Goal: Task Accomplishment & Management: Use online tool/utility

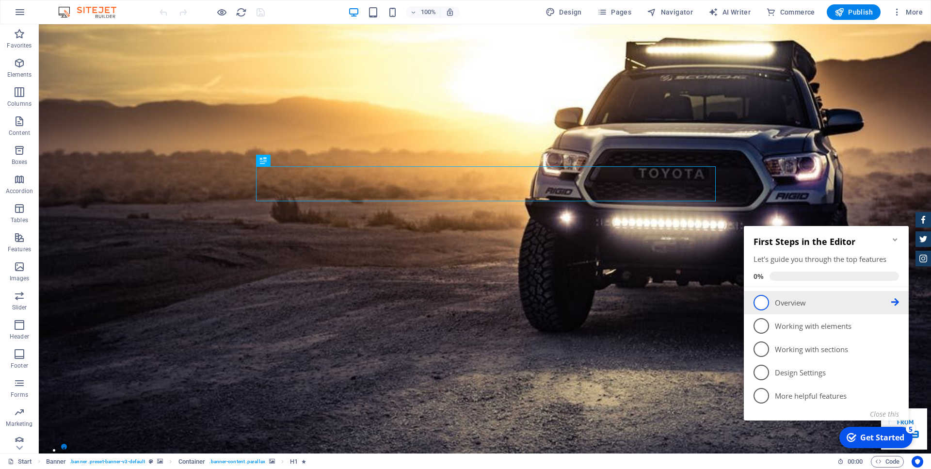
click at [830, 301] on p "Overview - incomplete" at bounding box center [833, 303] width 116 height 10
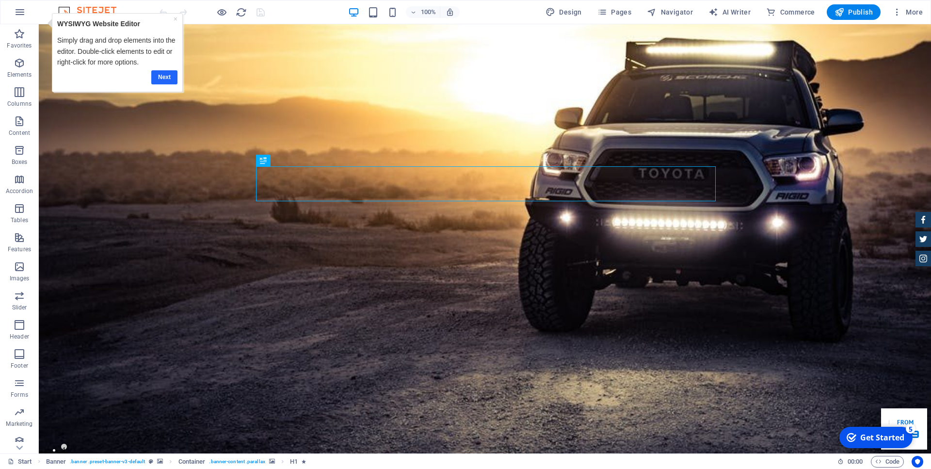
click at [168, 75] on link "Next" at bounding box center [164, 77] width 26 height 14
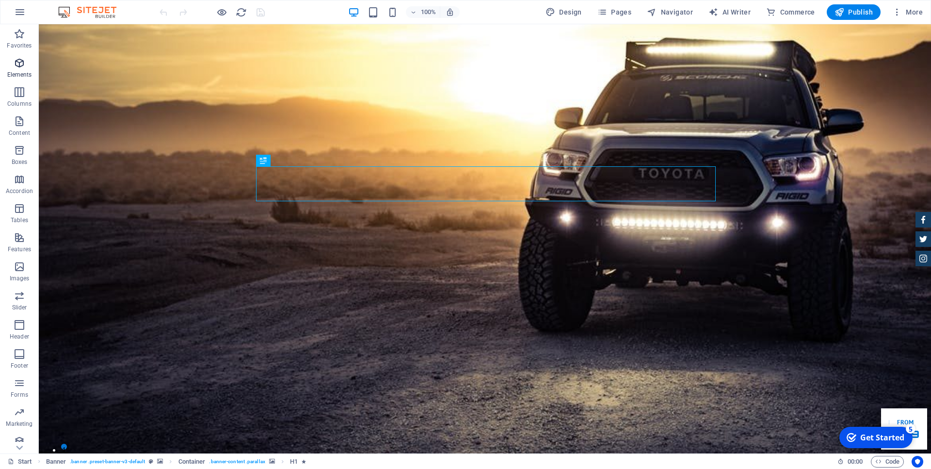
click at [19, 66] on icon "button" at bounding box center [20, 63] width 12 height 12
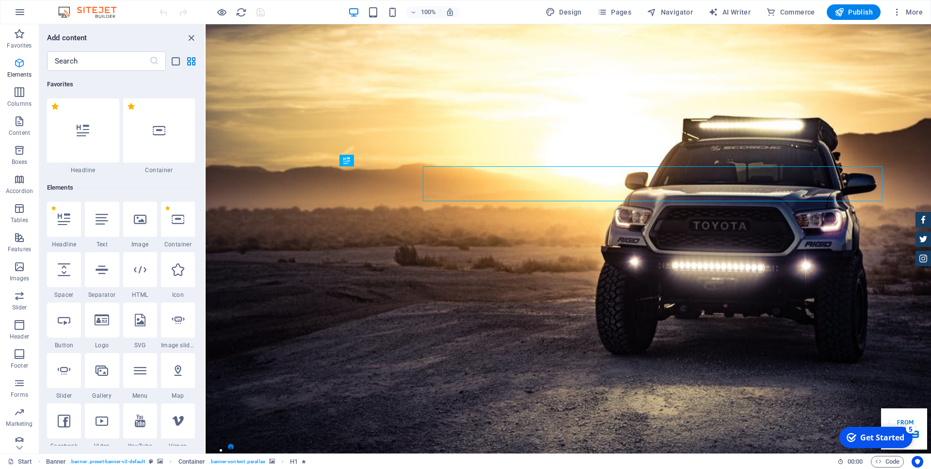
click at [19, 66] on icon "button" at bounding box center [20, 63] width 12 height 12
click at [187, 37] on icon "close panel" at bounding box center [191, 37] width 11 height 11
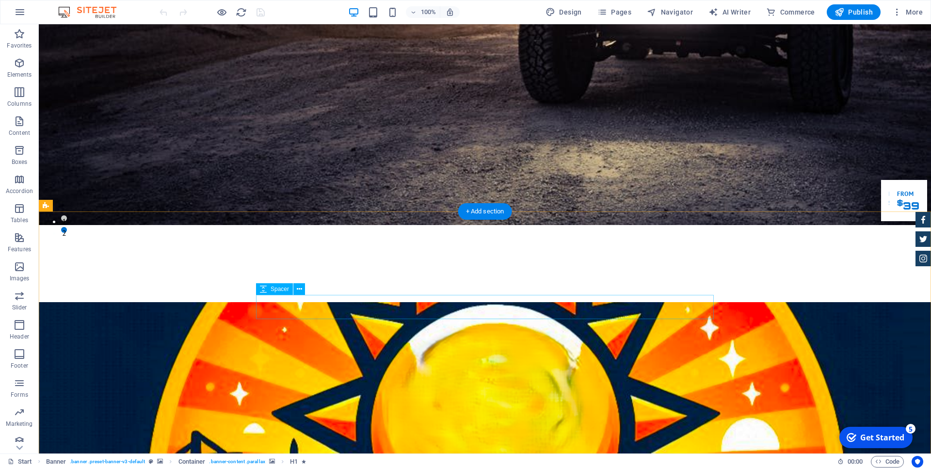
scroll to position [247, 0]
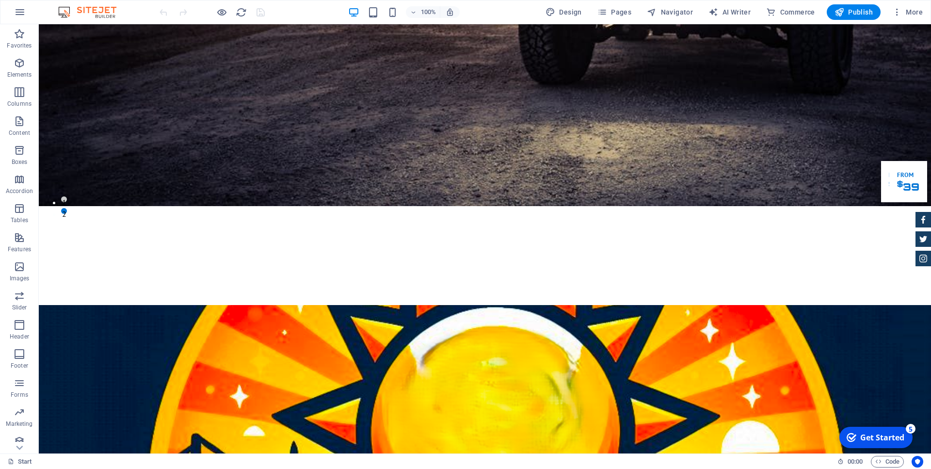
click at [881, 436] on div "Get Started" at bounding box center [882, 437] width 44 height 11
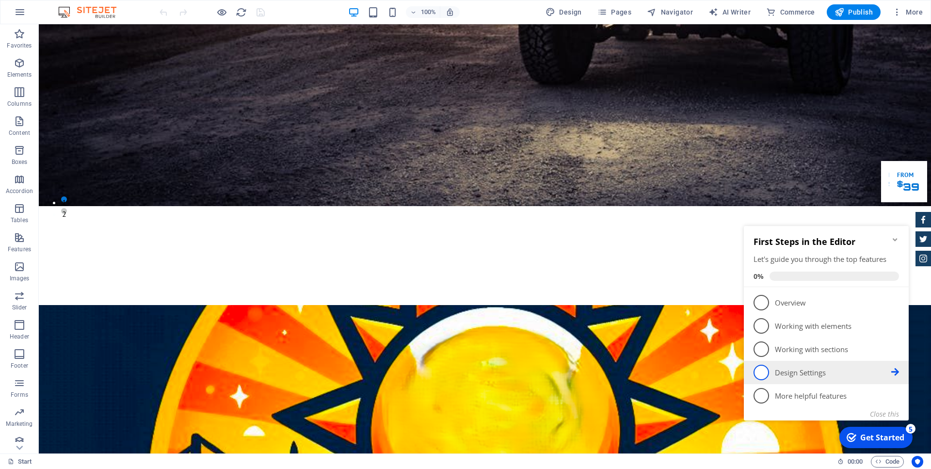
click at [897, 371] on icon at bounding box center [895, 372] width 8 height 8
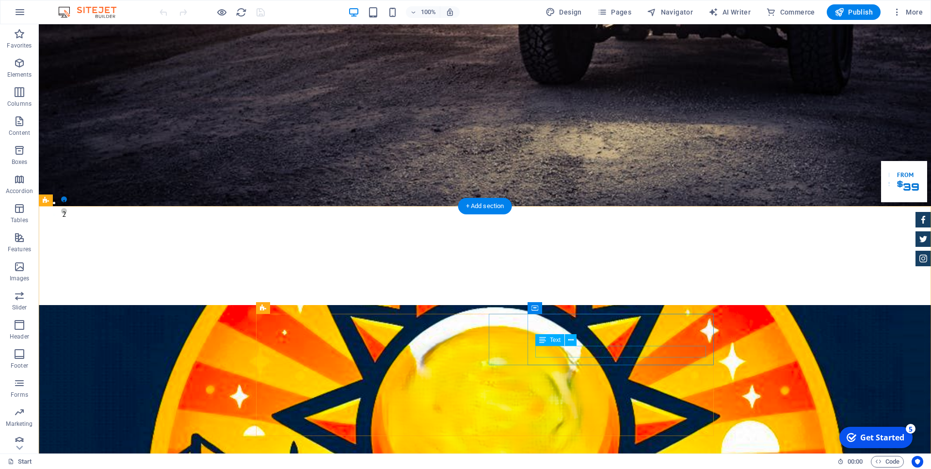
click at [543, 340] on icon at bounding box center [542, 340] width 7 height 12
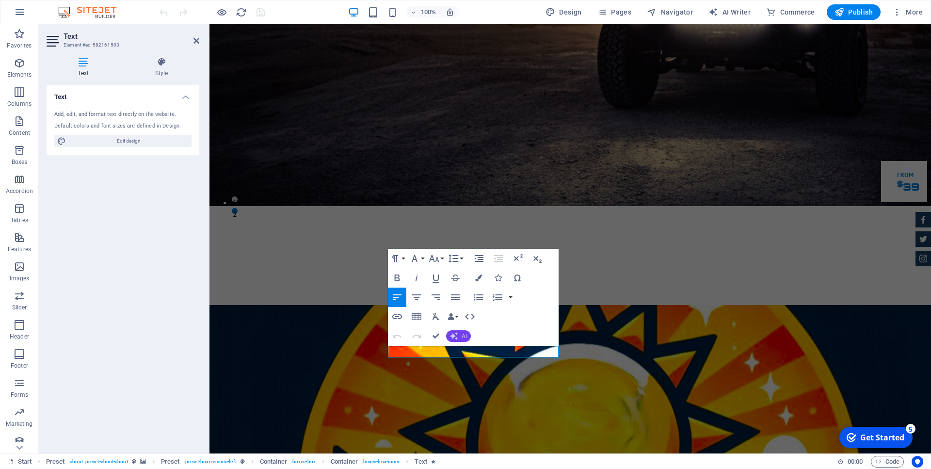
click at [456, 333] on icon "button" at bounding box center [454, 336] width 8 height 8
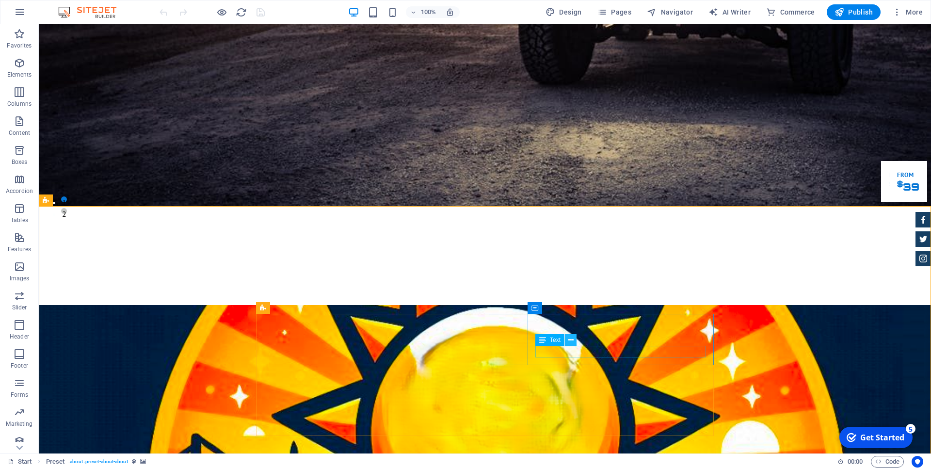
click at [571, 341] on icon at bounding box center [570, 340] width 5 height 10
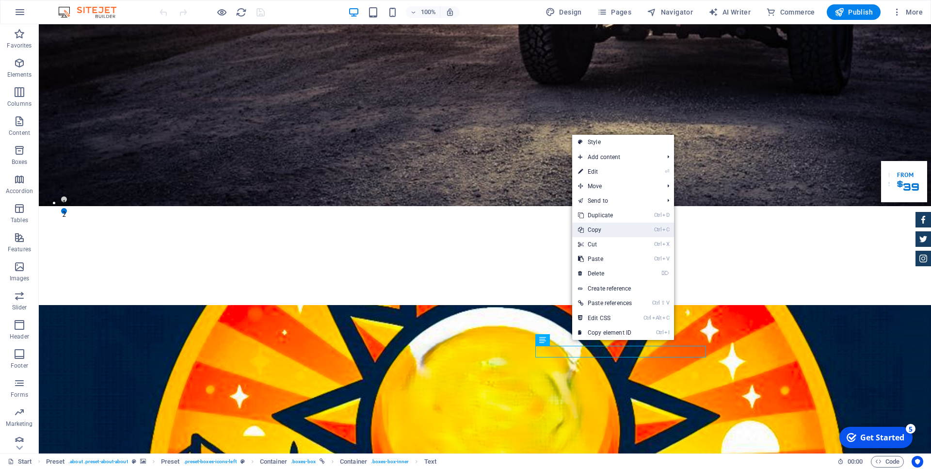
click at [601, 227] on link "Ctrl C Copy" at bounding box center [604, 230] width 65 height 15
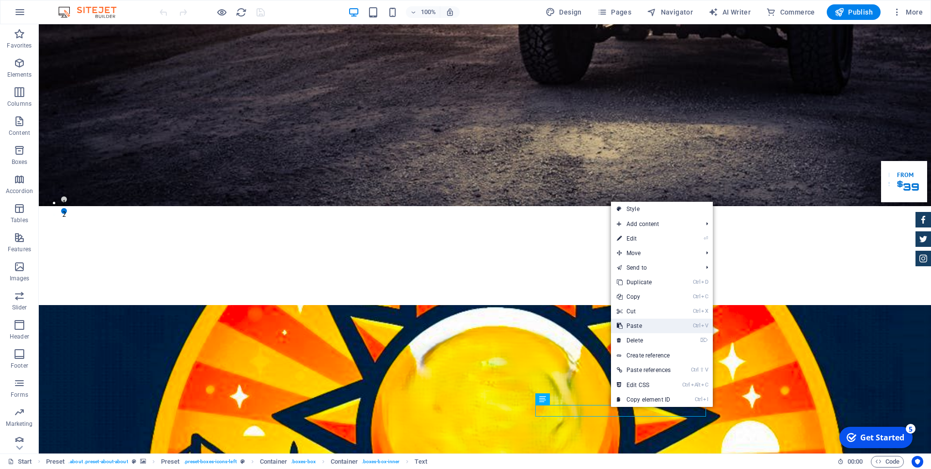
click at [636, 328] on link "Ctrl V Paste" at bounding box center [643, 326] width 65 height 15
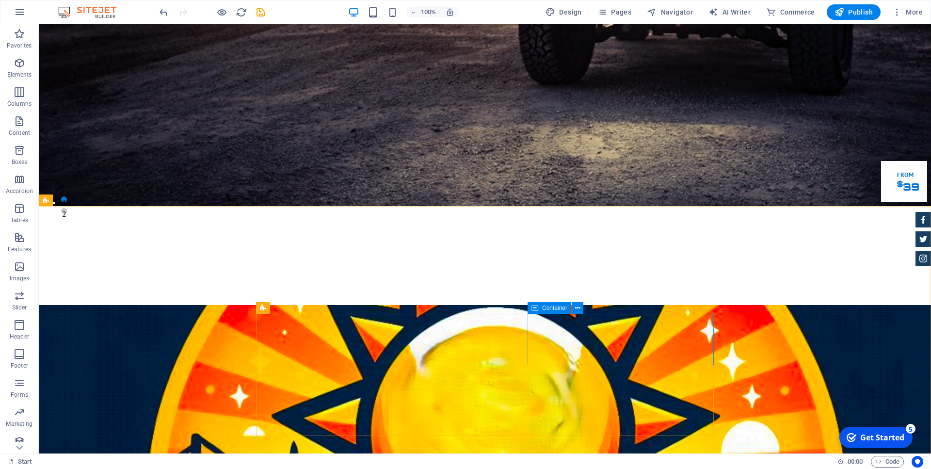
click at [536, 309] on icon at bounding box center [535, 308] width 7 height 12
click at [552, 307] on span "Container" at bounding box center [554, 308] width 25 height 6
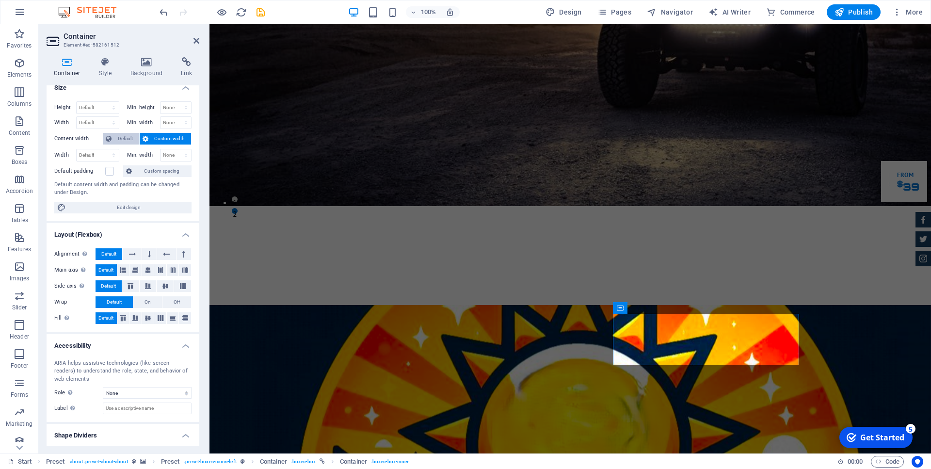
scroll to position [0, 0]
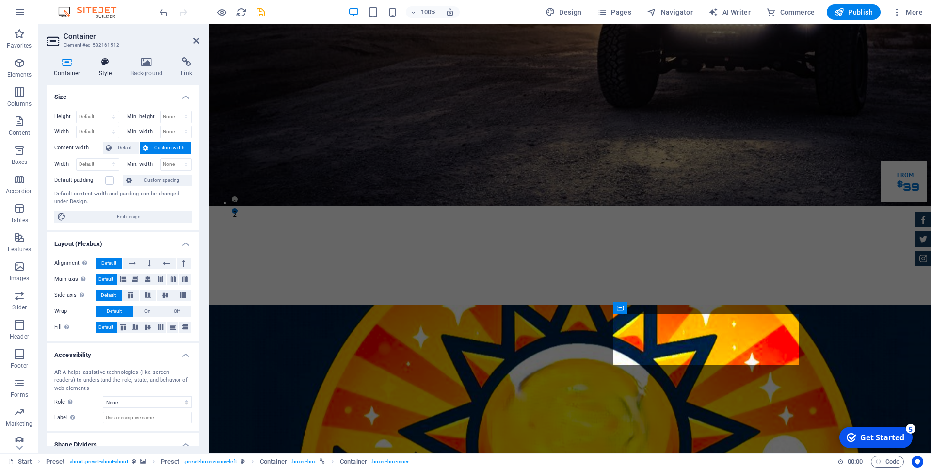
click at [104, 66] on icon at bounding box center [106, 62] width 28 height 10
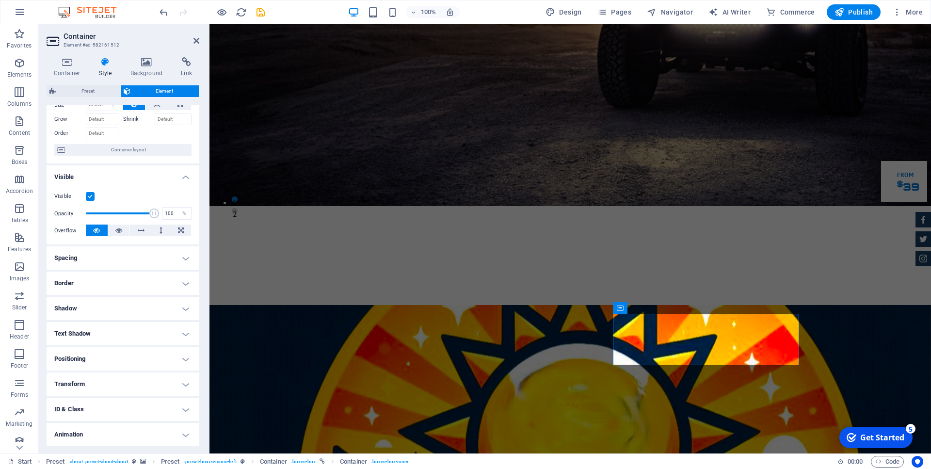
scroll to position [69, 0]
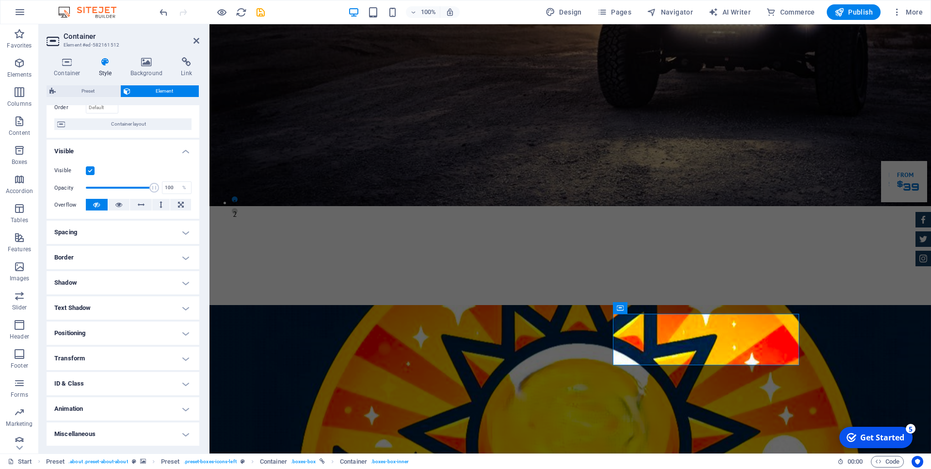
click at [189, 356] on h4 "Transform" at bounding box center [123, 358] width 153 height 23
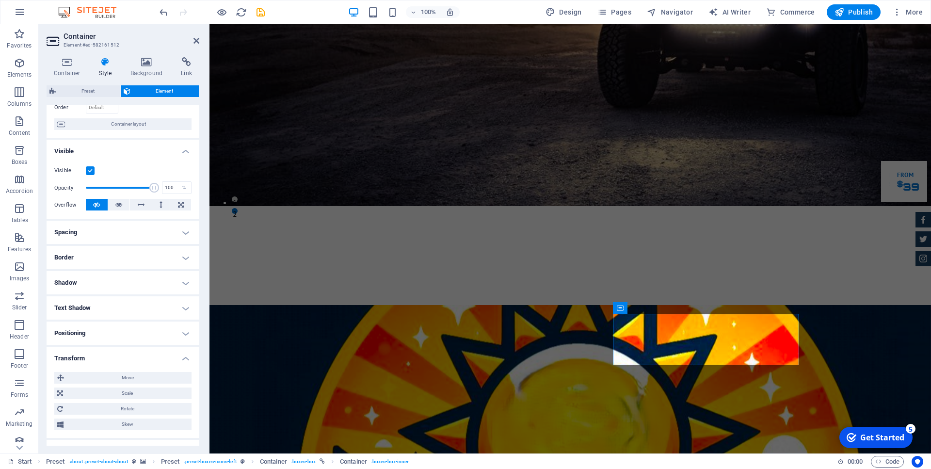
click at [178, 327] on h4 "Positioning" at bounding box center [123, 333] width 153 height 23
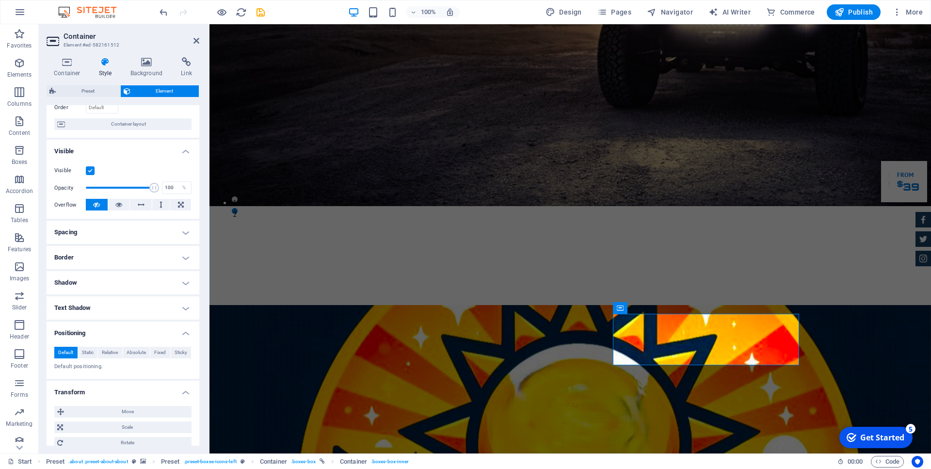
click at [184, 308] on h4 "Text Shadow" at bounding box center [123, 307] width 153 height 23
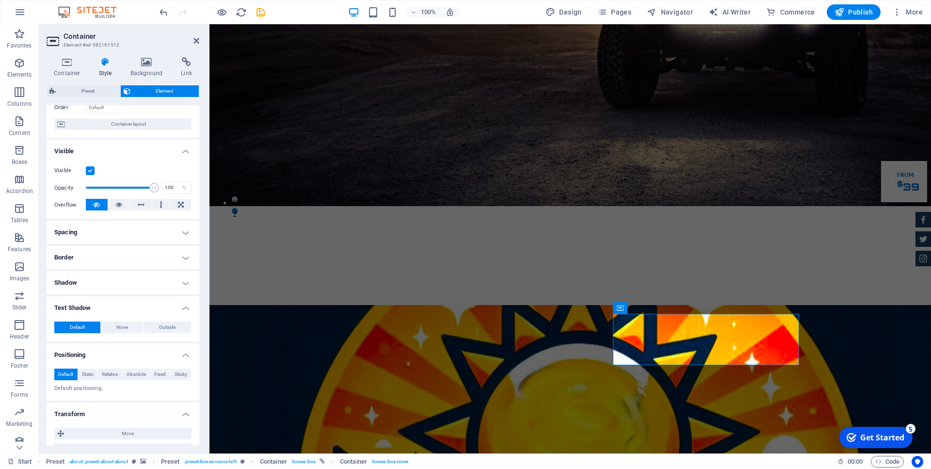
click at [185, 290] on h4 "Shadow" at bounding box center [123, 282] width 153 height 23
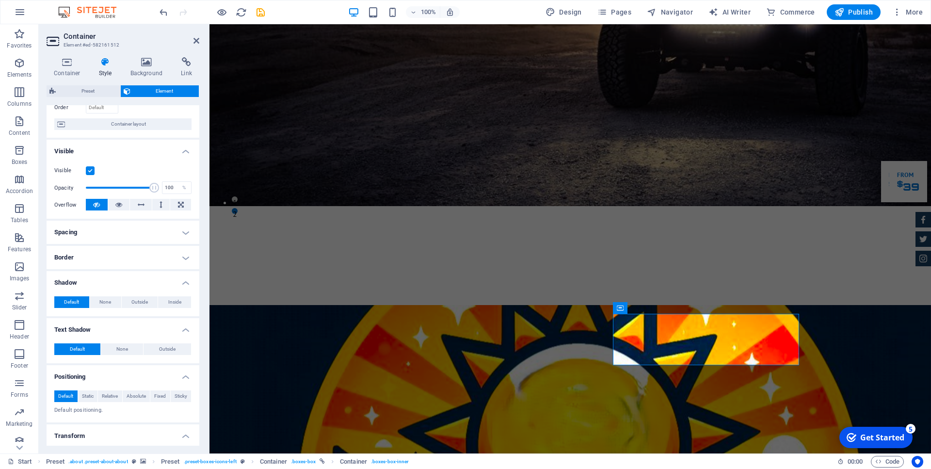
click at [183, 256] on h4 "Border" at bounding box center [123, 257] width 153 height 23
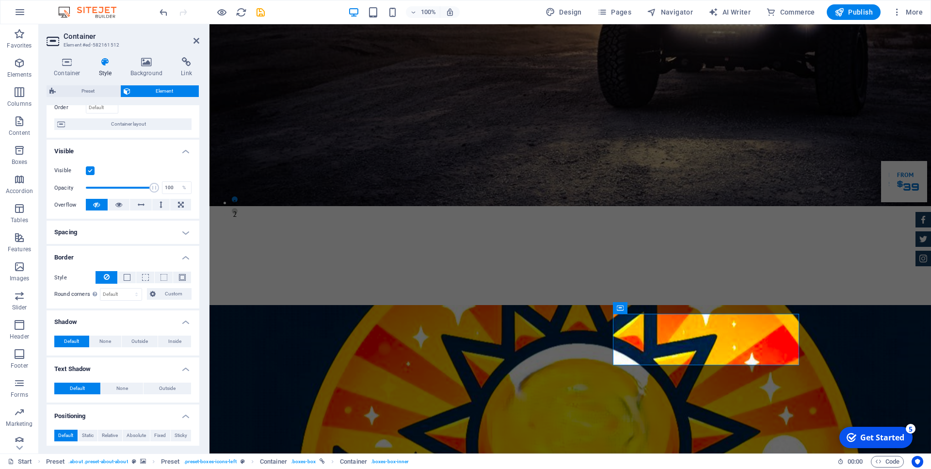
click at [185, 226] on h4 "Spacing" at bounding box center [123, 232] width 153 height 23
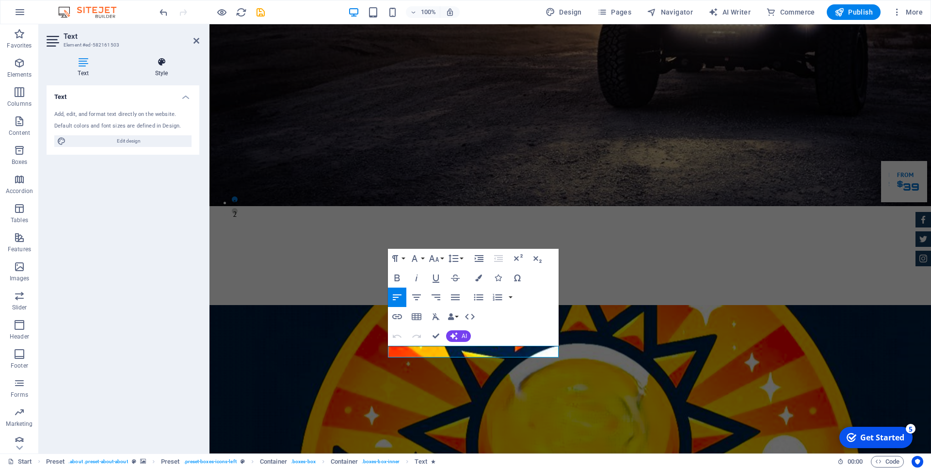
click at [159, 59] on icon at bounding box center [162, 62] width 76 height 10
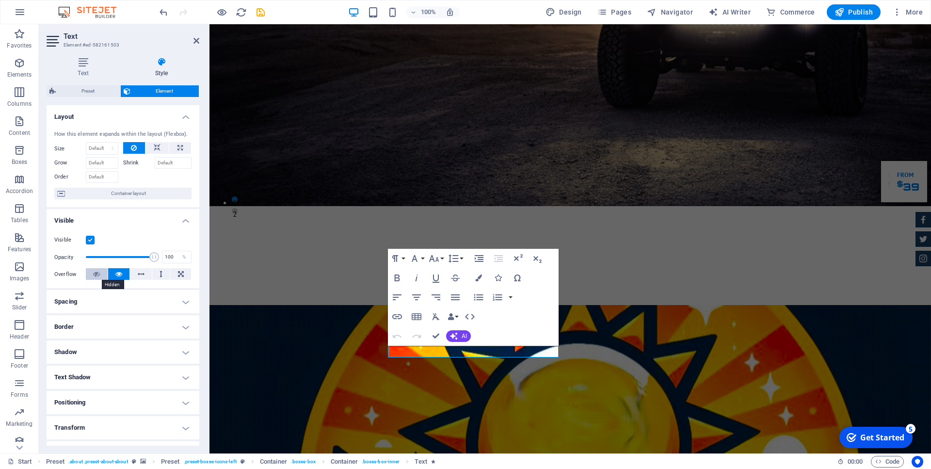
click at [100, 274] on icon at bounding box center [96, 274] width 7 height 12
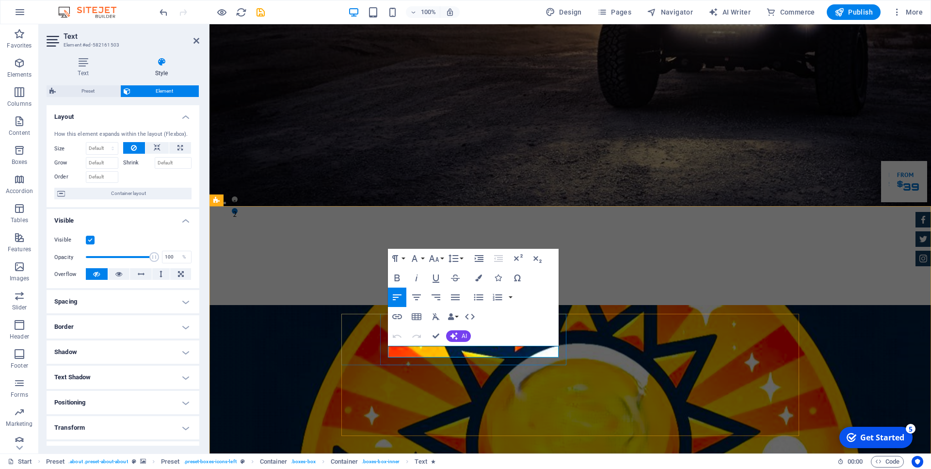
drag, startPoint x: 525, startPoint y: 349, endPoint x: 386, endPoint y: 354, distance: 138.8
click at [91, 274] on button at bounding box center [97, 274] width 22 height 12
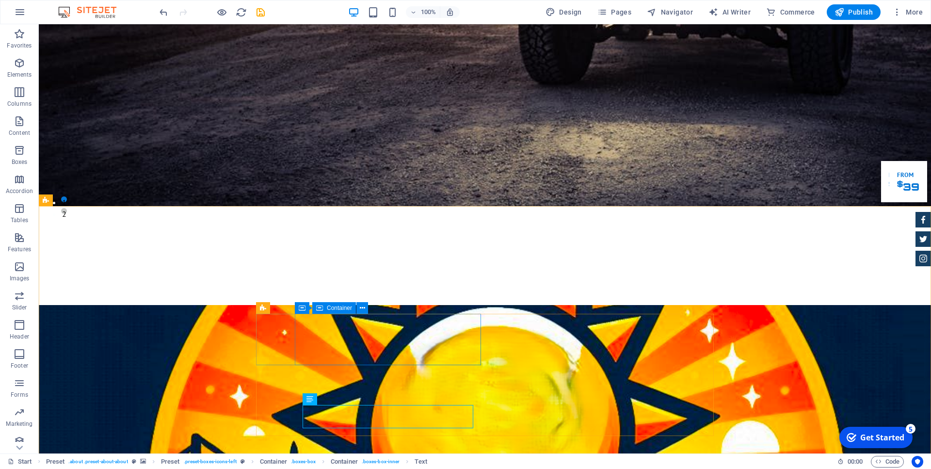
click at [324, 308] on div "Container" at bounding box center [334, 308] width 44 height 12
click at [301, 309] on span "Container" at bounding box center [300, 308] width 25 height 6
click at [333, 308] on icon at bounding box center [335, 308] width 7 height 10
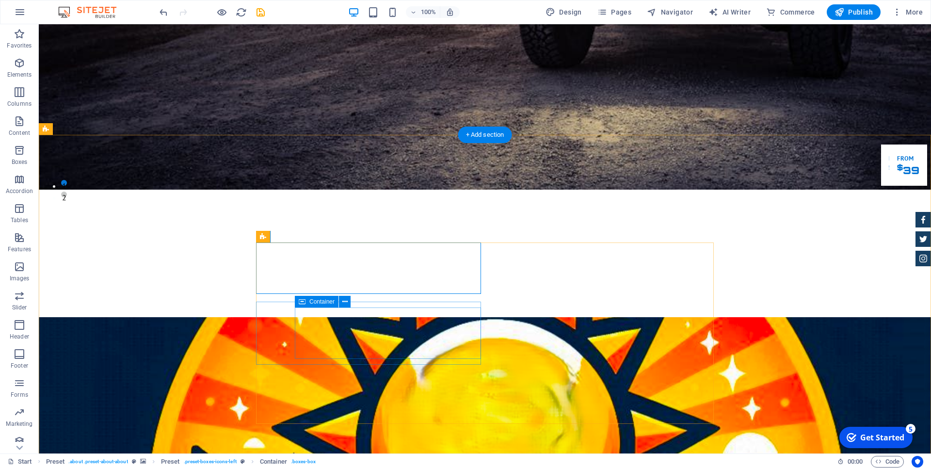
scroll to position [396, 0]
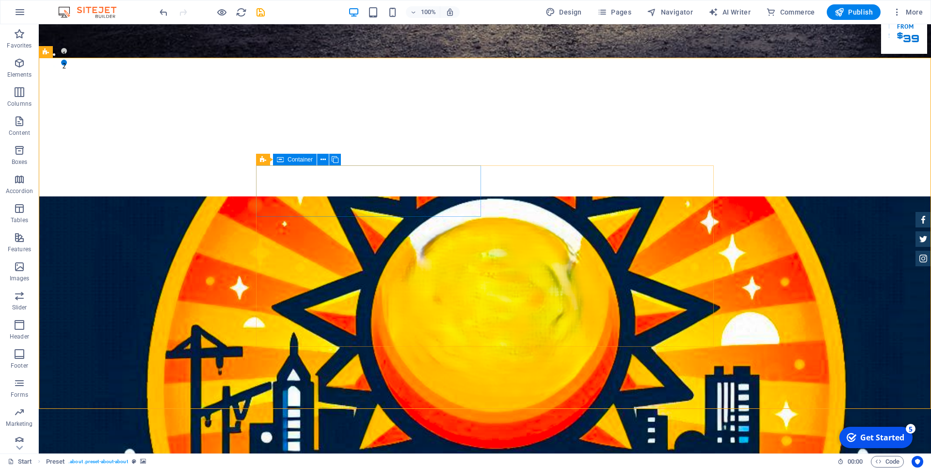
click at [299, 161] on span "Container" at bounding box center [300, 160] width 25 height 6
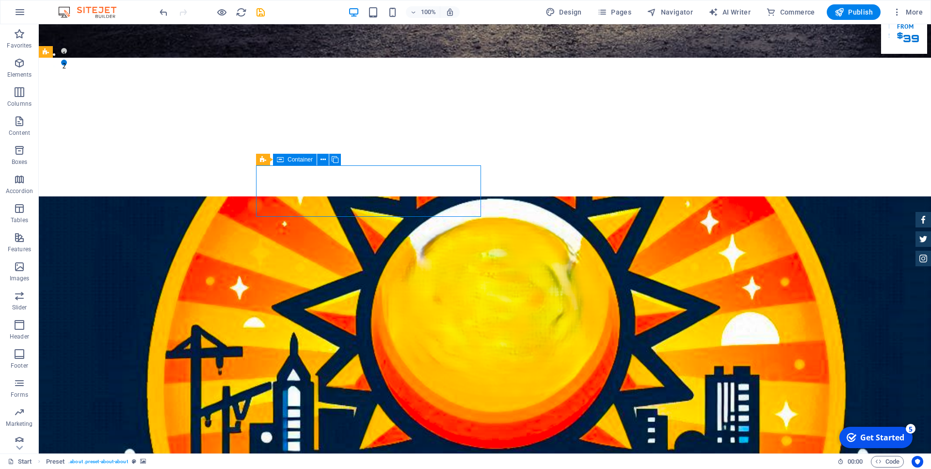
click at [299, 161] on span "Container" at bounding box center [300, 160] width 25 height 6
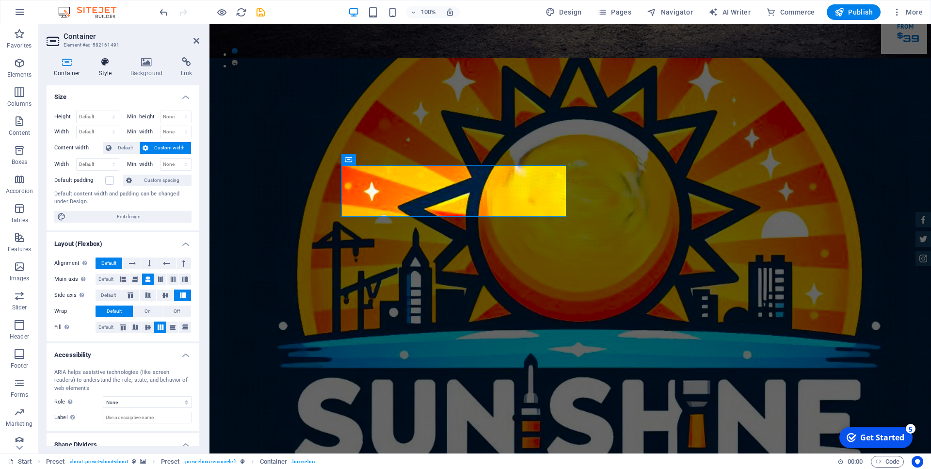
click at [103, 66] on icon at bounding box center [106, 62] width 28 height 10
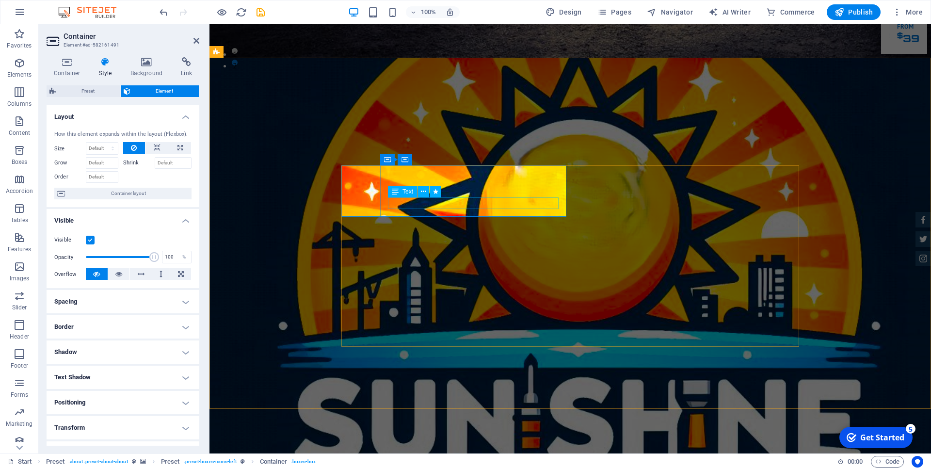
click at [394, 191] on icon at bounding box center [395, 192] width 7 height 12
click at [423, 193] on icon at bounding box center [423, 192] width 5 height 10
click at [436, 193] on icon at bounding box center [435, 192] width 5 height 10
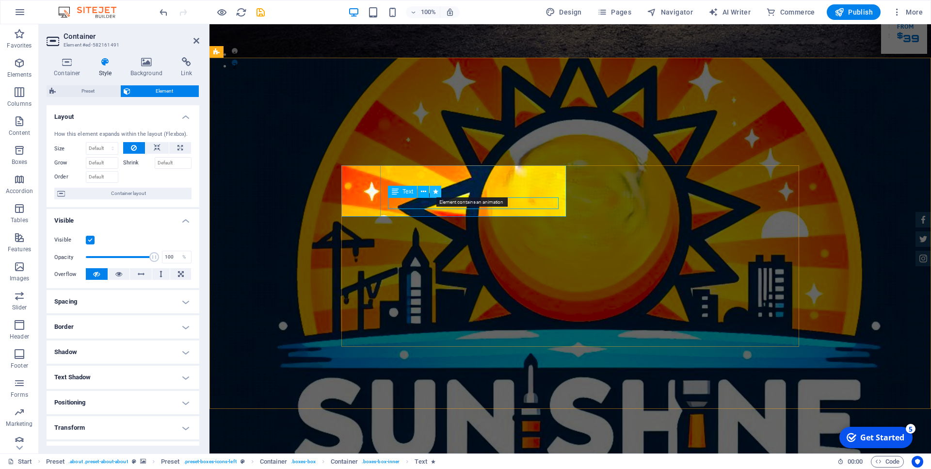
select select "fade"
select select "s"
select select "scroll"
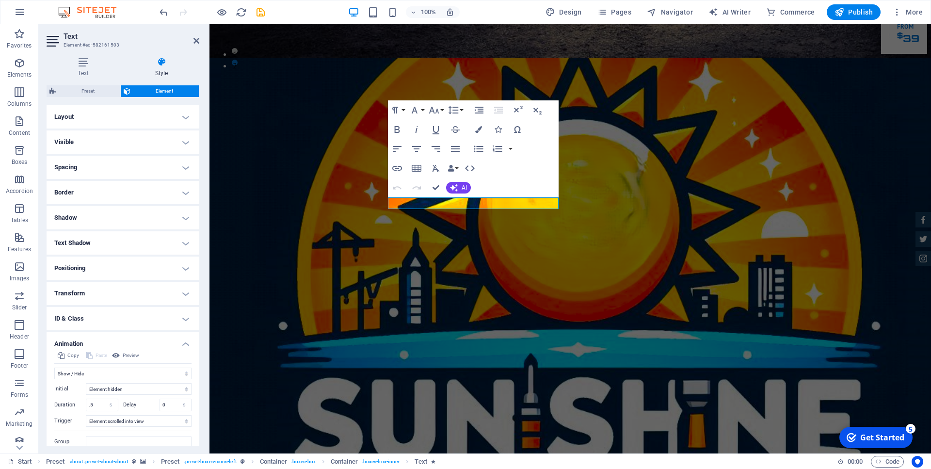
click at [188, 140] on h4 "Visible" at bounding box center [123, 141] width 153 height 23
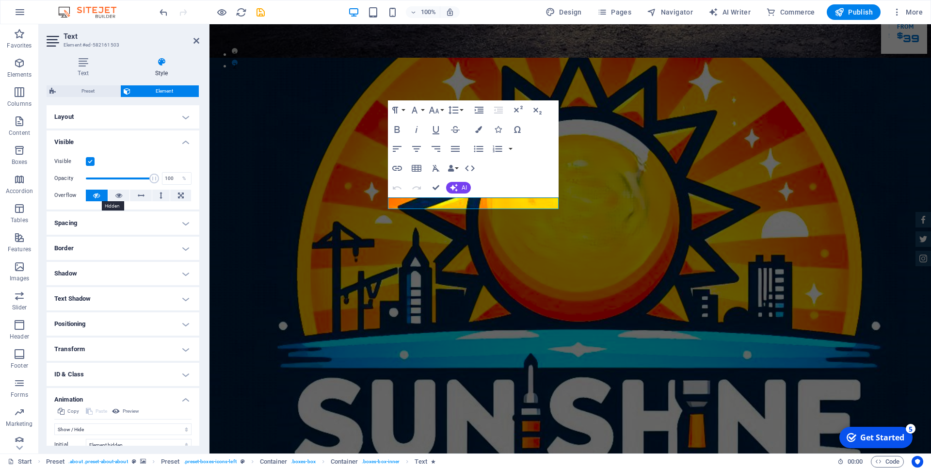
click at [90, 196] on button at bounding box center [97, 196] width 22 height 12
click at [88, 162] on label at bounding box center [90, 161] width 9 height 9
click at [0, 0] on input "Visible" at bounding box center [0, 0] width 0 height 0
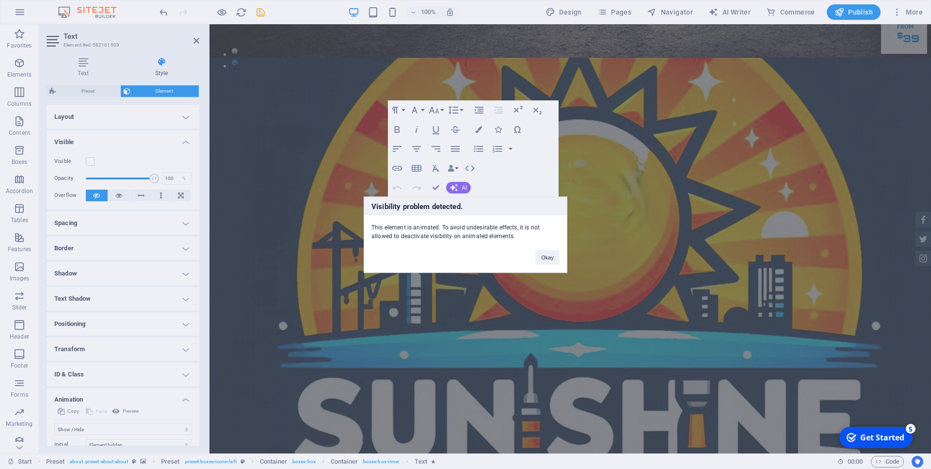
click at [89, 163] on div "Visibility problem detected. This element is animated. To avoid undesirable eff…" at bounding box center [465, 234] width 931 height 469
click at [543, 257] on button "Okay" at bounding box center [547, 257] width 24 height 15
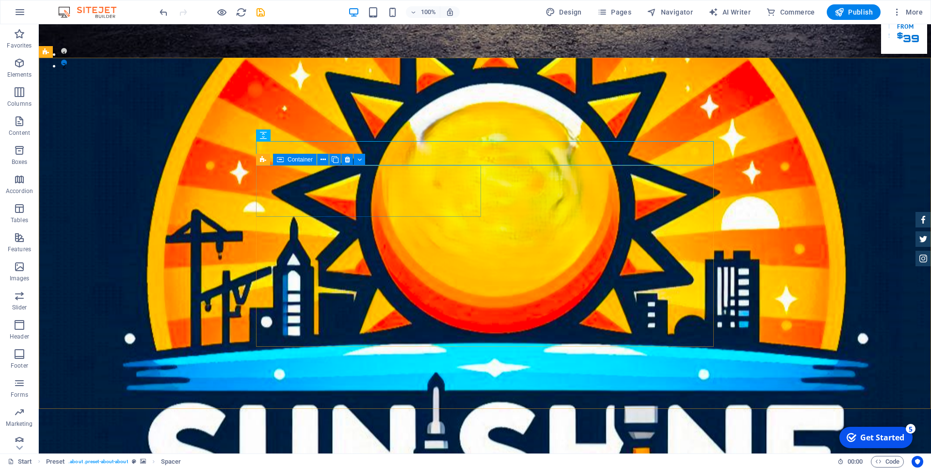
click at [297, 162] on span "Container" at bounding box center [300, 160] width 25 height 6
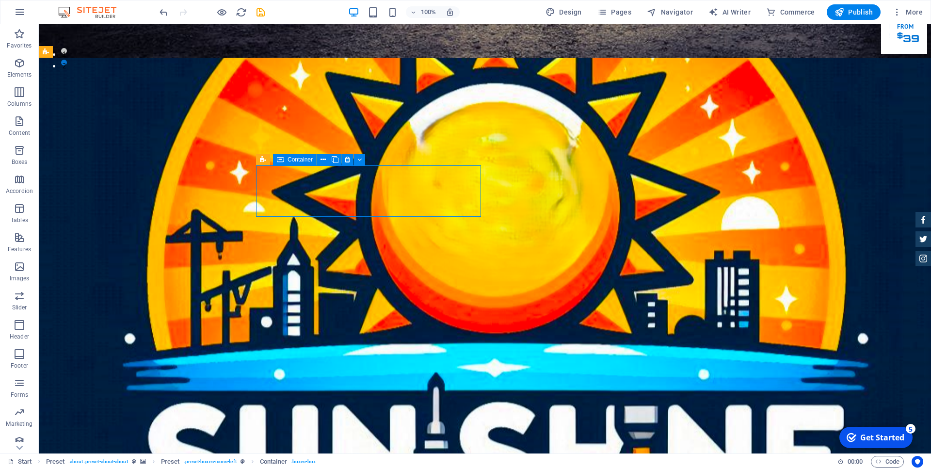
click at [297, 162] on span "Container" at bounding box center [300, 160] width 25 height 6
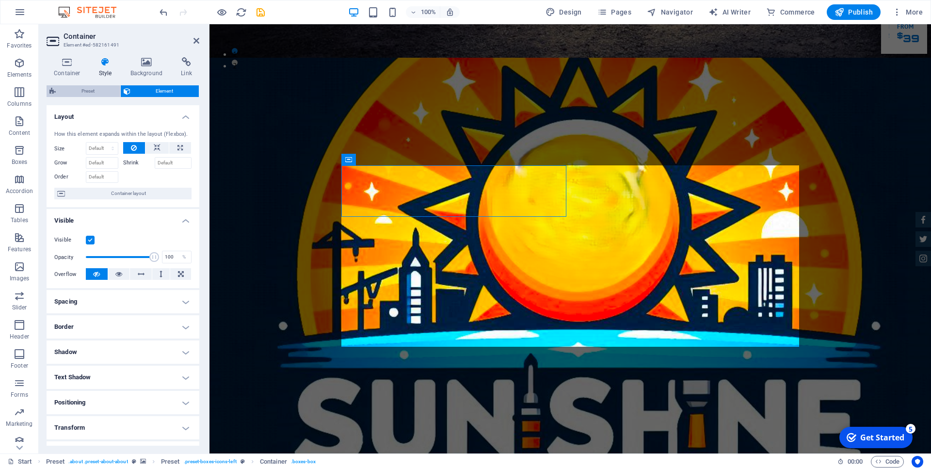
click at [99, 86] on span "Preset" at bounding box center [88, 91] width 59 height 12
select select "px"
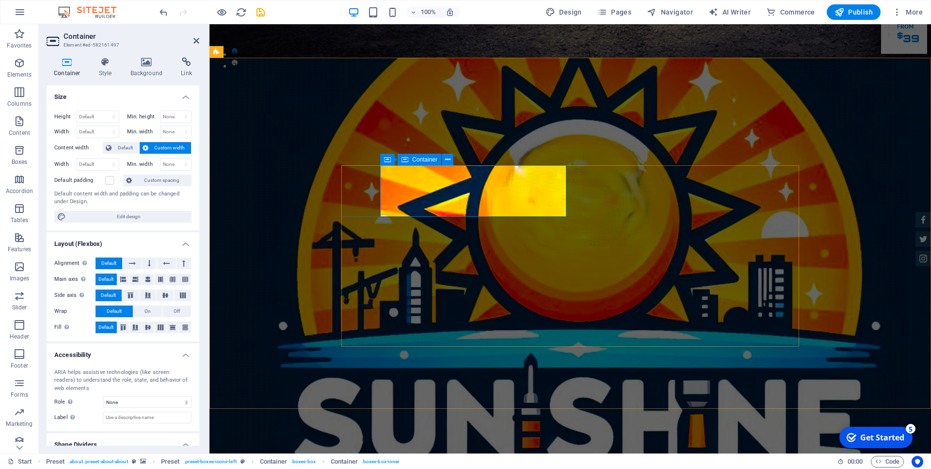
click at [62, 62] on icon at bounding box center [67, 62] width 41 height 10
click at [103, 66] on icon at bounding box center [106, 62] width 28 height 10
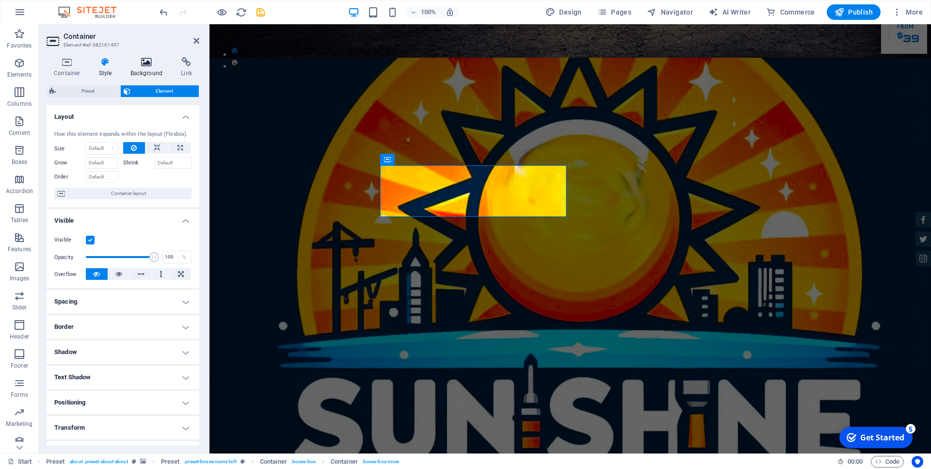
click at [142, 64] on icon at bounding box center [146, 62] width 47 height 10
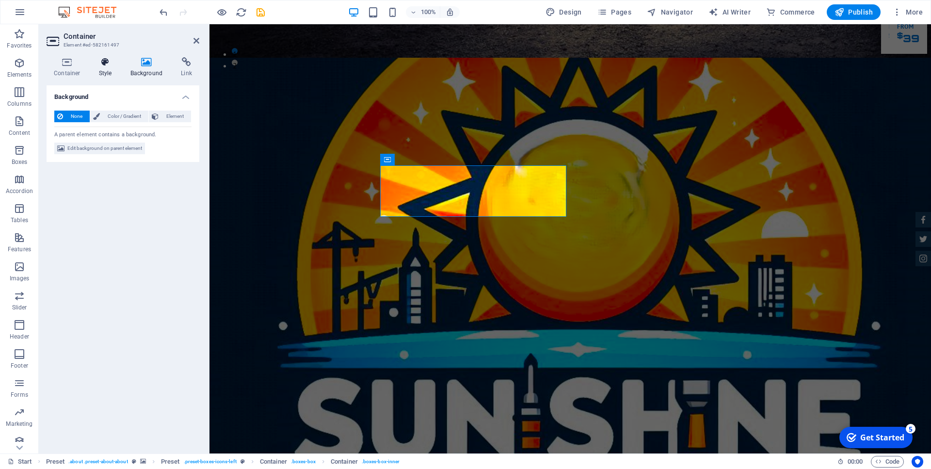
click at [107, 63] on icon at bounding box center [106, 62] width 28 height 10
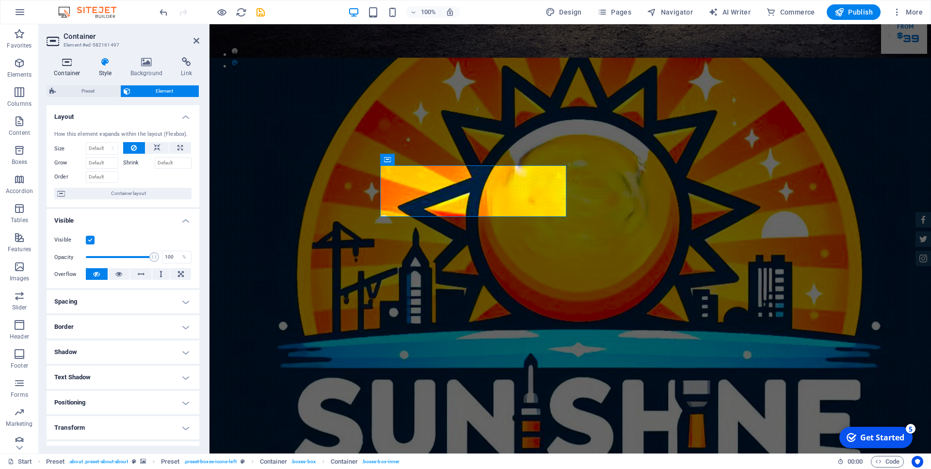
click at [66, 66] on icon at bounding box center [67, 62] width 41 height 10
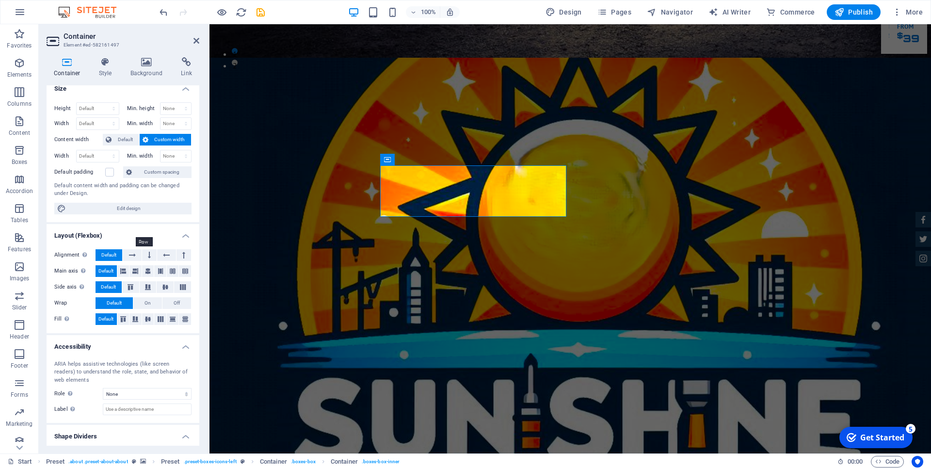
scroll to position [0, 0]
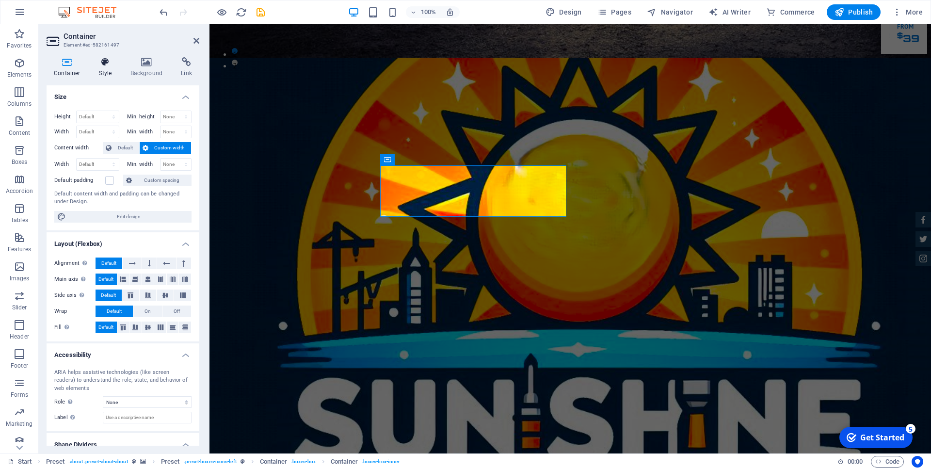
click at [103, 65] on icon at bounding box center [106, 62] width 28 height 10
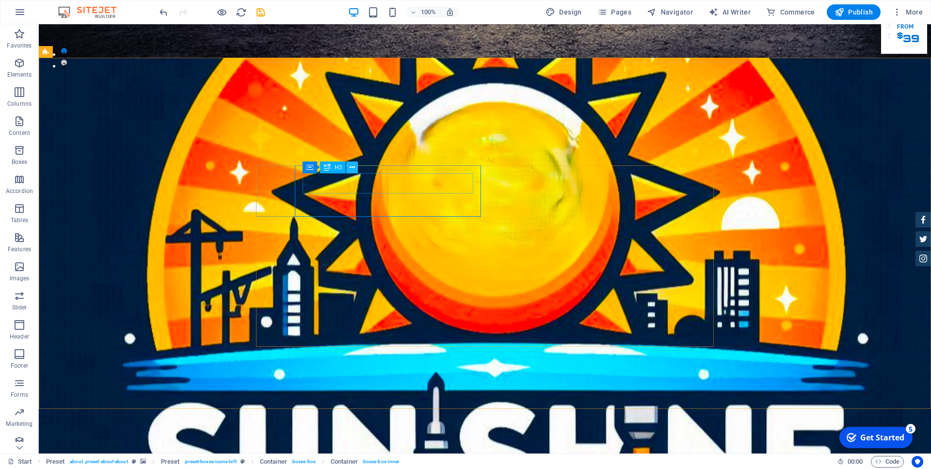
click at [354, 170] on icon at bounding box center [352, 167] width 5 height 10
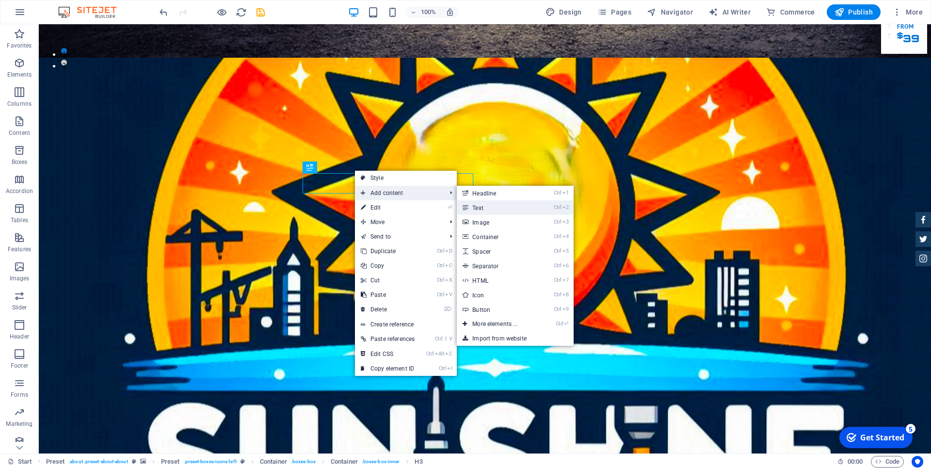
click at [477, 207] on link "Ctrl 2 Text" at bounding box center [497, 207] width 80 height 15
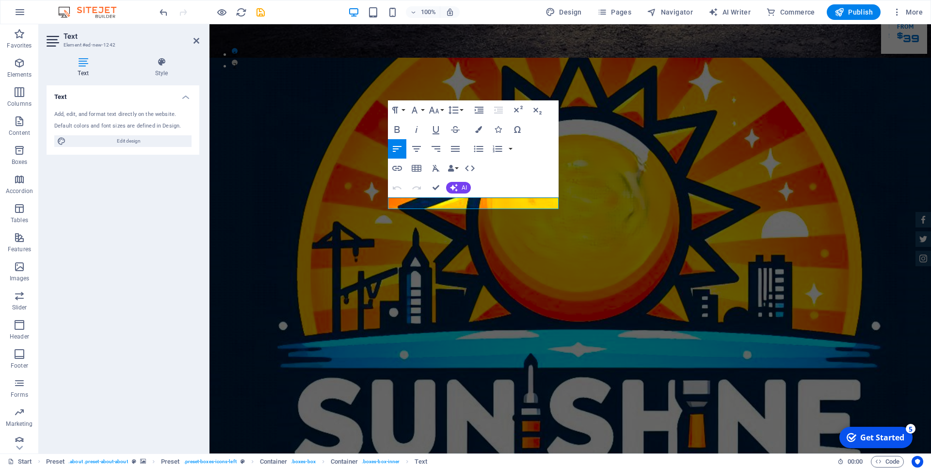
drag, startPoint x: 546, startPoint y: 137, endPoint x: 511, endPoint y: 175, distance: 51.5
click at [511, 175] on div "Paragraph Format Normal Heading 1 Heading 2 Heading 3 Heading 4 Heading 5 Headi…" at bounding box center [473, 148] width 171 height 97
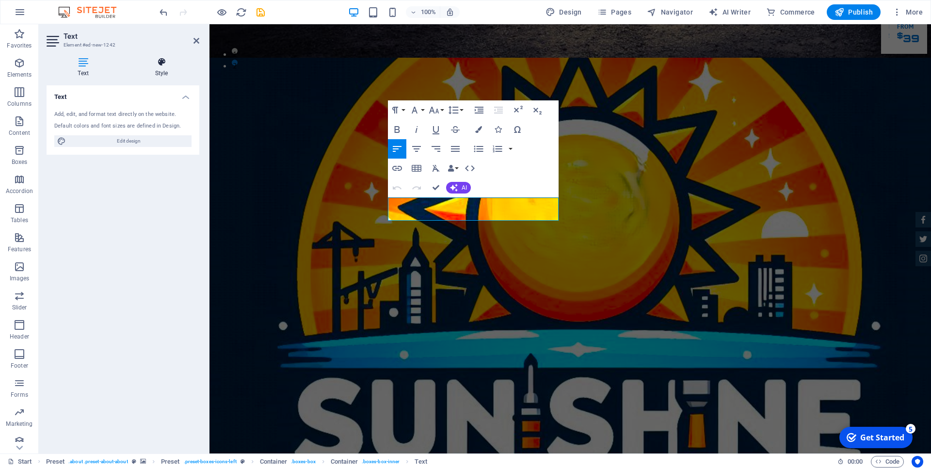
click at [157, 64] on icon at bounding box center [162, 62] width 76 height 10
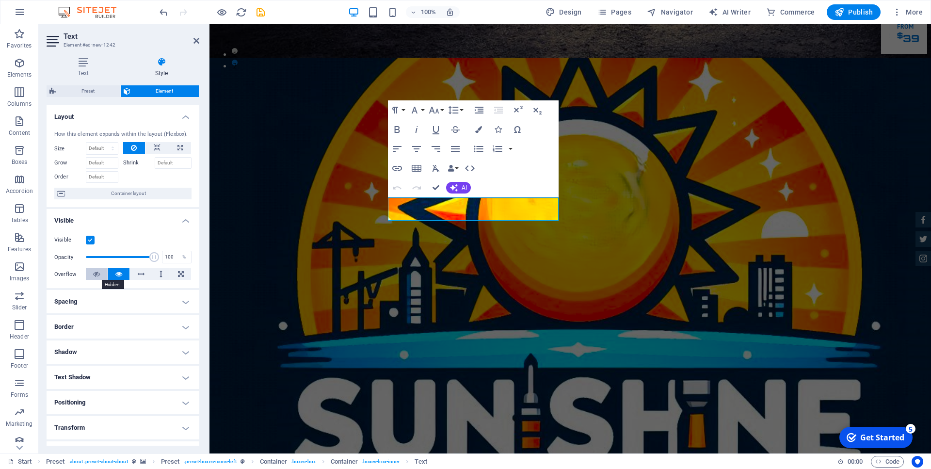
click at [102, 275] on button at bounding box center [97, 274] width 22 height 12
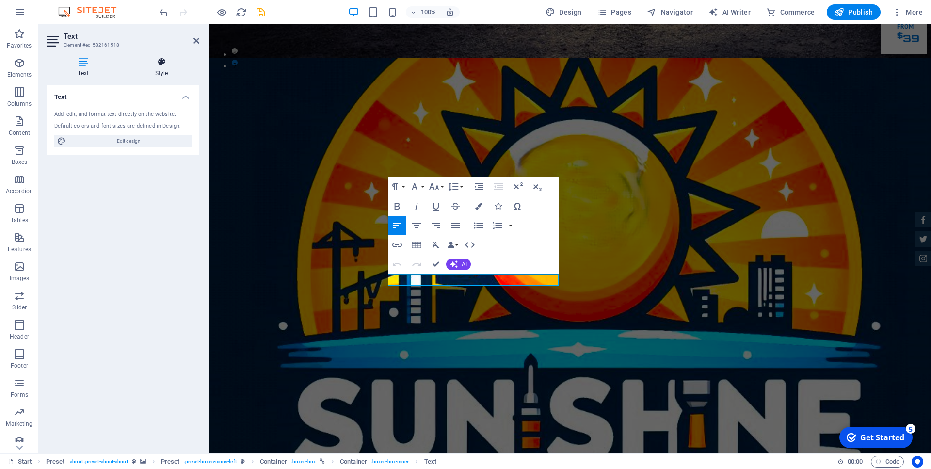
click at [159, 65] on icon at bounding box center [162, 62] width 76 height 10
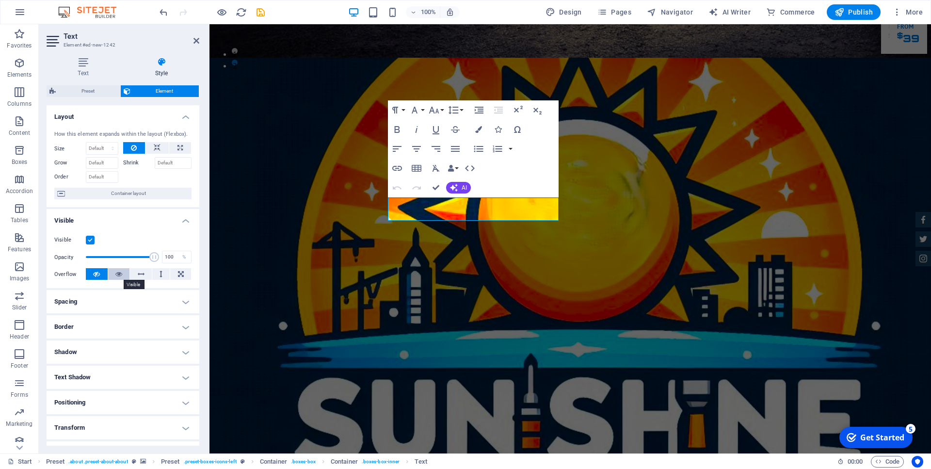
click at [123, 275] on button at bounding box center [119, 274] width 22 height 12
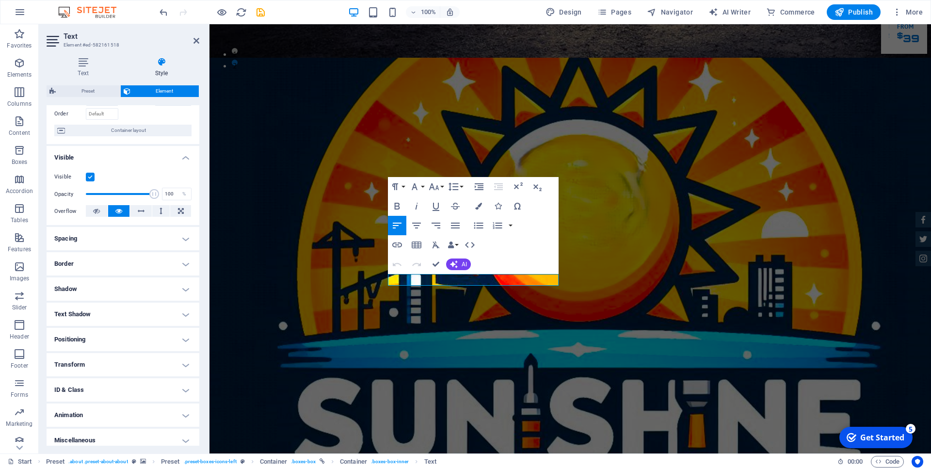
scroll to position [69, 0]
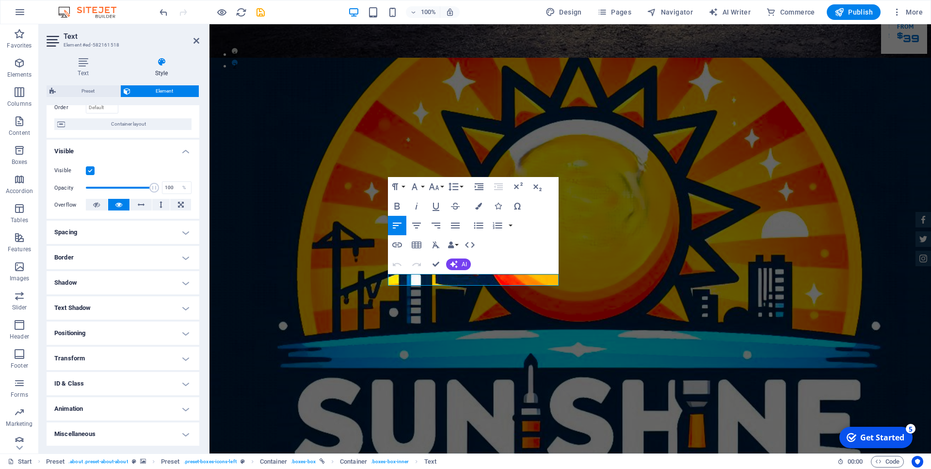
click at [187, 334] on h4 "Positioning" at bounding box center [123, 333] width 153 height 23
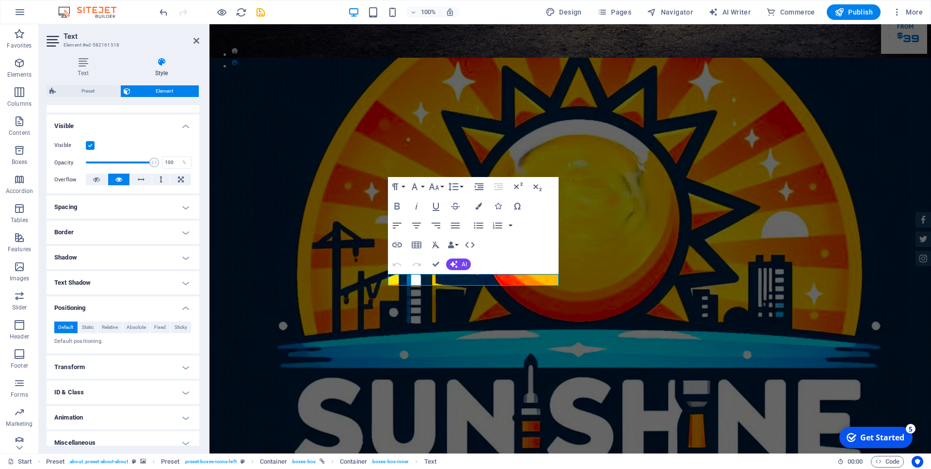
scroll to position [103, 0]
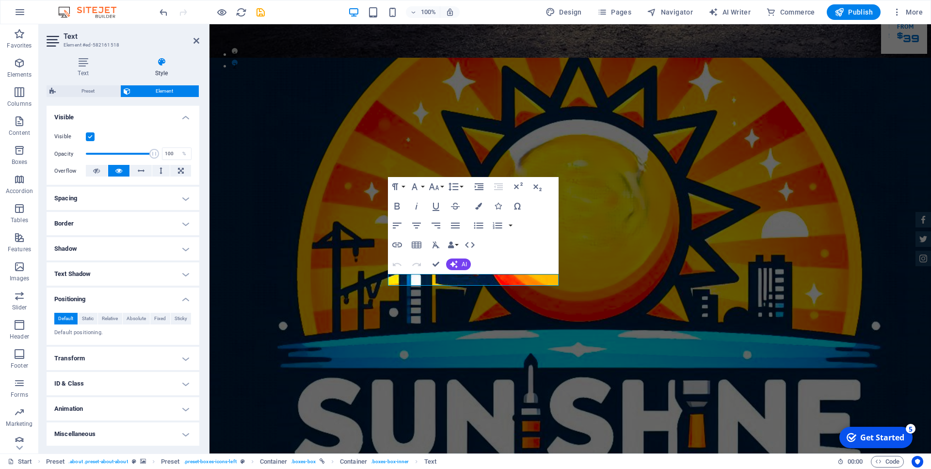
click at [181, 360] on h4 "Transform" at bounding box center [123, 358] width 153 height 23
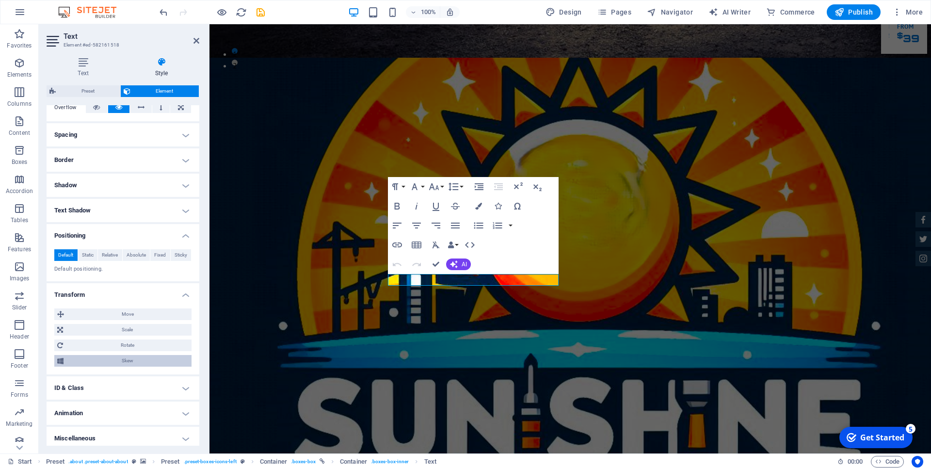
scroll to position [171, 0]
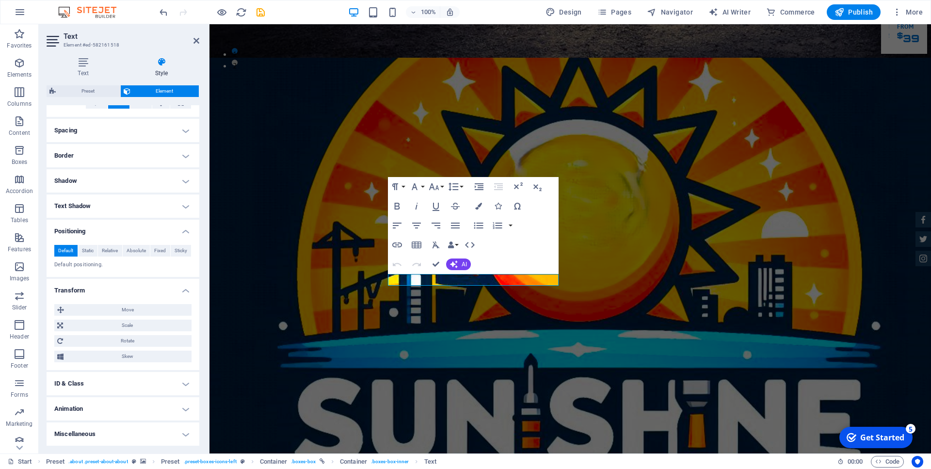
click at [190, 385] on h4 "ID & Class" at bounding box center [123, 383] width 153 height 23
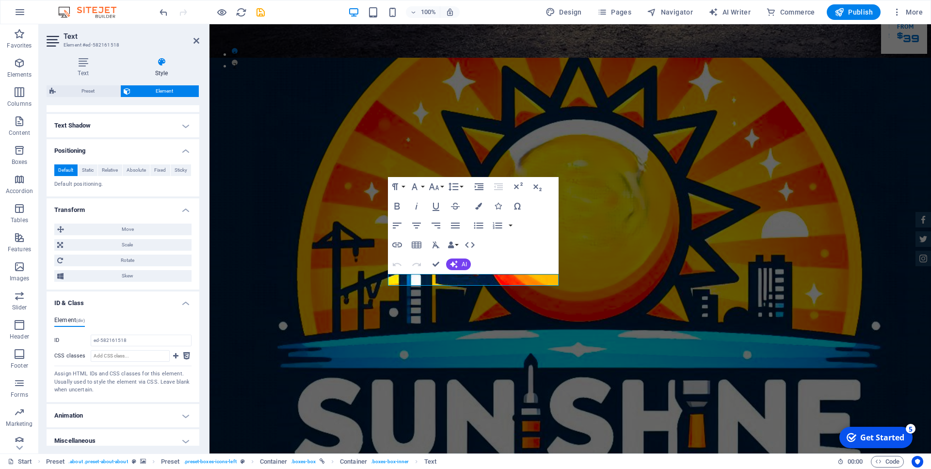
scroll to position [259, 0]
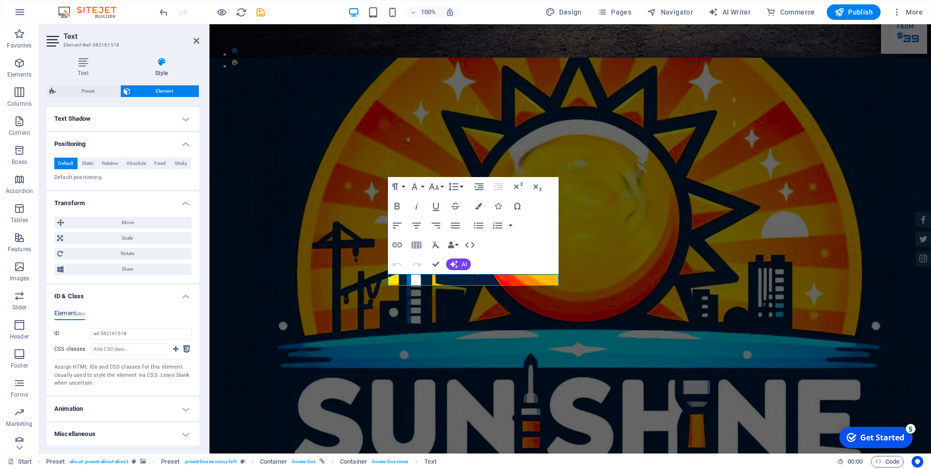
click at [182, 413] on h4 "Animation" at bounding box center [123, 408] width 153 height 23
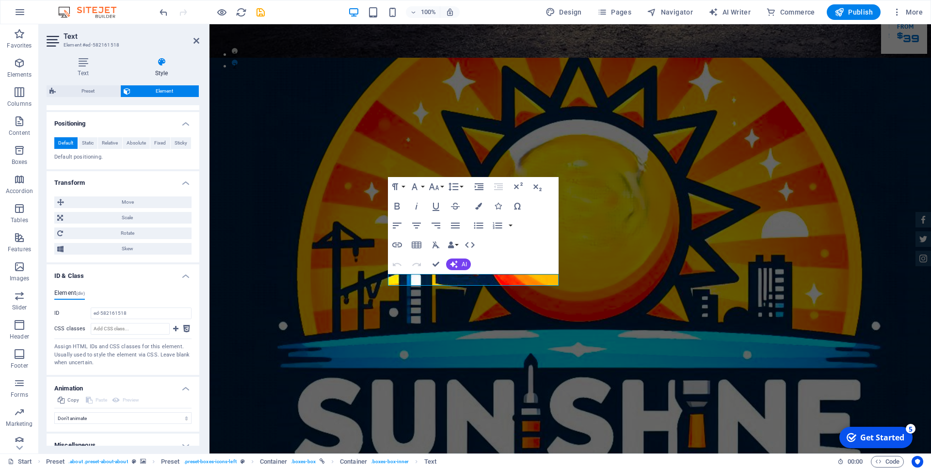
scroll to position [290, 0]
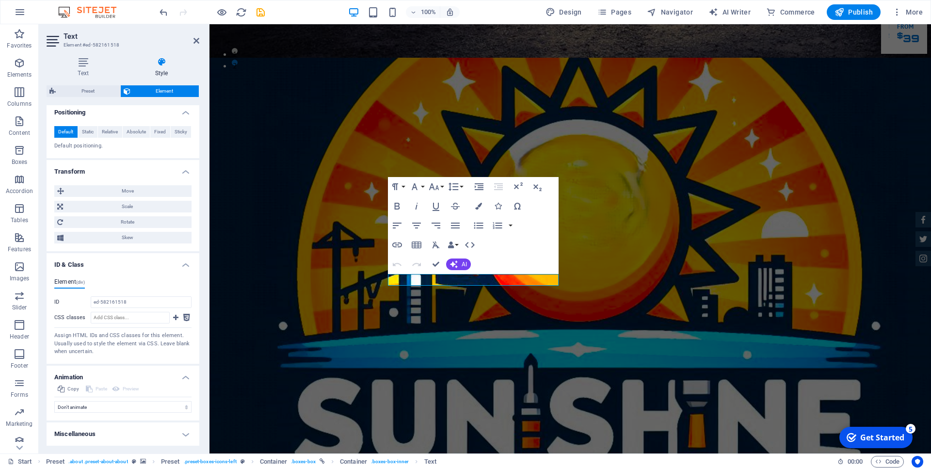
click at [184, 431] on h4 "Miscellaneous" at bounding box center [123, 433] width 153 height 23
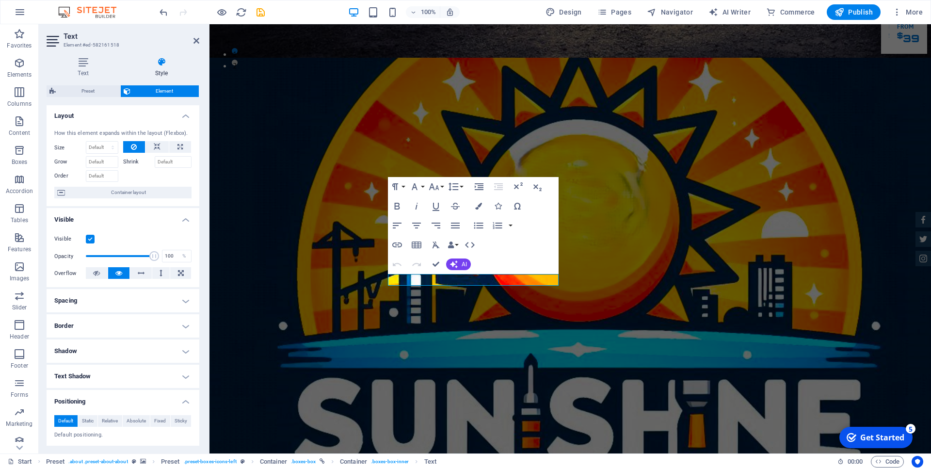
scroll to position [0, 0]
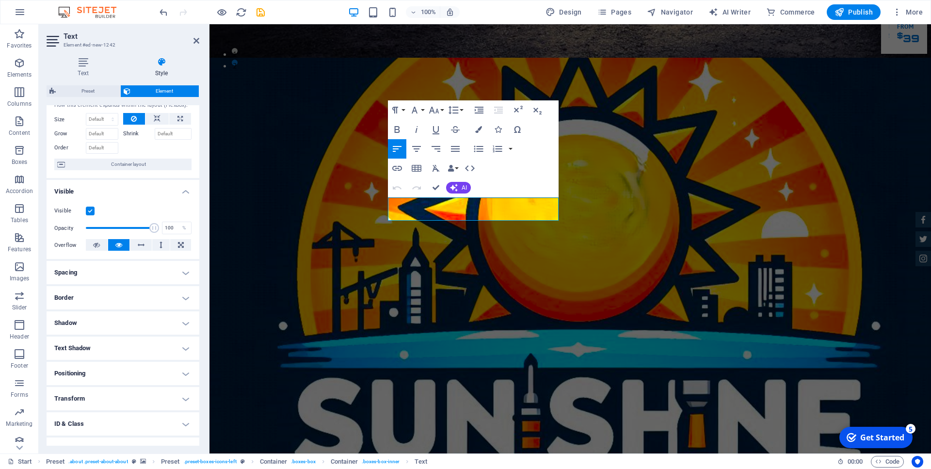
scroll to position [69, 0]
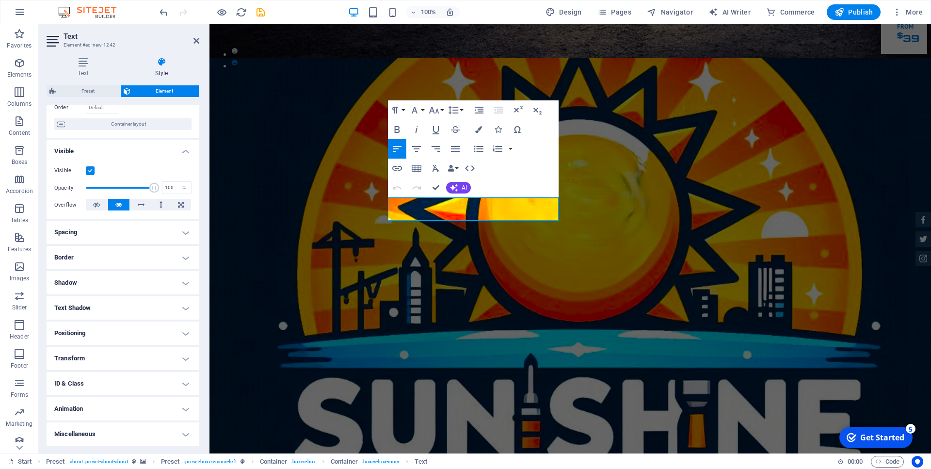
click at [187, 411] on h4 "Animation" at bounding box center [123, 408] width 153 height 23
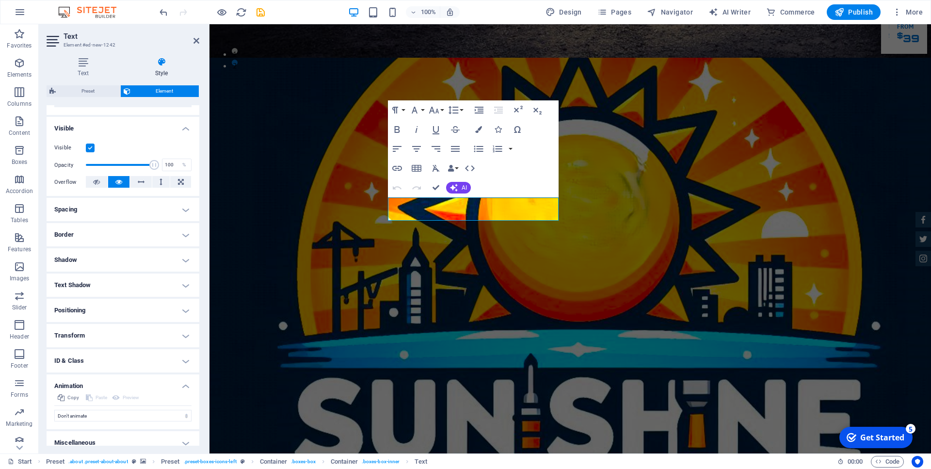
scroll to position [101, 0]
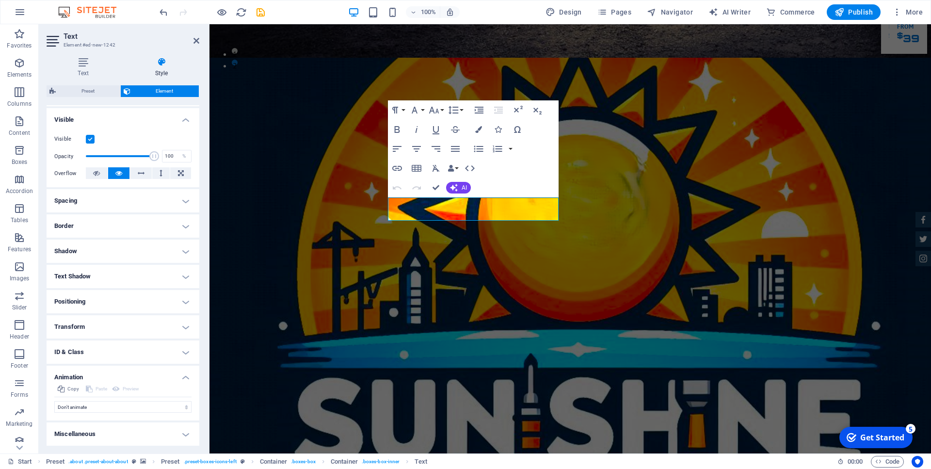
click at [184, 433] on h4 "Miscellaneous" at bounding box center [123, 433] width 153 height 23
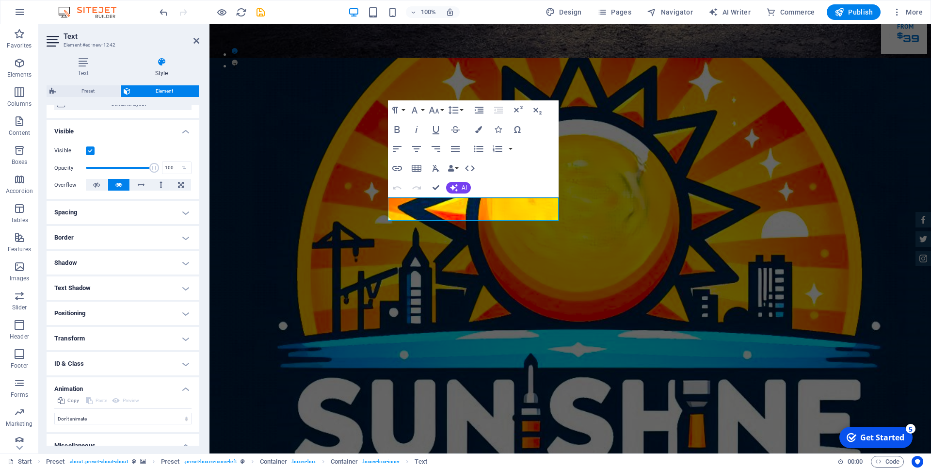
scroll to position [74, 0]
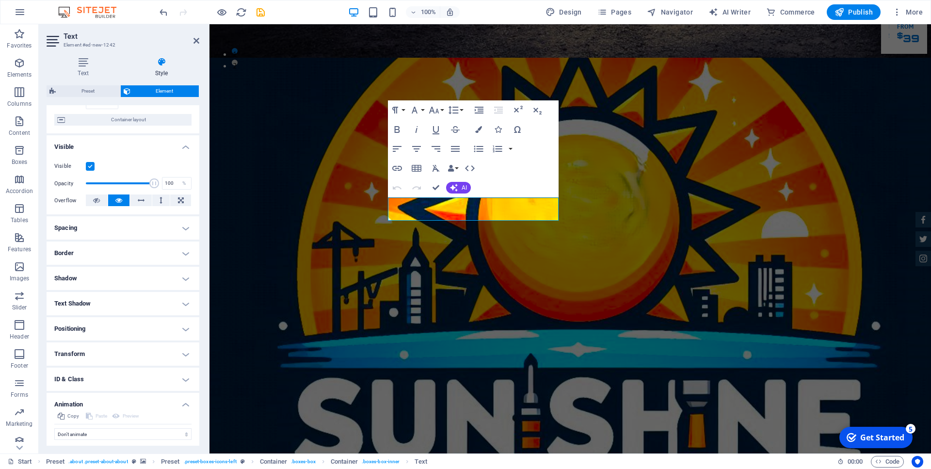
click at [186, 378] on h4 "ID & Class" at bounding box center [123, 379] width 153 height 23
click at [184, 351] on h4 "Transform" at bounding box center [123, 353] width 153 height 23
click at [182, 332] on h4 "Positioning" at bounding box center [123, 328] width 153 height 23
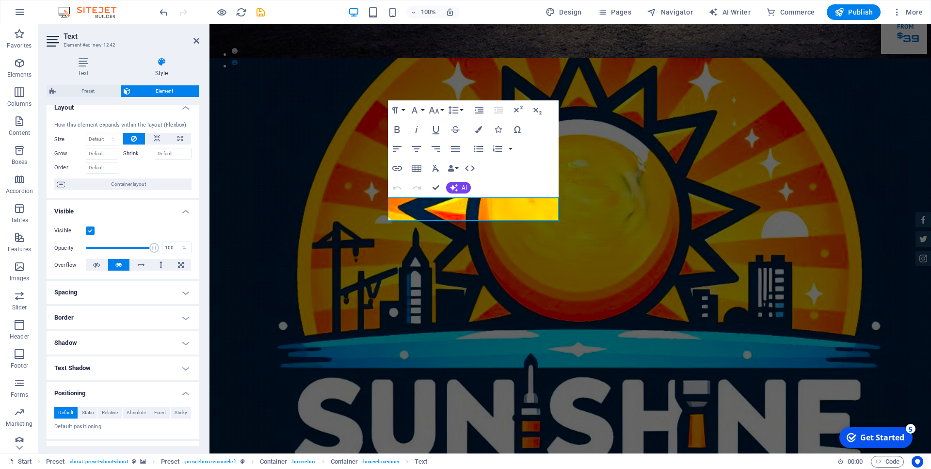
scroll to position [0, 0]
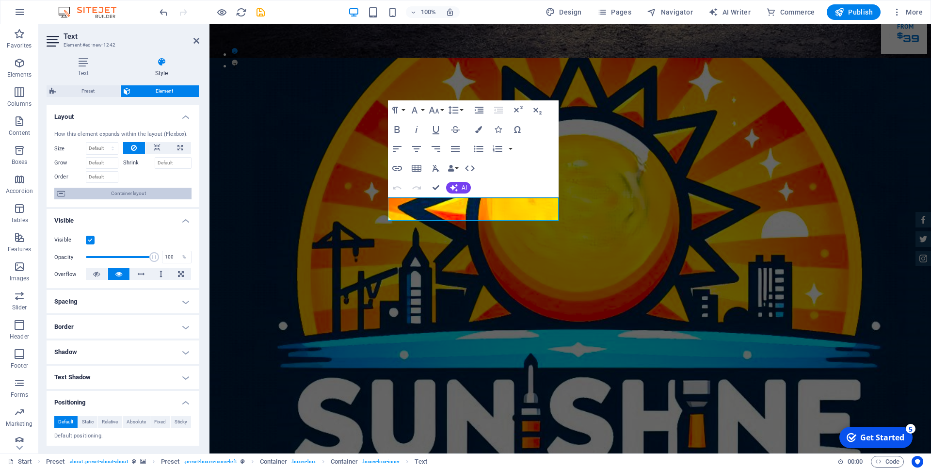
click at [109, 192] on span "Container layout" at bounding box center [128, 194] width 121 height 12
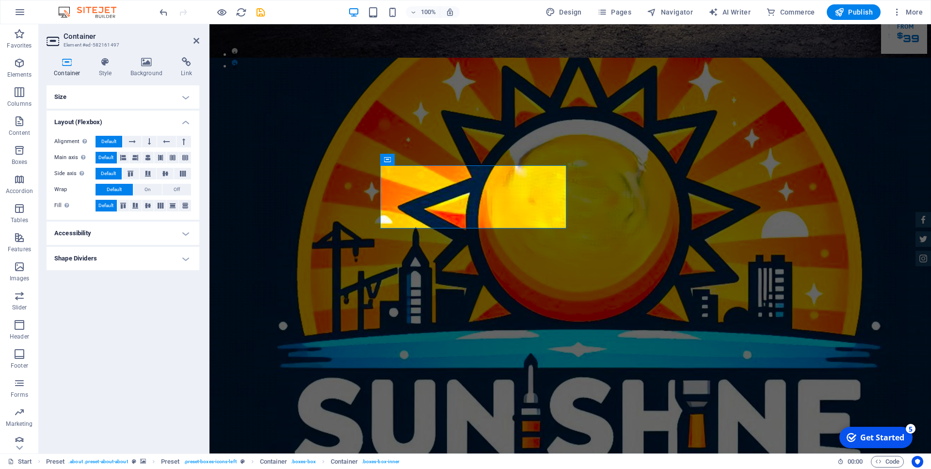
click at [181, 230] on h4 "Accessibility" at bounding box center [123, 233] width 153 height 23
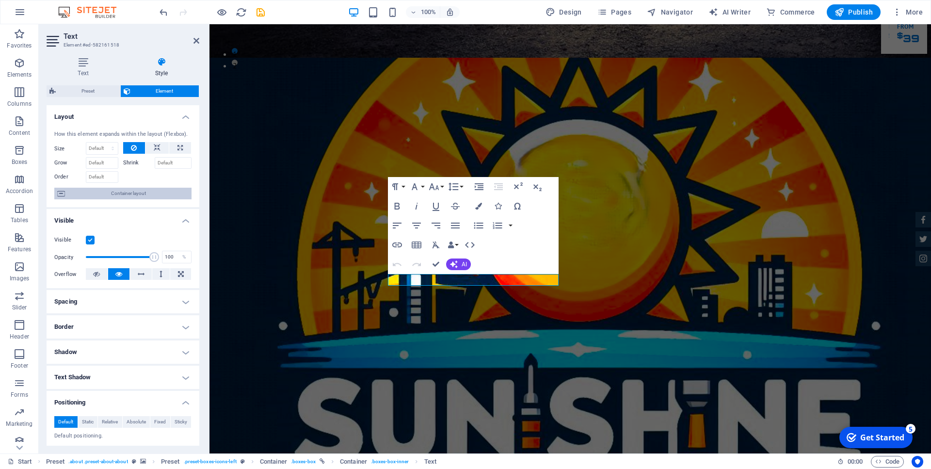
click at [147, 193] on span "Container layout" at bounding box center [128, 194] width 121 height 12
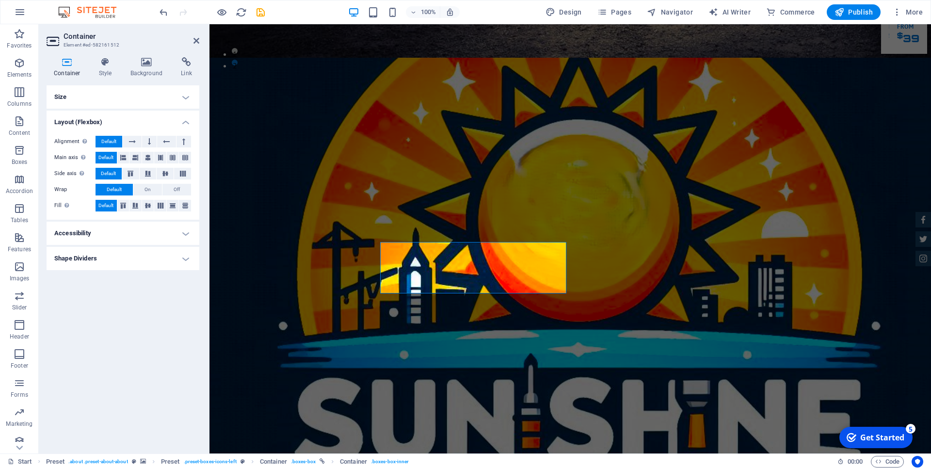
click at [181, 237] on h4 "Accessibility" at bounding box center [123, 233] width 153 height 23
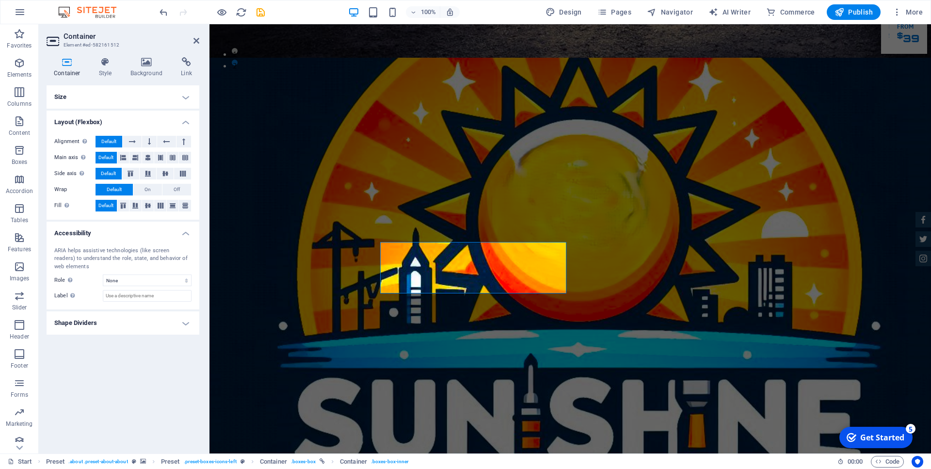
click at [185, 325] on h4 "Shape Dividers" at bounding box center [123, 322] width 153 height 23
click at [106, 67] on icon at bounding box center [106, 62] width 28 height 10
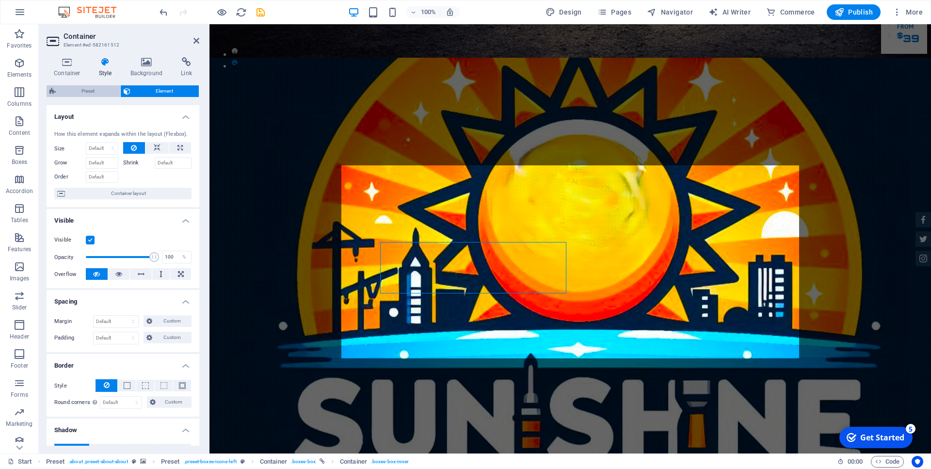
click at [85, 88] on span "Preset" at bounding box center [88, 91] width 59 height 12
select select "px"
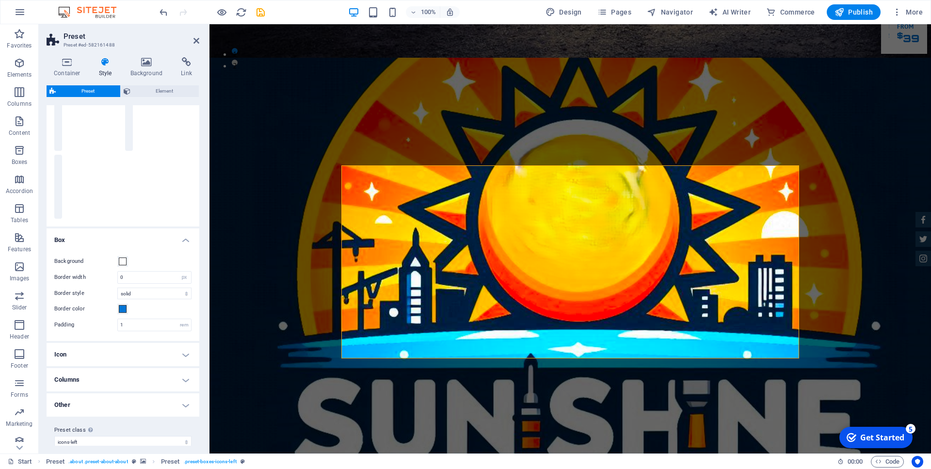
scroll to position [53, 0]
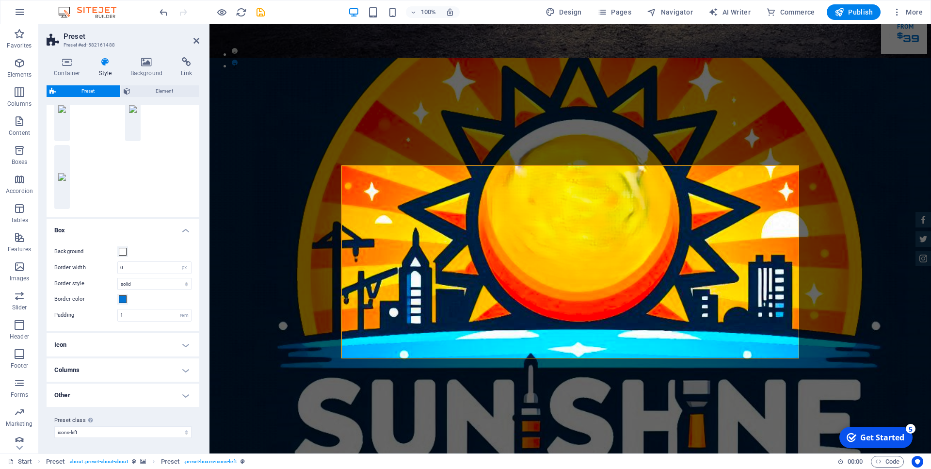
click at [188, 344] on h4 "Icon" at bounding box center [123, 344] width 153 height 23
click at [188, 371] on h4 "Columns" at bounding box center [123, 369] width 153 height 23
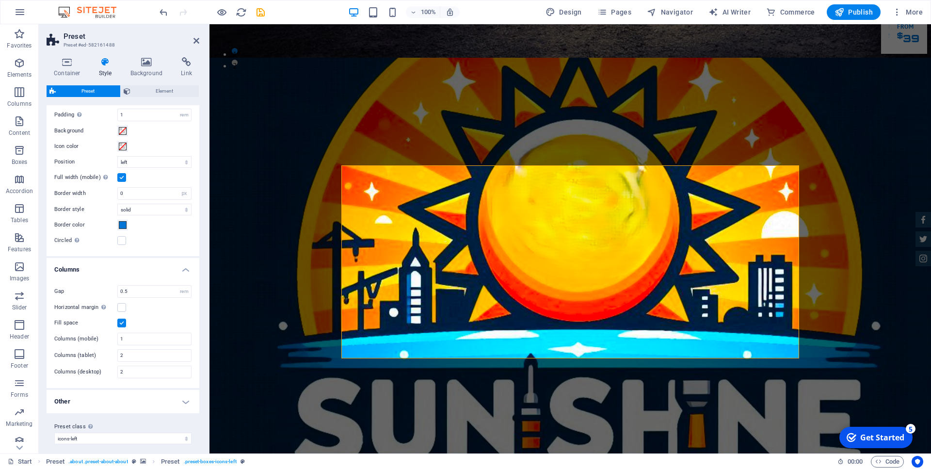
scroll to position [328, 0]
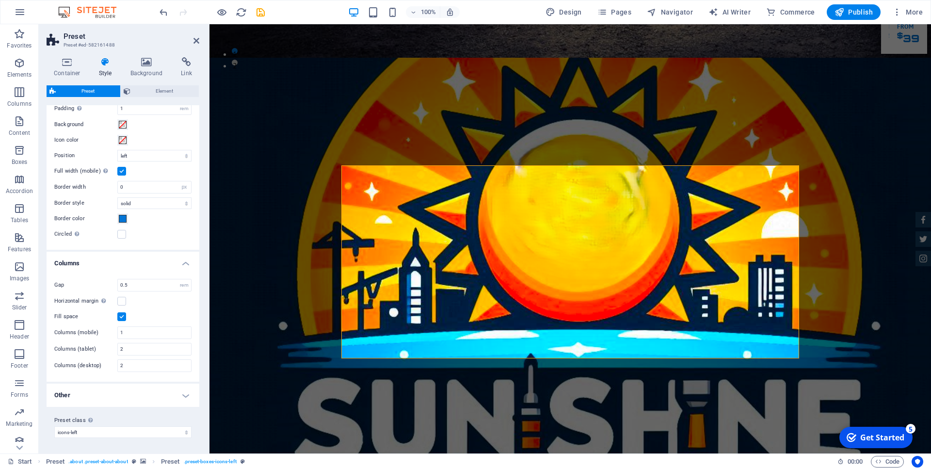
click at [183, 398] on h4 "Other" at bounding box center [123, 395] width 153 height 23
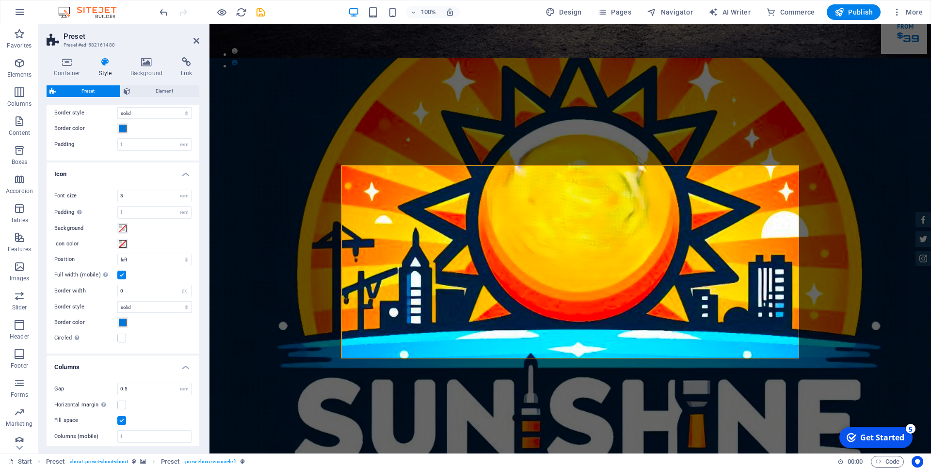
scroll to position [222, 0]
click at [142, 63] on icon at bounding box center [146, 62] width 47 height 10
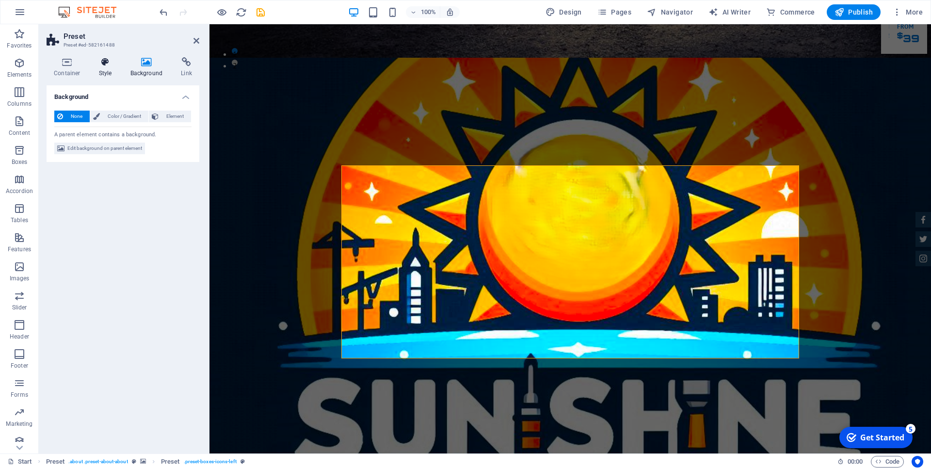
click at [105, 64] on icon at bounding box center [106, 62] width 28 height 10
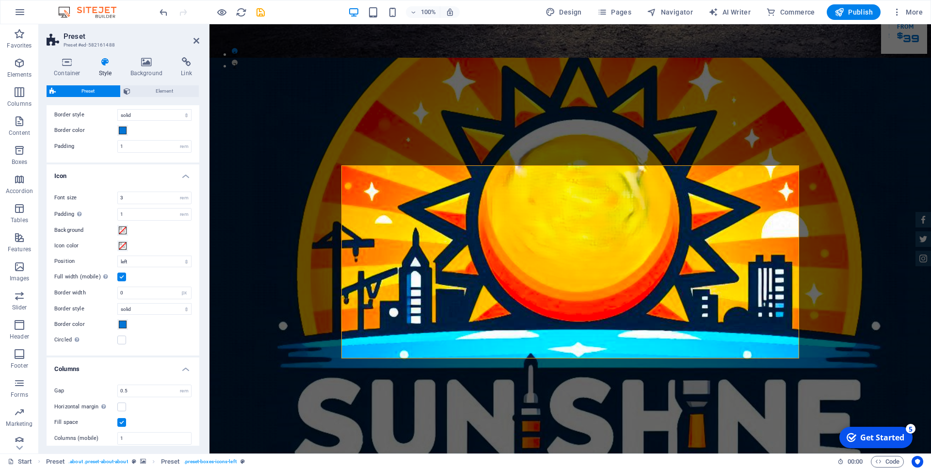
click at [105, 64] on icon at bounding box center [106, 62] width 28 height 10
click at [167, 96] on span "Element" at bounding box center [164, 91] width 63 height 12
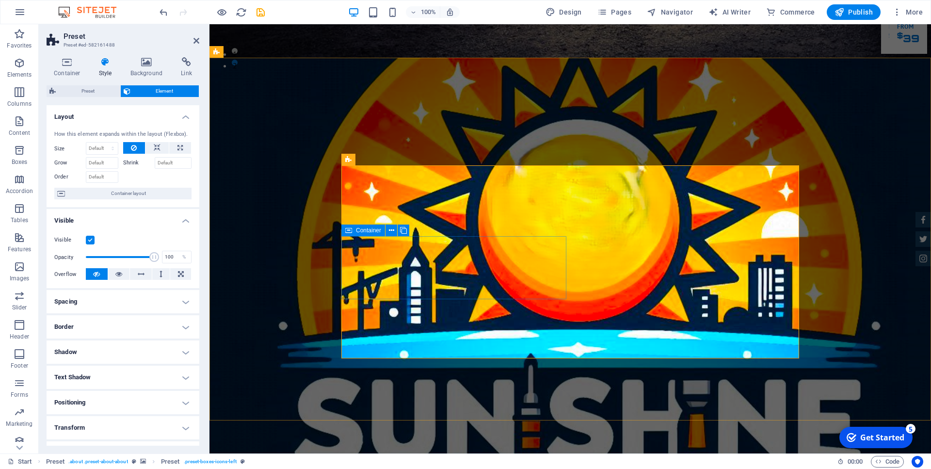
click at [402, 228] on icon at bounding box center [403, 231] width 7 height 10
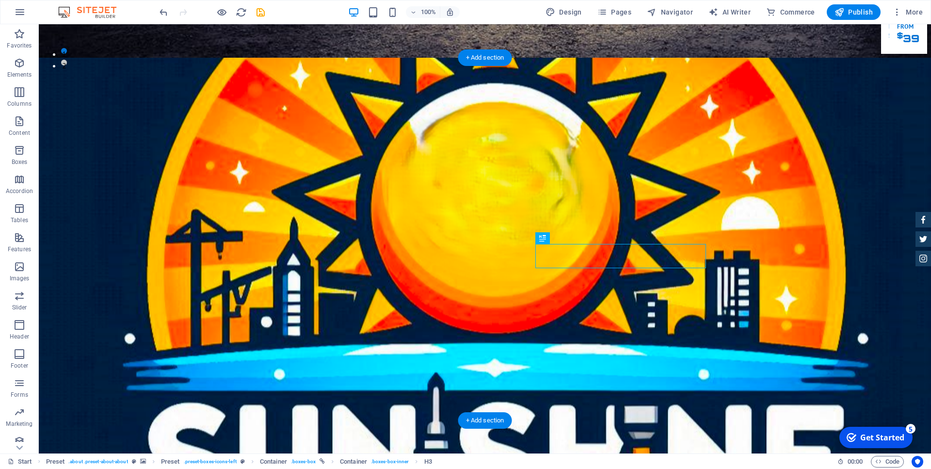
drag, startPoint x: 713, startPoint y: 251, endPoint x: 685, endPoint y: 251, distance: 28.1
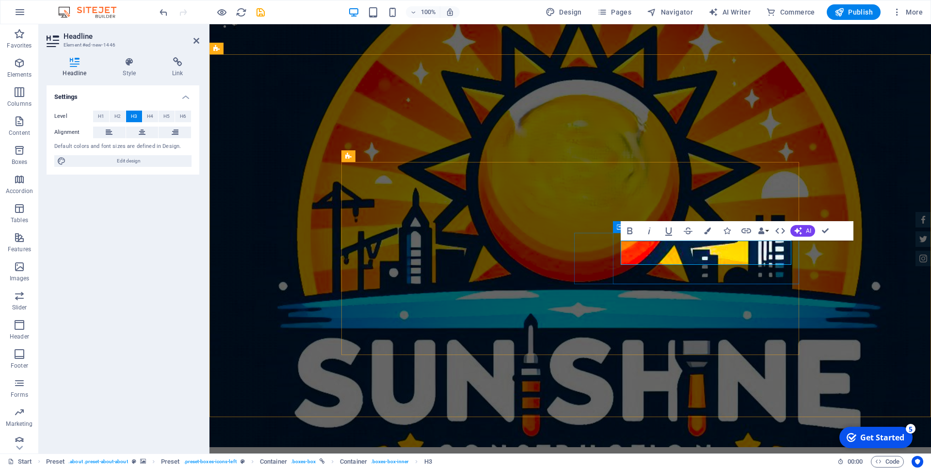
scroll to position [391, 0]
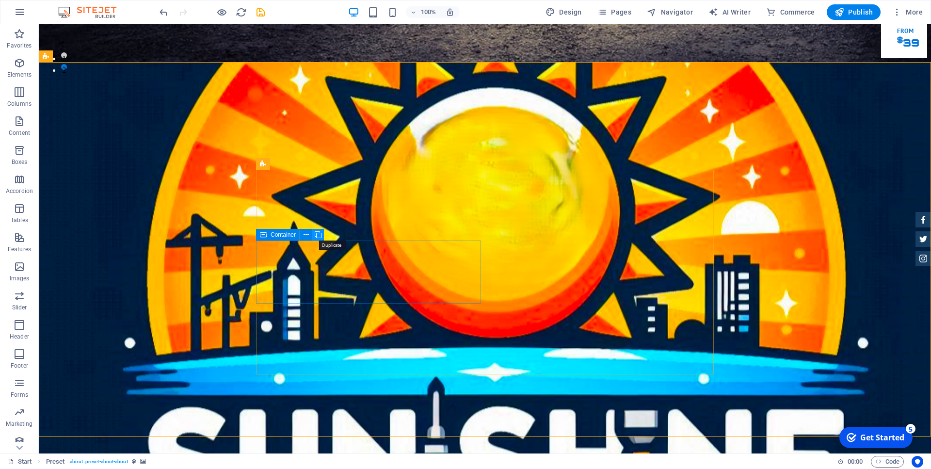
click at [317, 236] on icon at bounding box center [318, 235] width 7 height 10
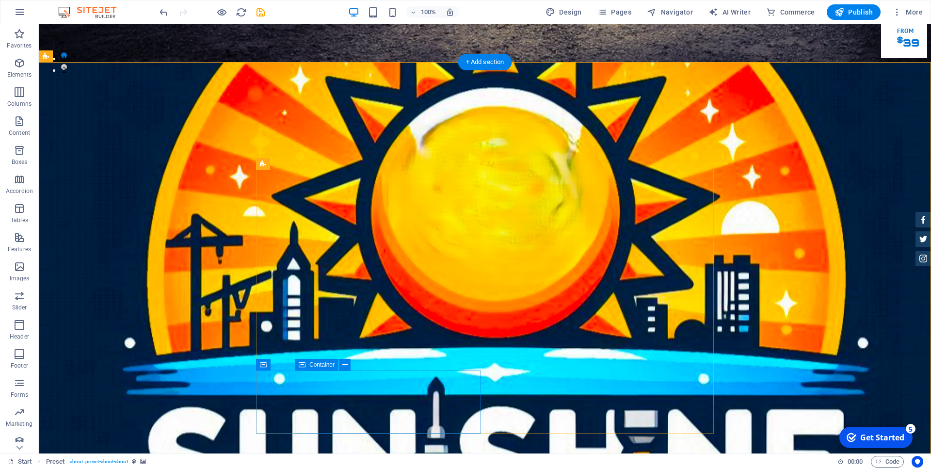
click at [346, 363] on icon at bounding box center [344, 365] width 5 height 10
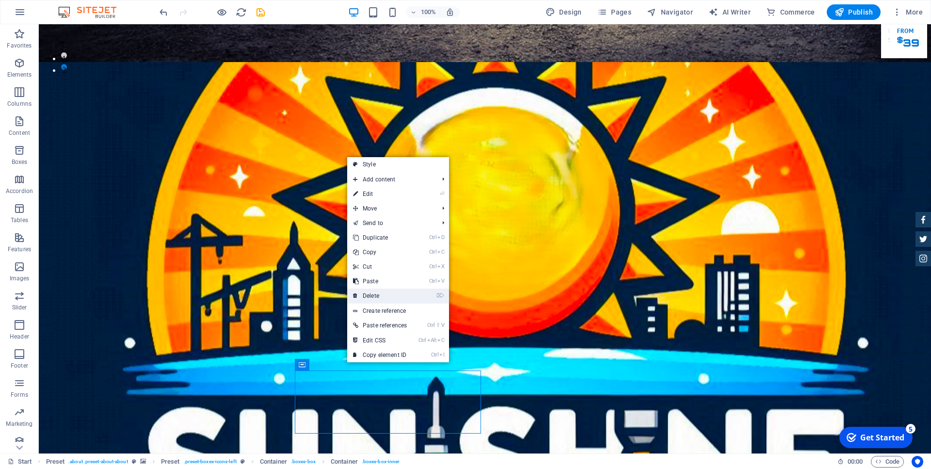
click at [381, 301] on link "⌦ Delete" at bounding box center [379, 296] width 65 height 15
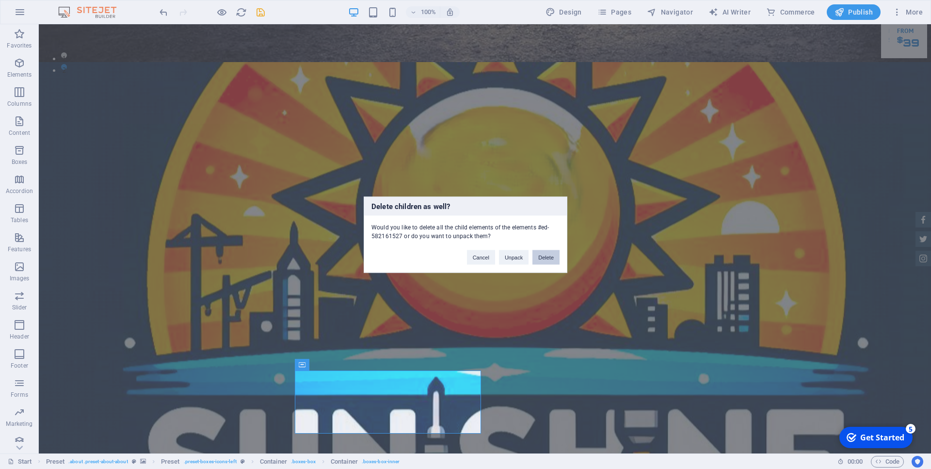
click at [543, 256] on button "Delete" at bounding box center [546, 257] width 27 height 15
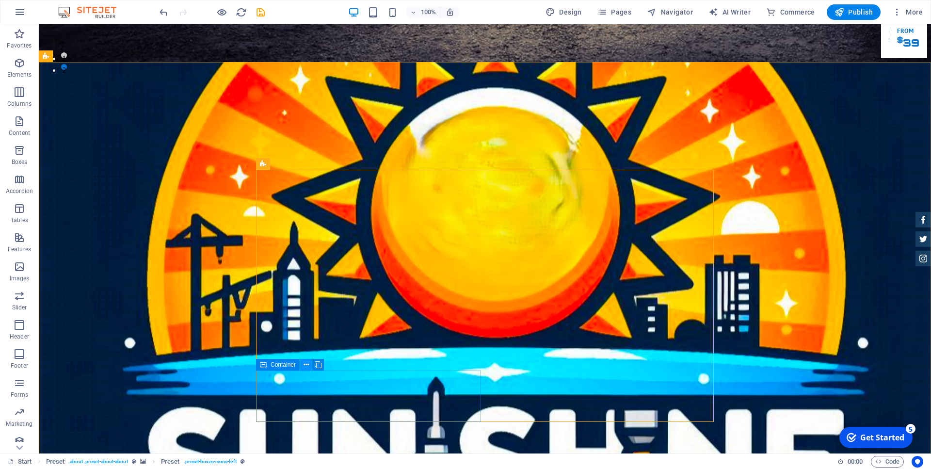
click at [308, 364] on icon at bounding box center [306, 365] width 5 height 10
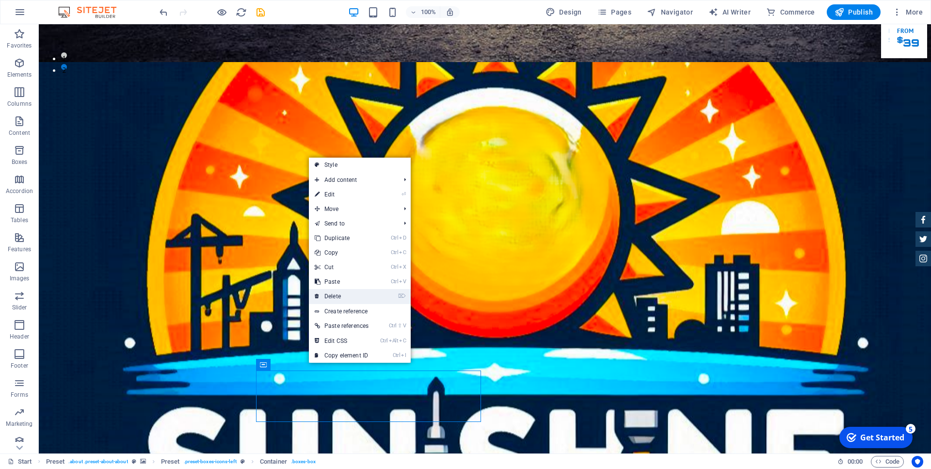
click at [331, 299] on link "⌦ Delete" at bounding box center [341, 296] width 65 height 15
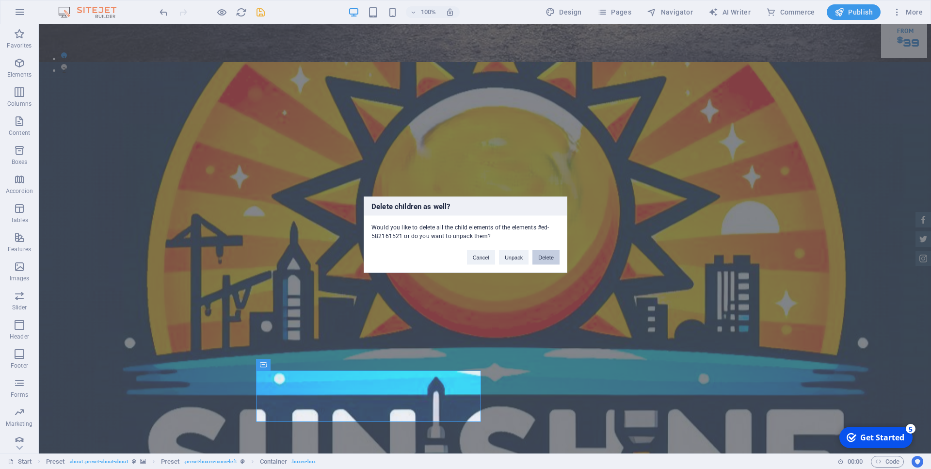
click at [553, 259] on button "Delete" at bounding box center [546, 257] width 27 height 15
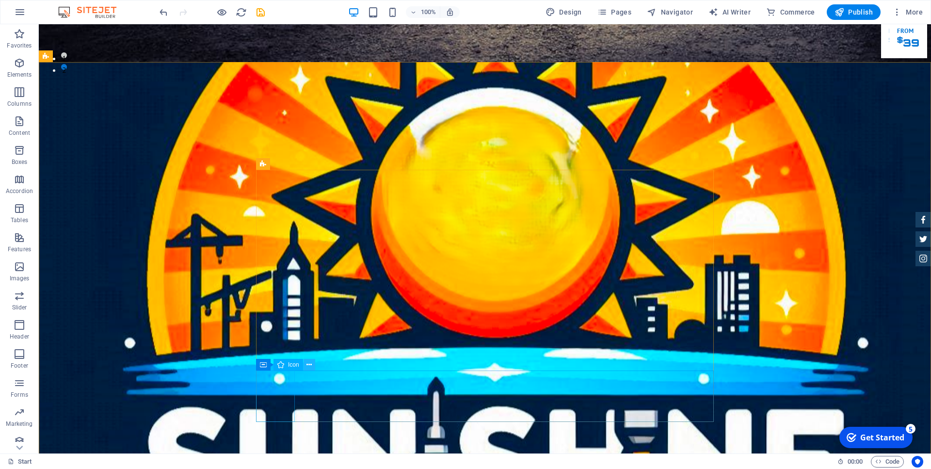
click at [308, 368] on icon at bounding box center [309, 365] width 5 height 10
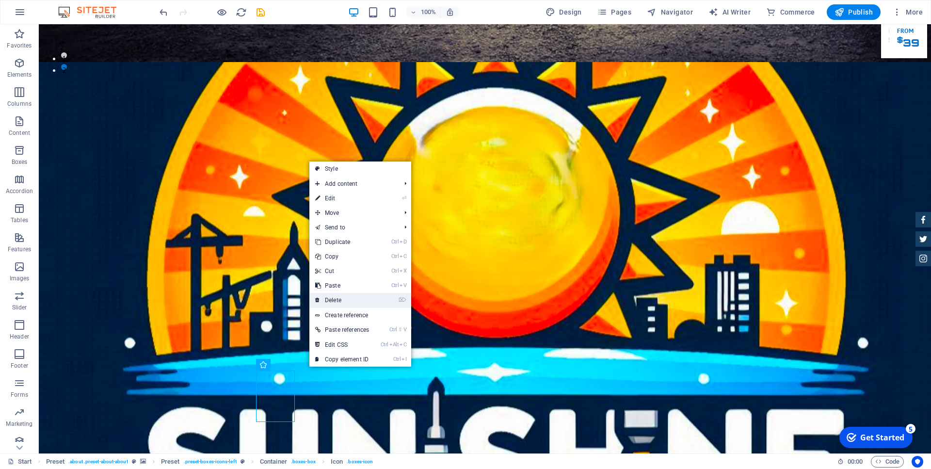
click at [338, 304] on link "⌦ Delete" at bounding box center [341, 300] width 65 height 15
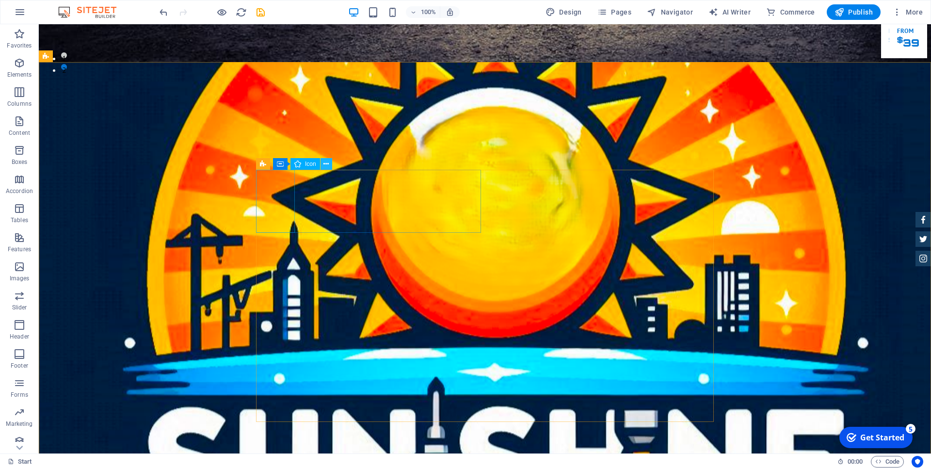
click at [326, 164] on icon at bounding box center [326, 164] width 5 height 10
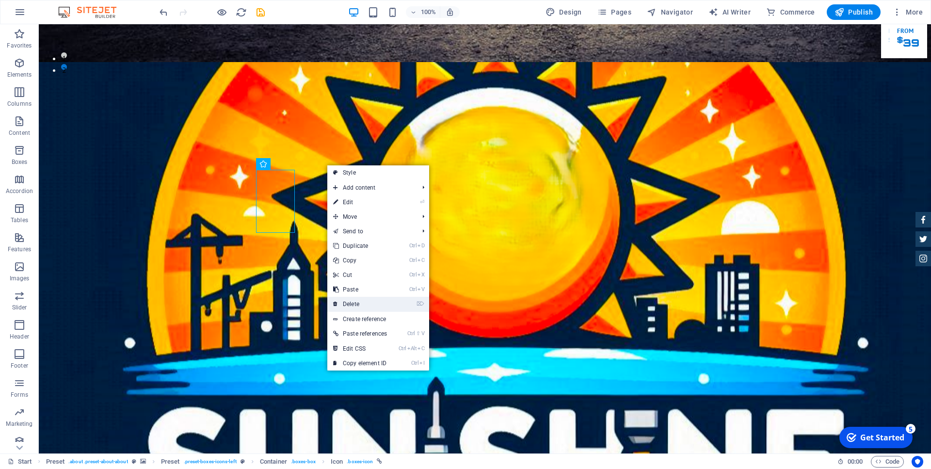
click at [362, 300] on link "⌦ Delete" at bounding box center [359, 304] width 65 height 15
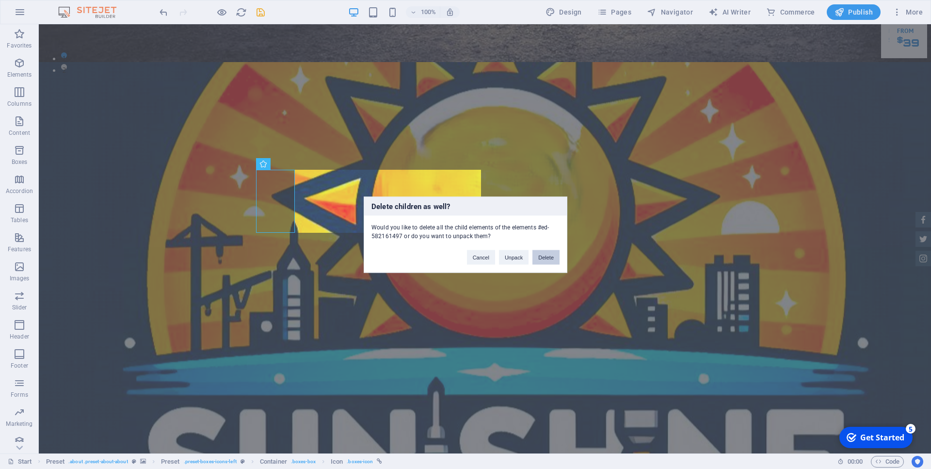
click at [551, 256] on button "Delete" at bounding box center [546, 257] width 27 height 15
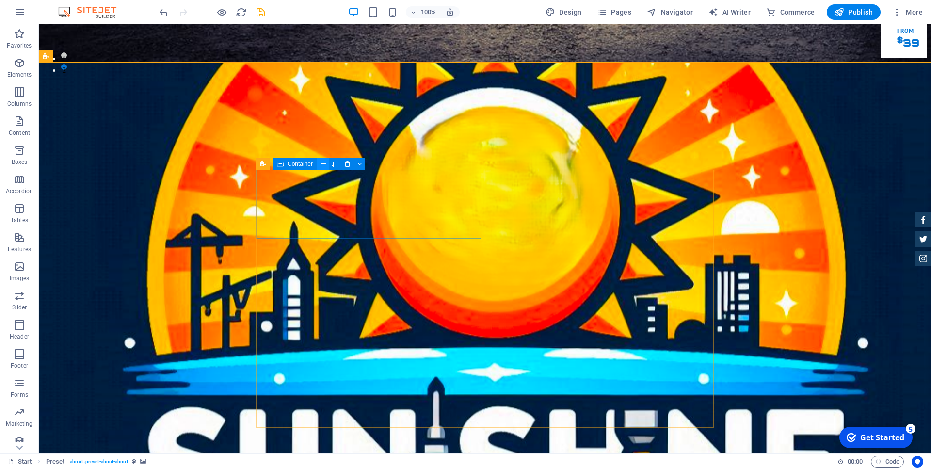
click at [323, 162] on icon at bounding box center [323, 164] width 5 height 10
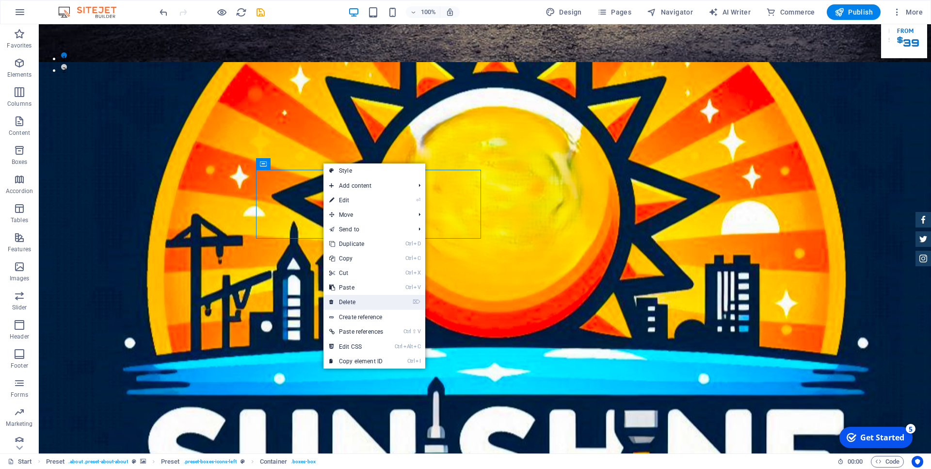
click at [360, 297] on link "⌦ Delete" at bounding box center [356, 302] width 65 height 15
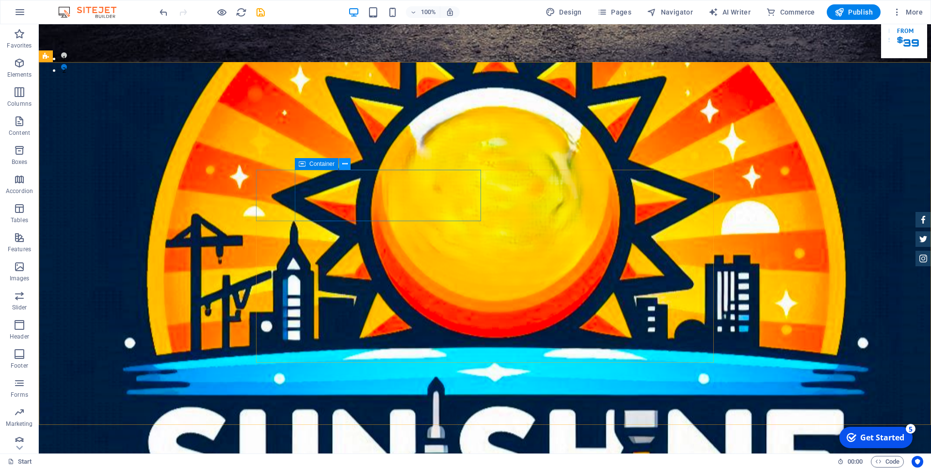
click at [343, 164] on icon at bounding box center [344, 164] width 5 height 10
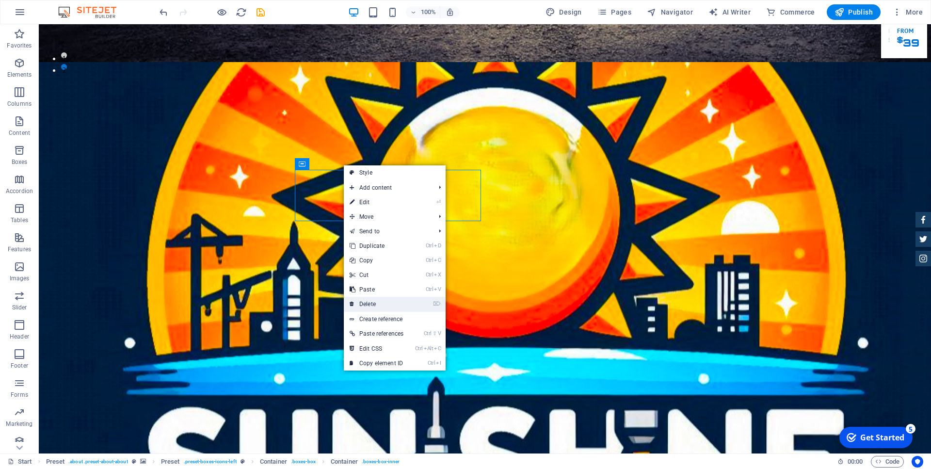
click at [395, 305] on link "⌦ Delete" at bounding box center [376, 304] width 65 height 15
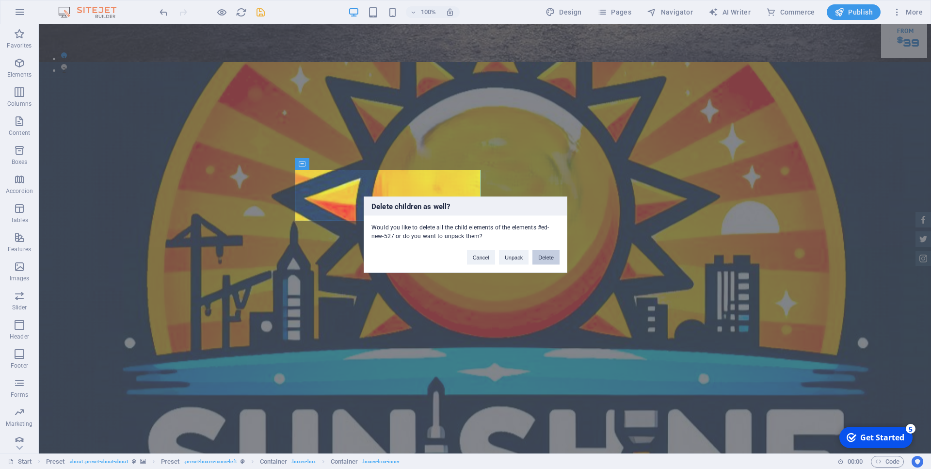
click at [551, 254] on button "Delete" at bounding box center [546, 257] width 27 height 15
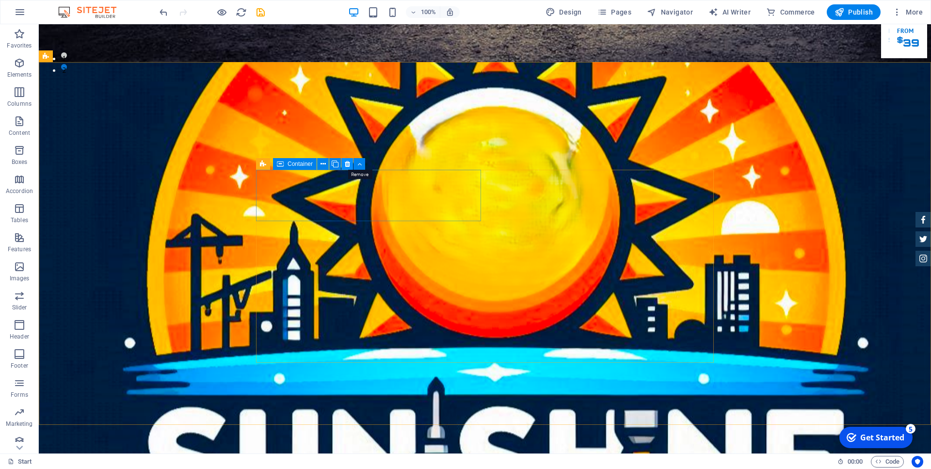
click at [349, 166] on icon at bounding box center [347, 164] width 5 height 10
click at [346, 163] on icon at bounding box center [347, 164] width 5 height 10
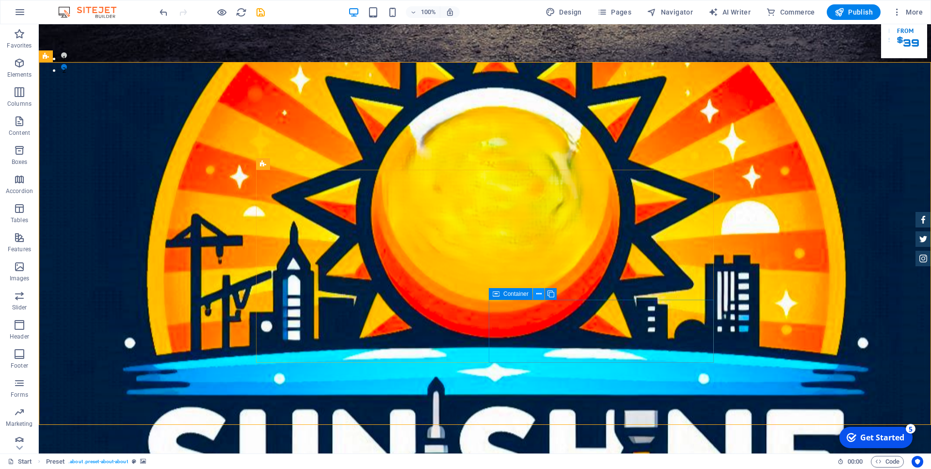
click at [542, 293] on button at bounding box center [539, 294] width 12 height 12
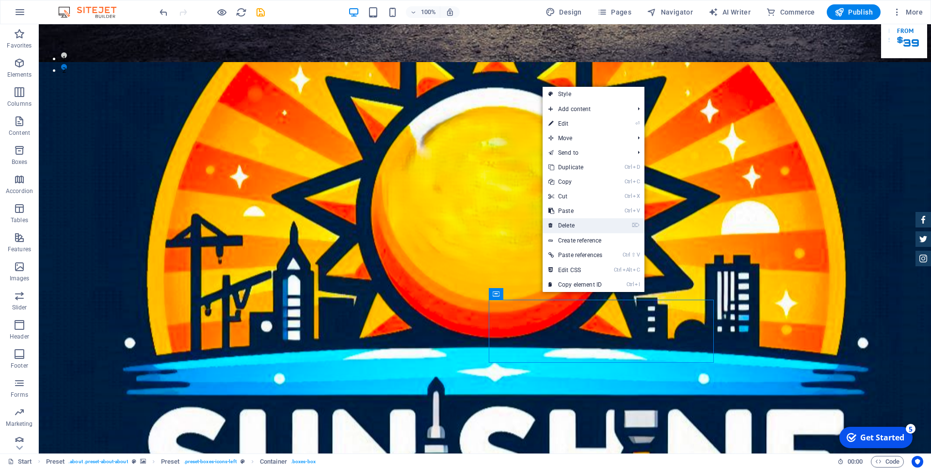
click at [574, 222] on link "⌦ Delete" at bounding box center [575, 225] width 65 height 15
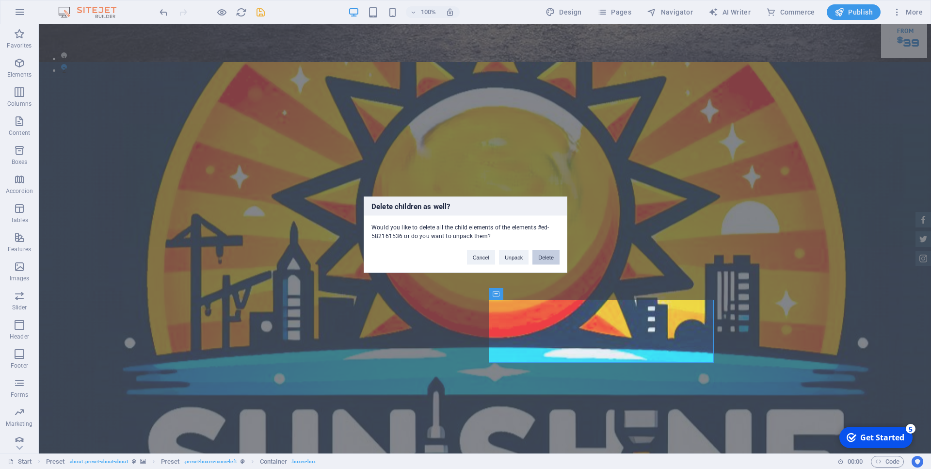
click at [551, 259] on button "Delete" at bounding box center [546, 257] width 27 height 15
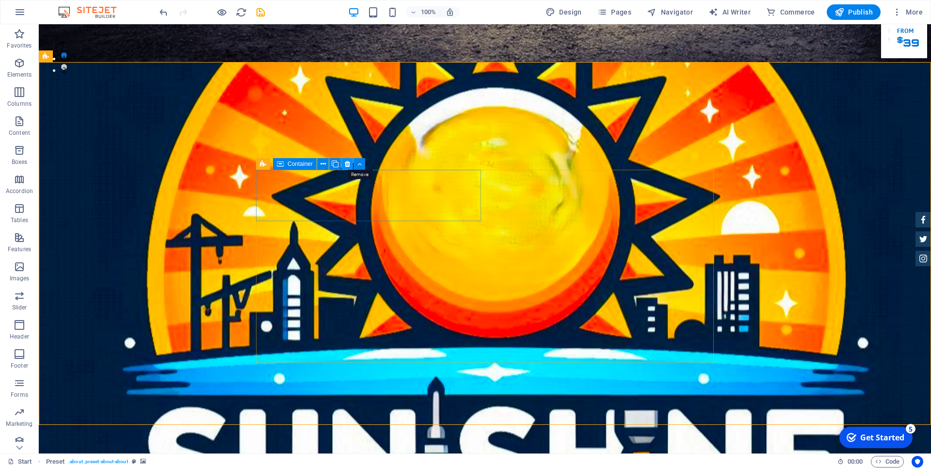
click at [347, 164] on icon at bounding box center [347, 164] width 5 height 10
click at [347, 163] on icon at bounding box center [347, 164] width 5 height 10
click at [323, 163] on icon at bounding box center [323, 164] width 5 height 10
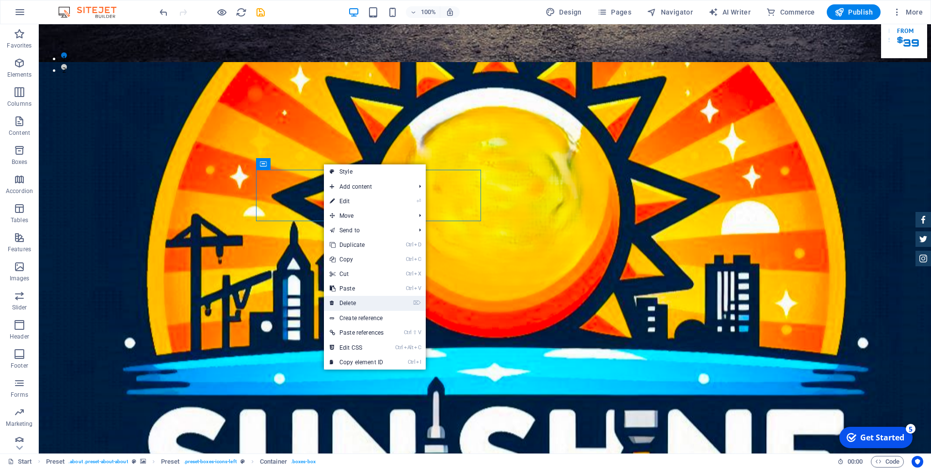
click at [353, 304] on link "⌦ Delete" at bounding box center [356, 303] width 65 height 15
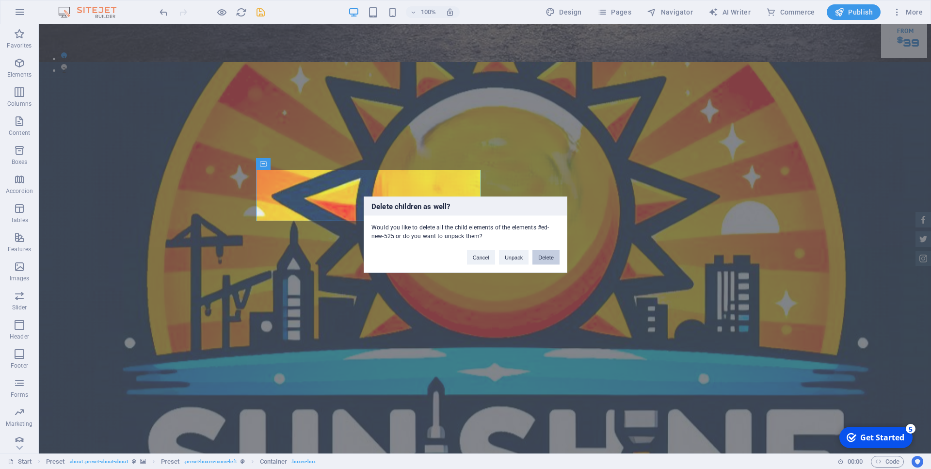
click at [542, 260] on button "Delete" at bounding box center [546, 257] width 27 height 15
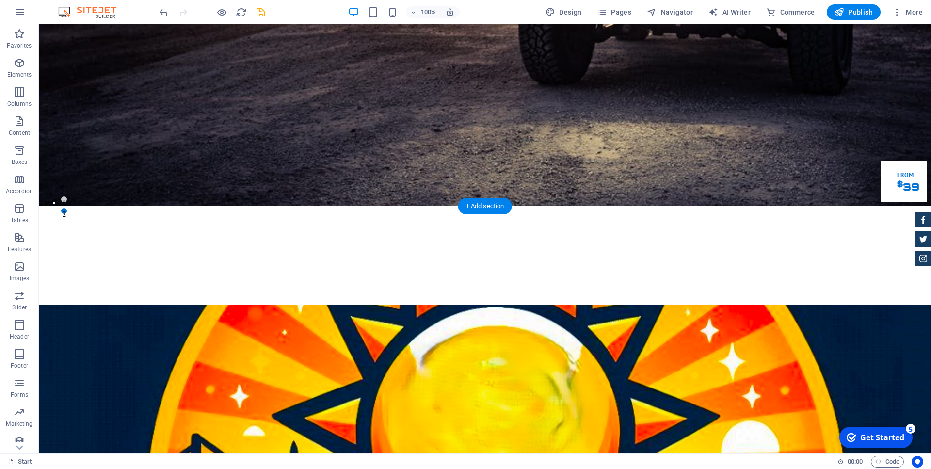
scroll to position [0, 0]
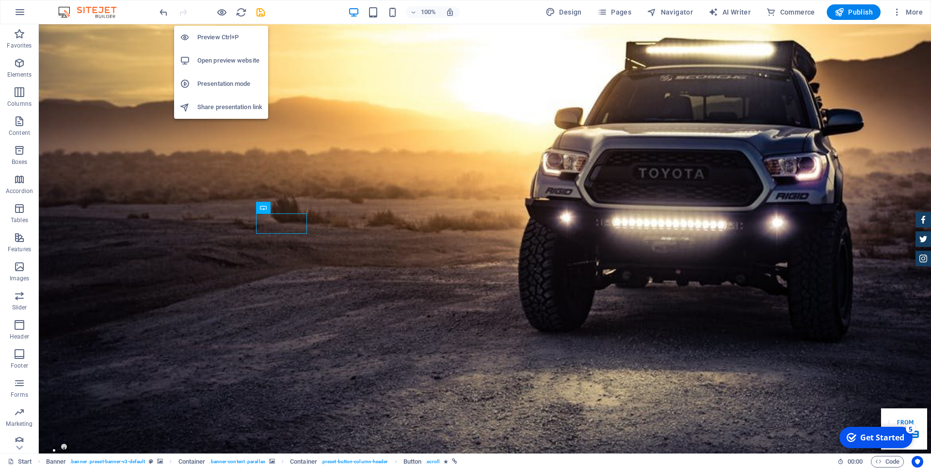
click at [220, 34] on h6 "Preview Ctrl+P" at bounding box center [229, 38] width 65 height 12
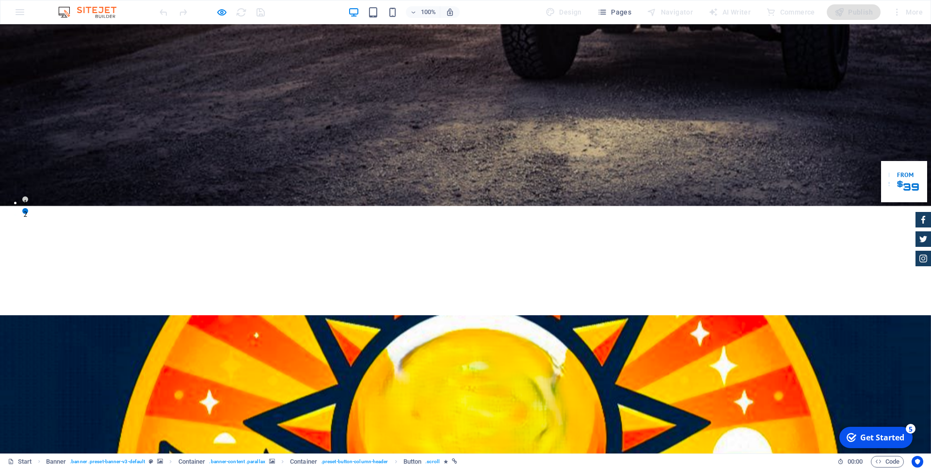
scroll to position [297, 0]
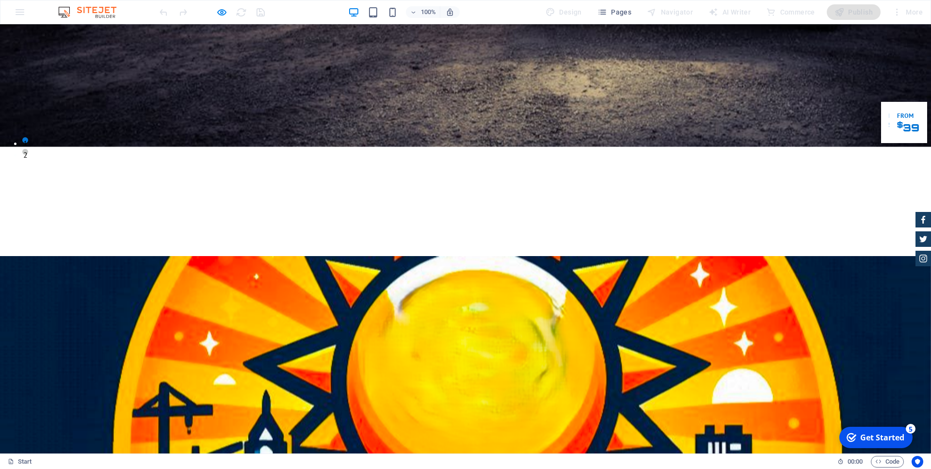
scroll to position [257, 0]
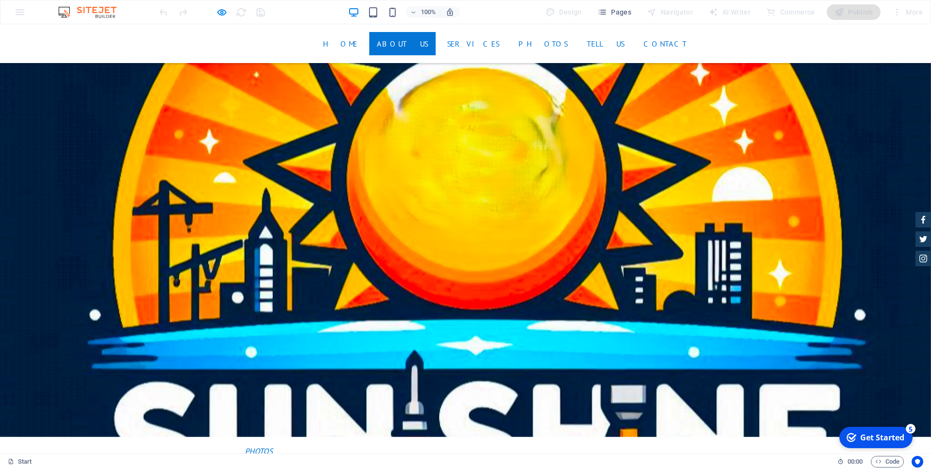
scroll to position [504, 0]
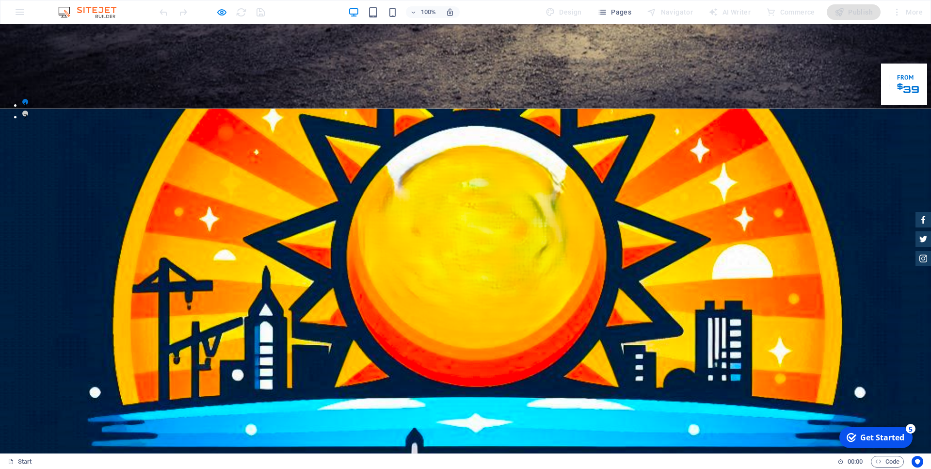
scroll to position [307, 0]
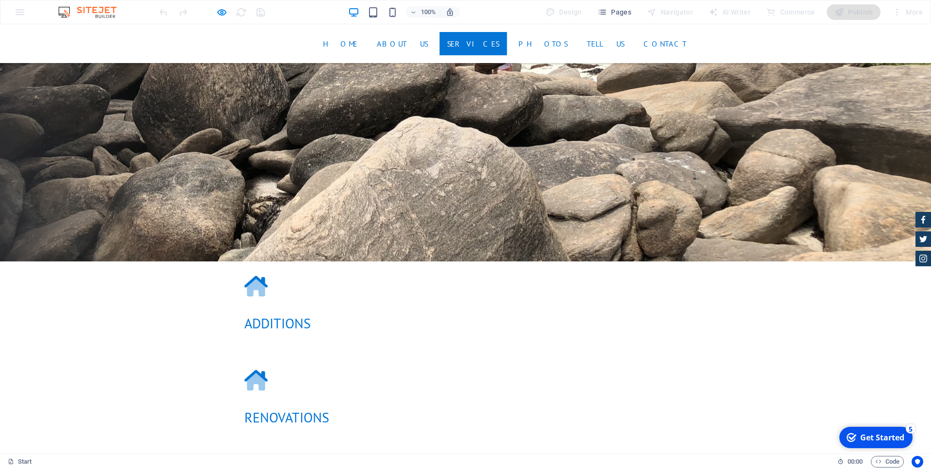
scroll to position [1345, 0]
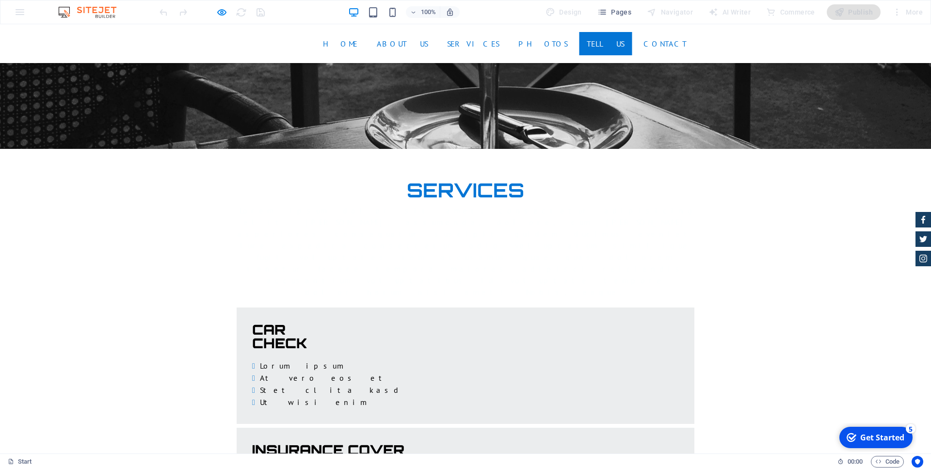
scroll to position [2422, 0]
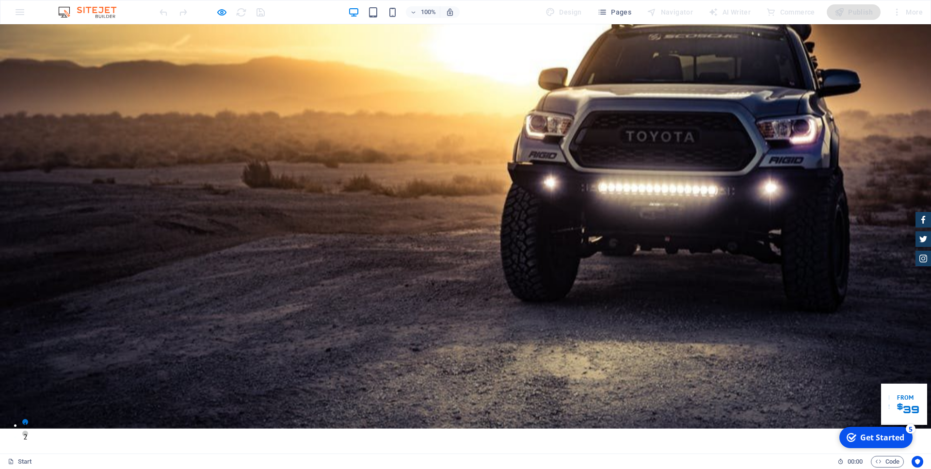
scroll to position [0, 0]
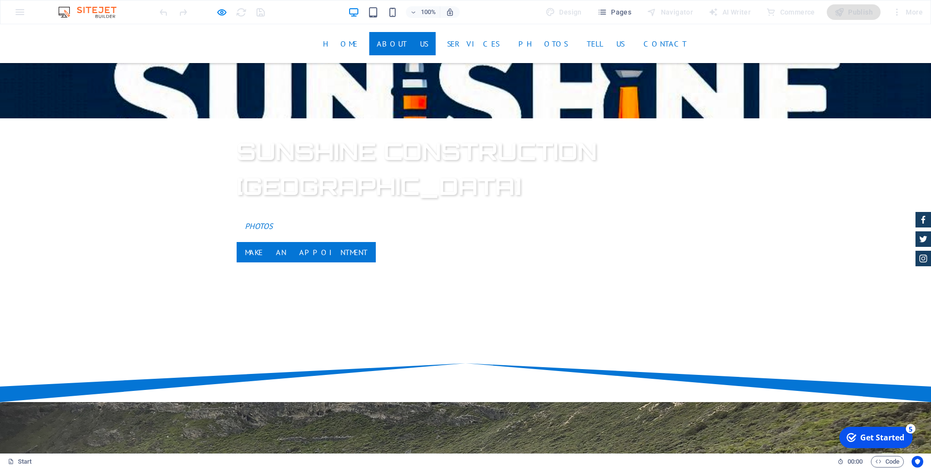
scroll to position [781, 0]
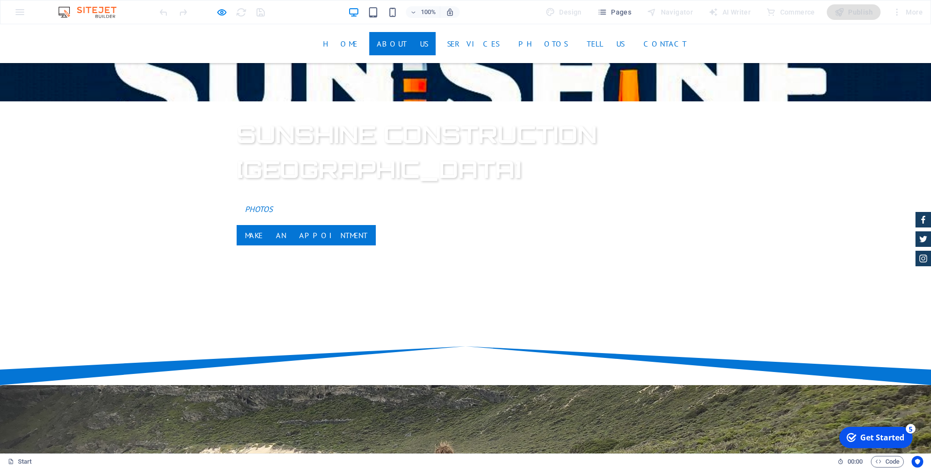
checkbox input "true"
type input "F9P5A8"
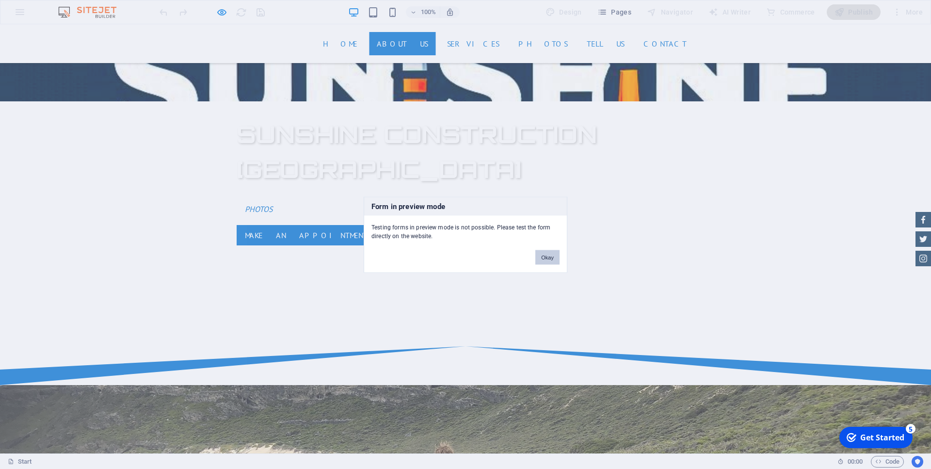
click at [550, 256] on button "Okay" at bounding box center [547, 257] width 24 height 15
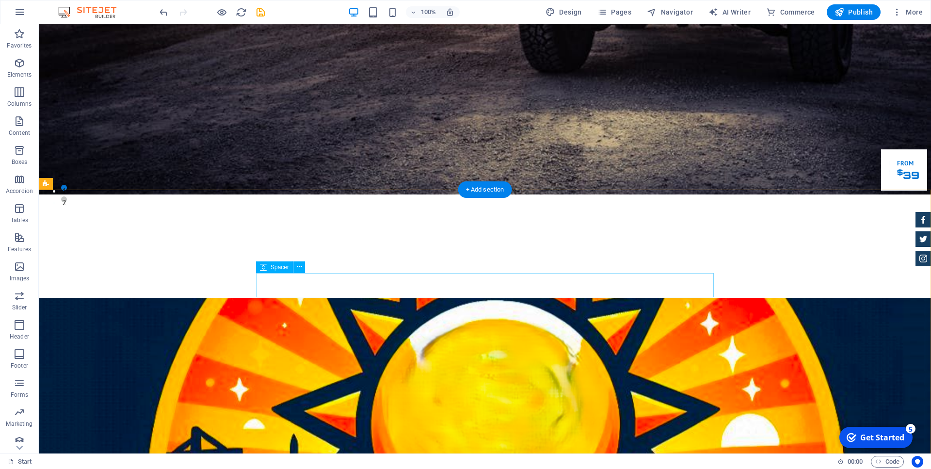
scroll to position [247, 0]
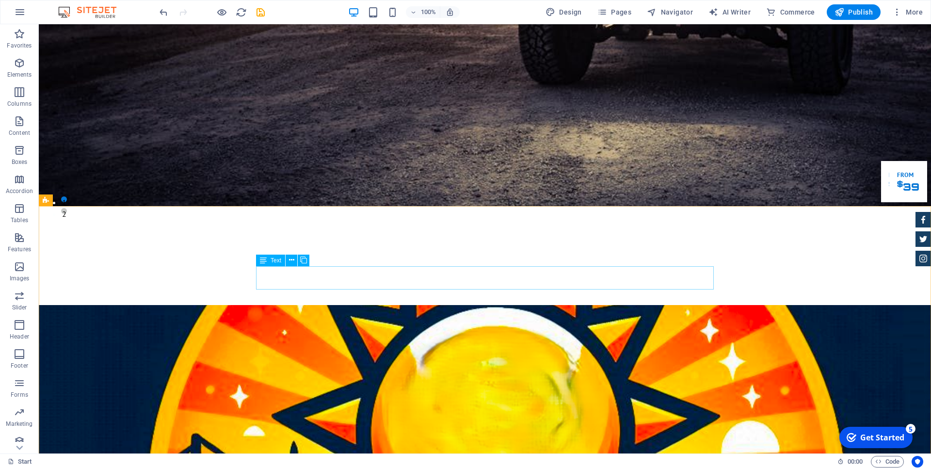
click at [276, 263] on span "Text" at bounding box center [276, 261] width 11 height 6
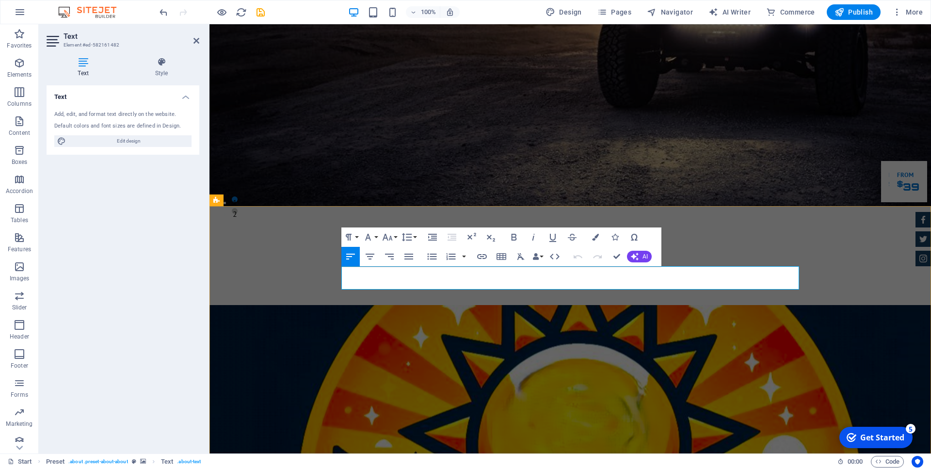
click at [121, 140] on span "Edit design" at bounding box center [129, 141] width 120 height 12
select select "px"
select select "400"
select select "px"
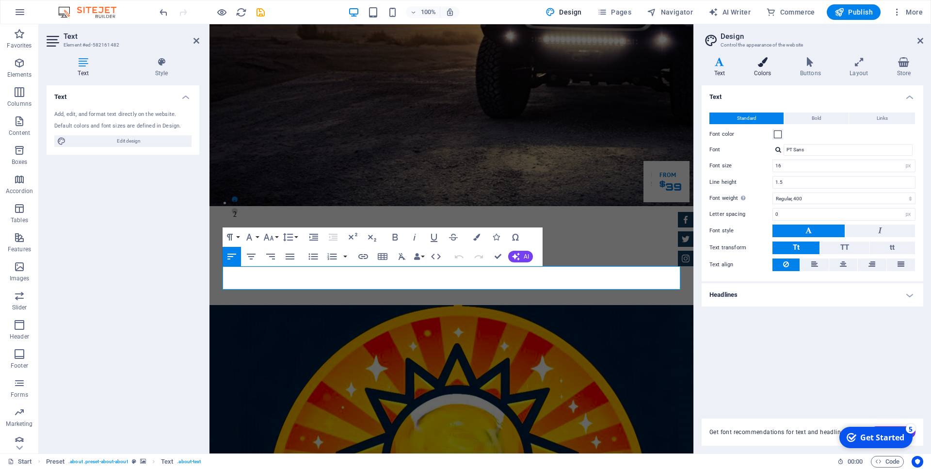
click at [757, 67] on h4 "Colors" at bounding box center [765, 67] width 46 height 20
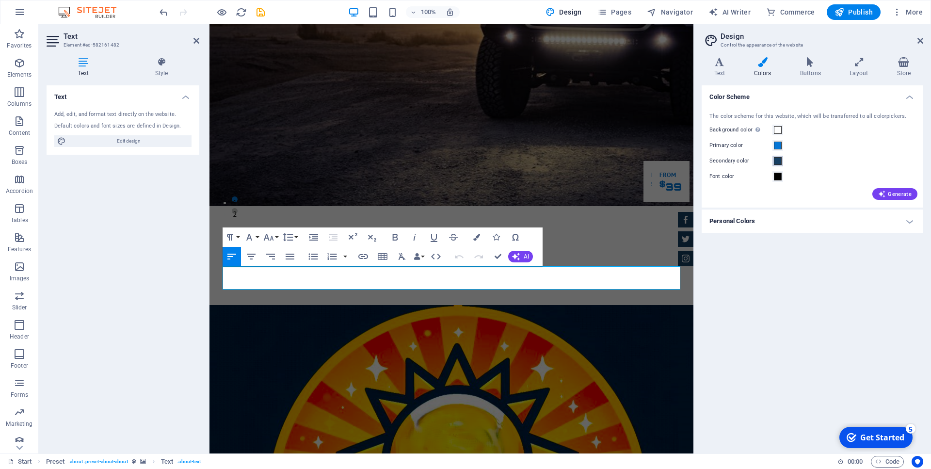
click at [777, 160] on span at bounding box center [778, 161] width 8 height 8
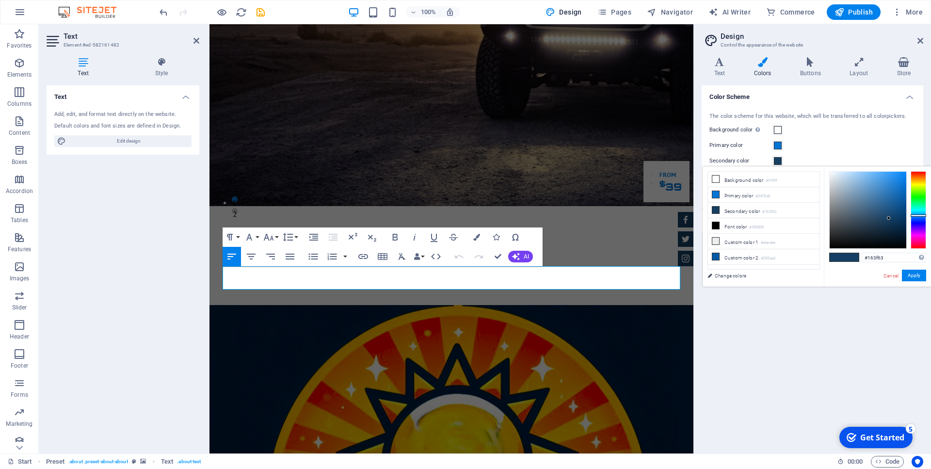
click at [778, 160] on span at bounding box center [778, 161] width 8 height 8
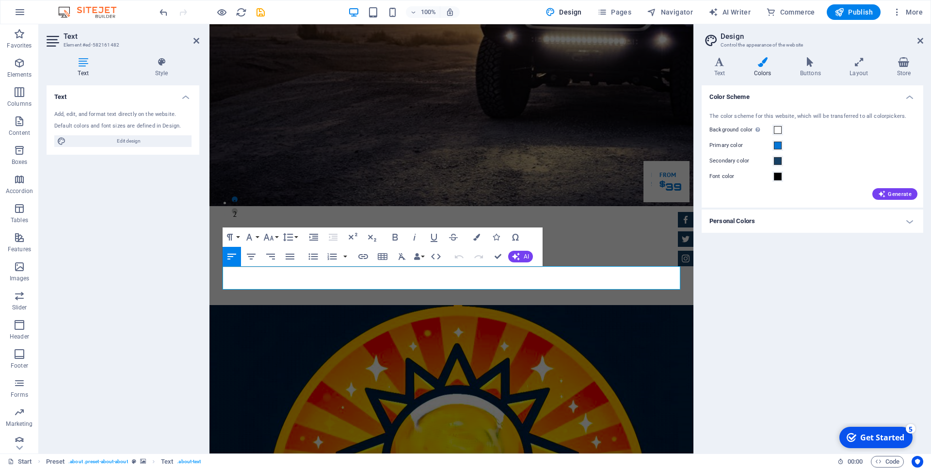
click at [831, 143] on div "Primary color" at bounding box center [813, 146] width 206 height 12
click at [810, 302] on div "Color Scheme The color scheme for this website, which will be transferred to al…" at bounding box center [813, 265] width 222 height 360
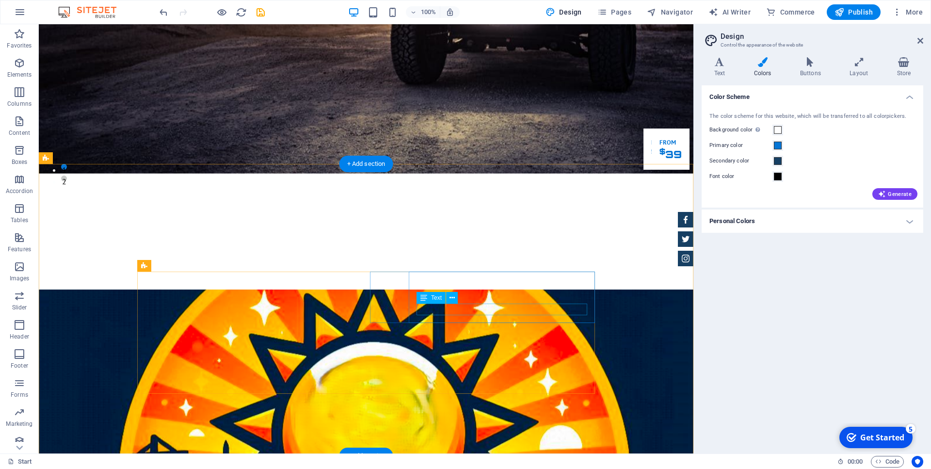
scroll to position [297, 0]
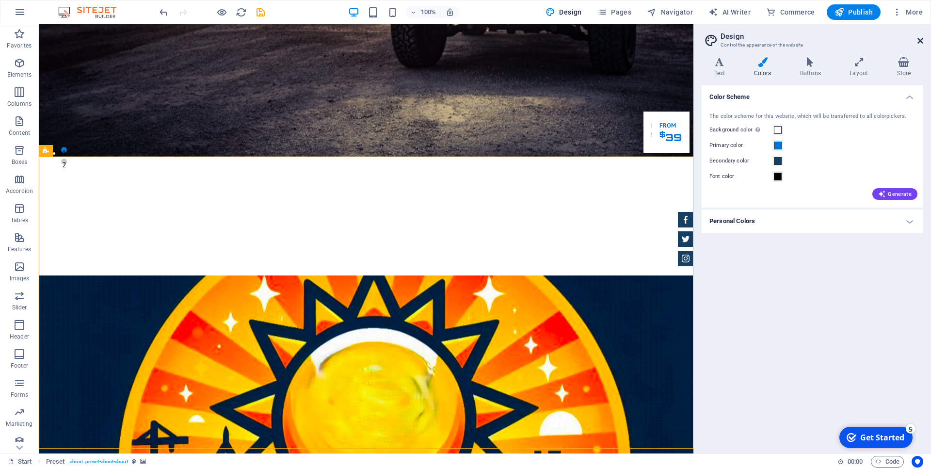
drag, startPoint x: 920, startPoint y: 38, endPoint x: 881, endPoint y: 14, distance: 45.5
click at [920, 38] on icon at bounding box center [921, 41] width 6 height 8
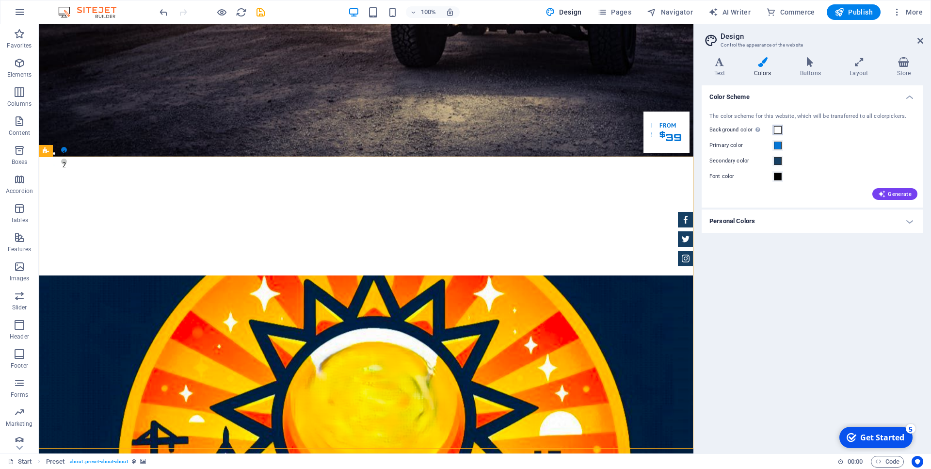
click at [778, 132] on span at bounding box center [778, 130] width 8 height 8
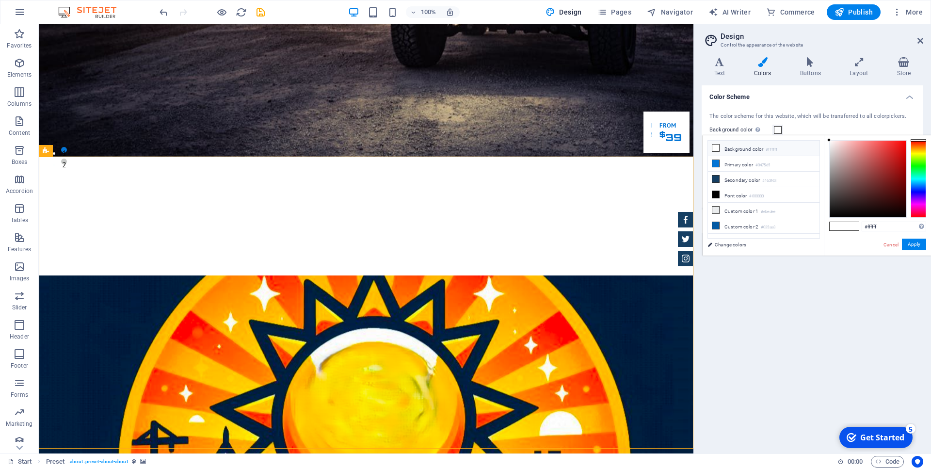
click at [714, 147] on icon at bounding box center [715, 148] width 7 height 7
click at [896, 243] on link "Cancel" at bounding box center [891, 244] width 17 height 7
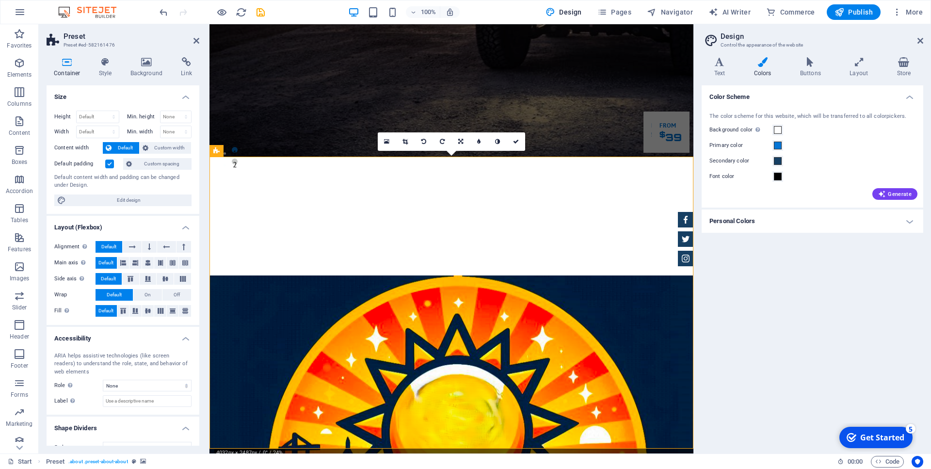
click at [924, 43] on aside "Design Control the appearance of the website Variants Text Colors Buttons Layou…" at bounding box center [813, 238] width 238 height 429
click at [922, 42] on icon at bounding box center [921, 41] width 6 height 8
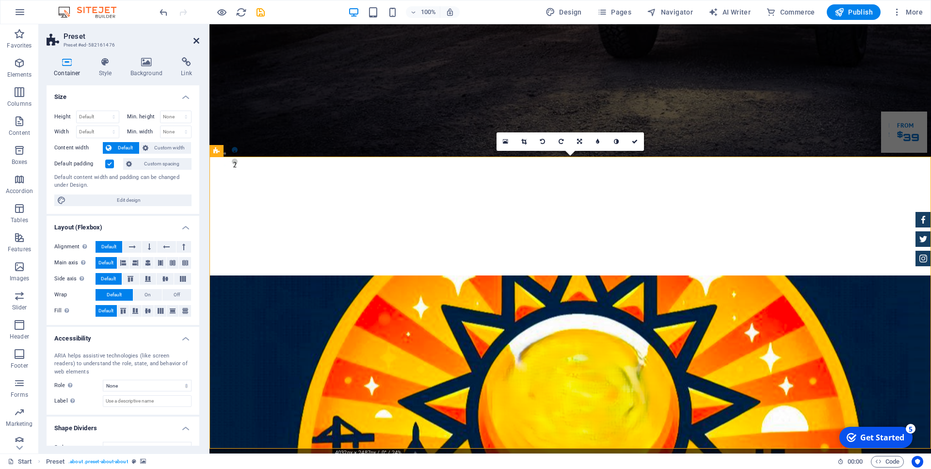
click at [195, 39] on icon at bounding box center [197, 41] width 6 height 8
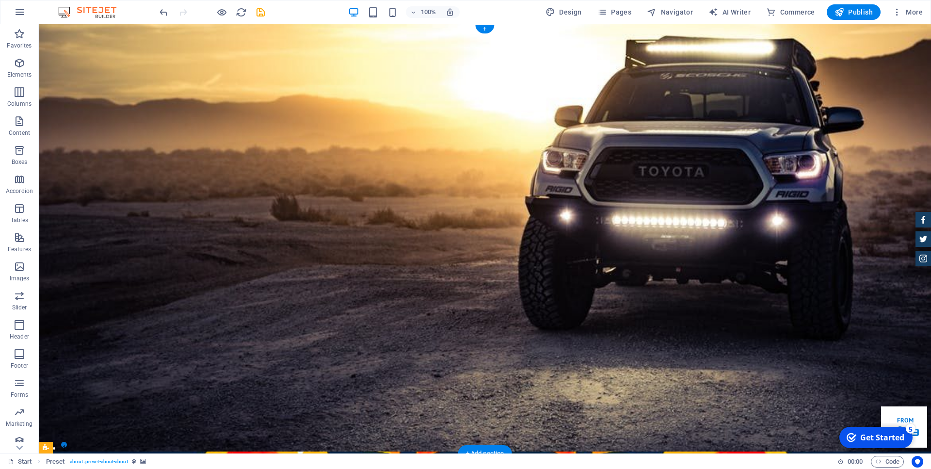
scroll to position [0, 0]
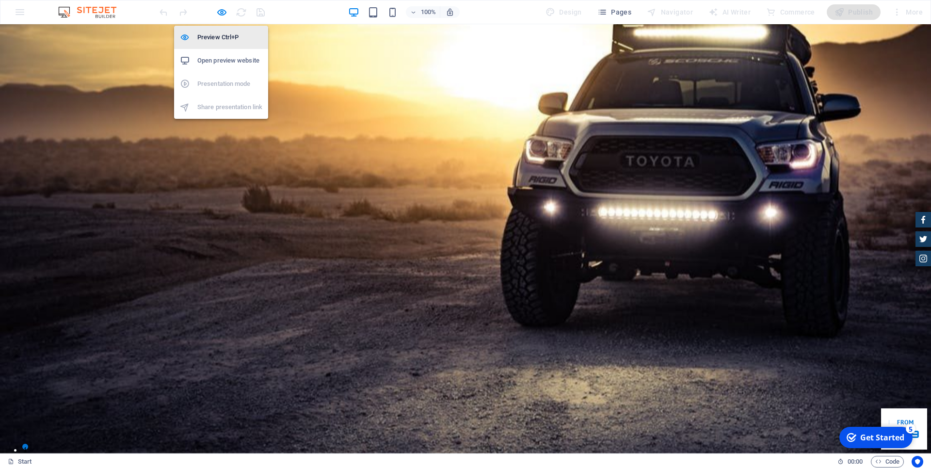
click at [225, 36] on h6 "Preview Ctrl+P" at bounding box center [229, 38] width 65 height 12
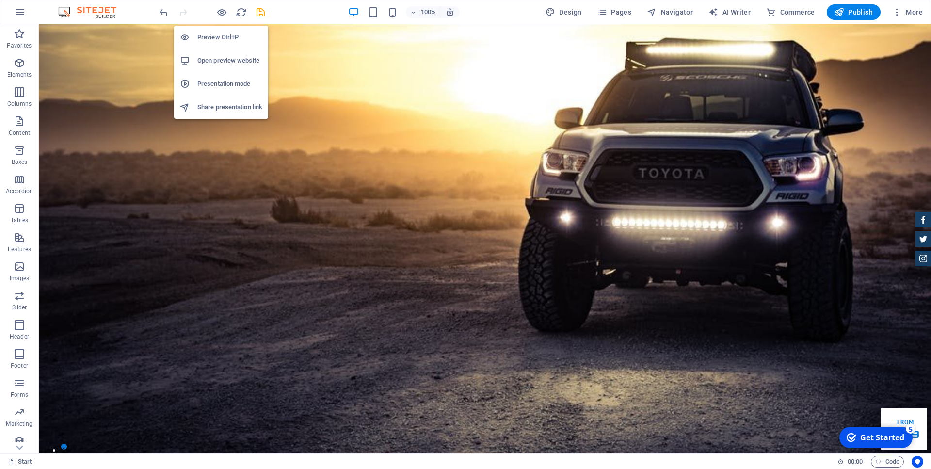
click at [229, 41] on h6 "Preview Ctrl+P" at bounding box center [229, 38] width 65 height 12
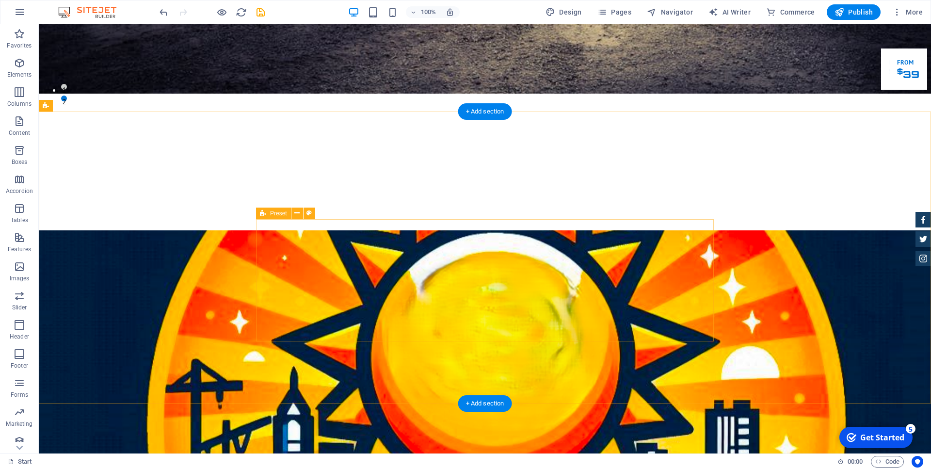
scroll to position [396, 0]
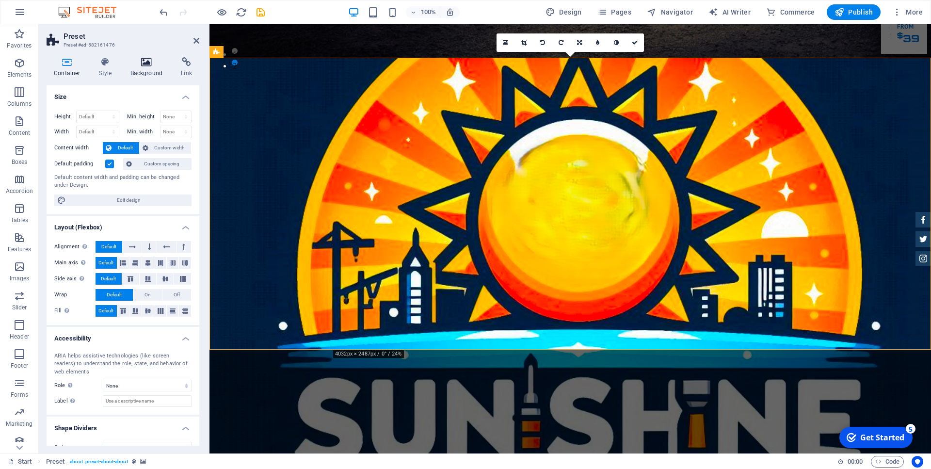
click at [141, 64] on icon at bounding box center [146, 62] width 47 height 10
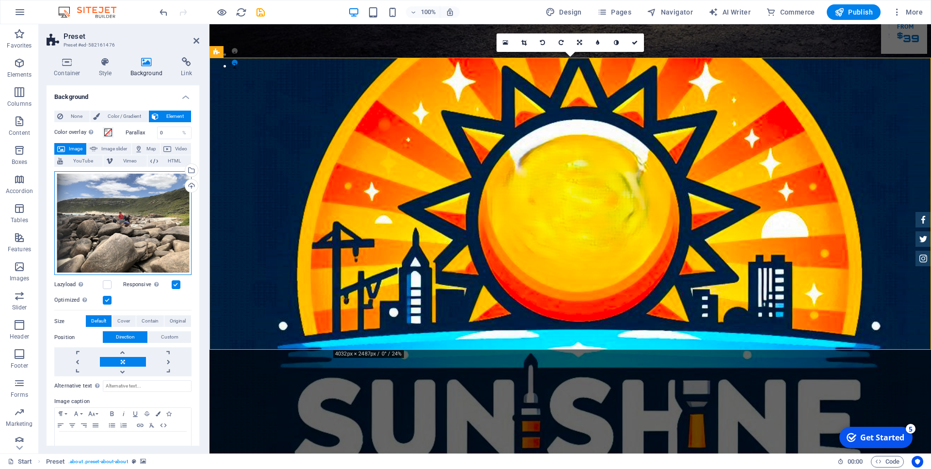
click at [116, 238] on div "Drag files here, click to choose files or select files from Files or our free s…" at bounding box center [122, 223] width 137 height 104
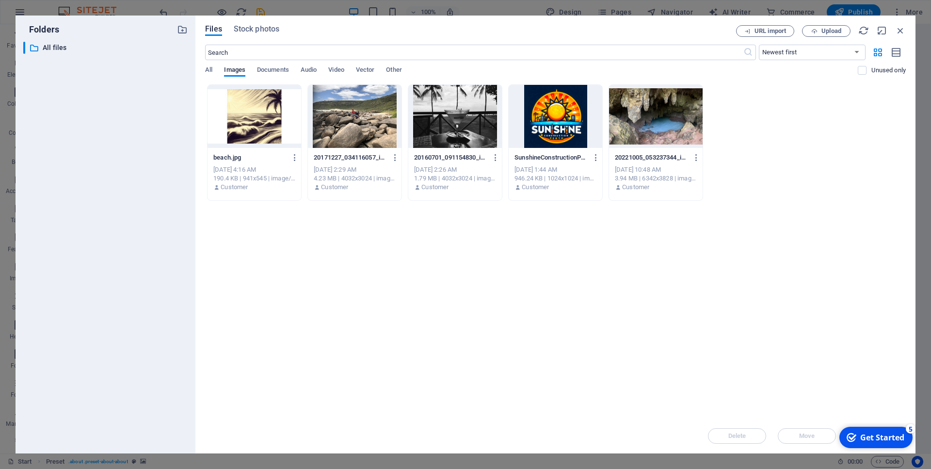
click at [442, 117] on div at bounding box center [455, 116] width 94 height 63
click at [442, 117] on div "1" at bounding box center [455, 116] width 94 height 63
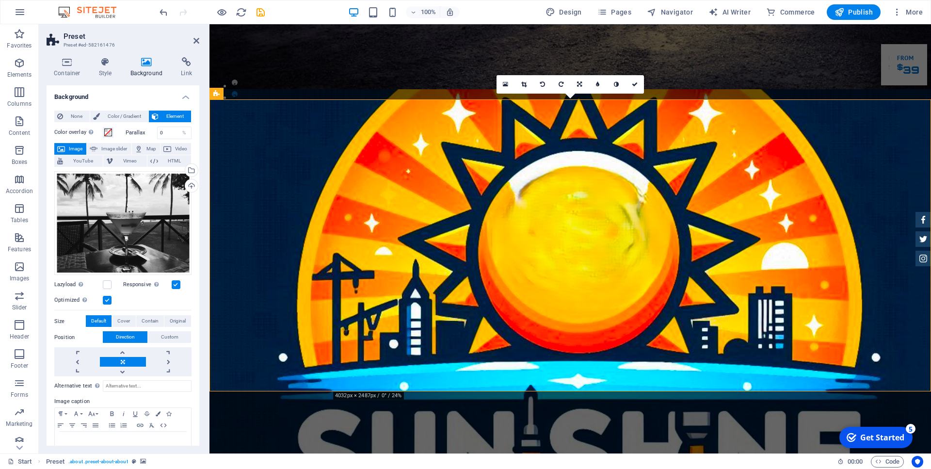
scroll to position [346, 0]
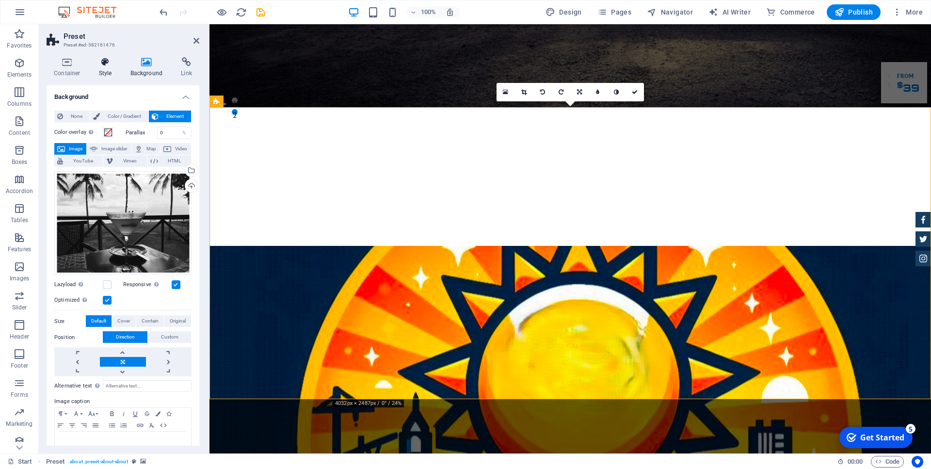
click at [102, 64] on icon at bounding box center [106, 62] width 28 height 10
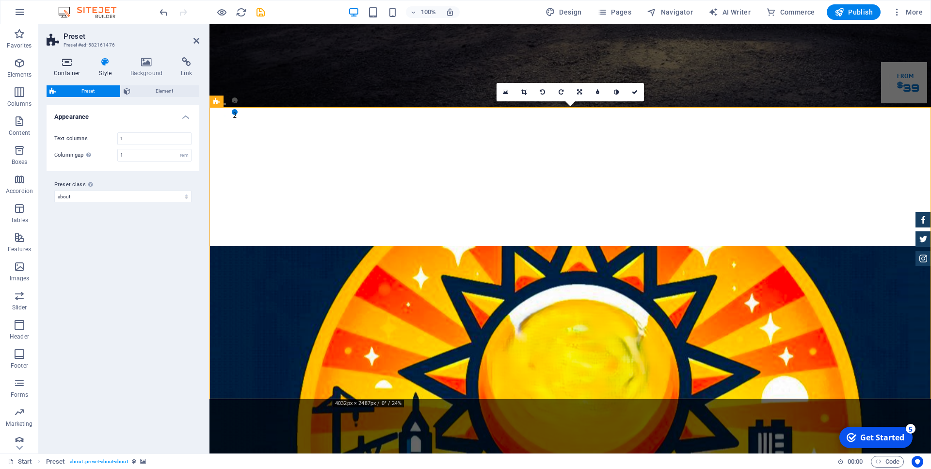
click at [65, 65] on icon at bounding box center [67, 62] width 41 height 10
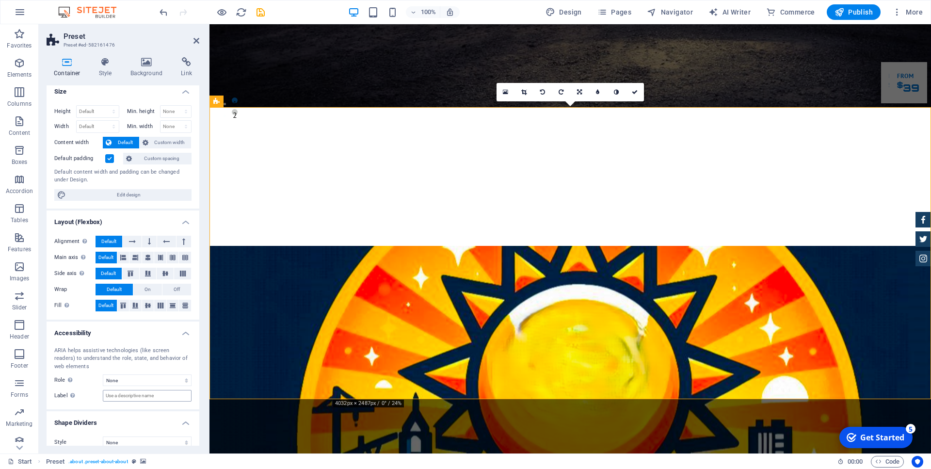
scroll to position [0, 0]
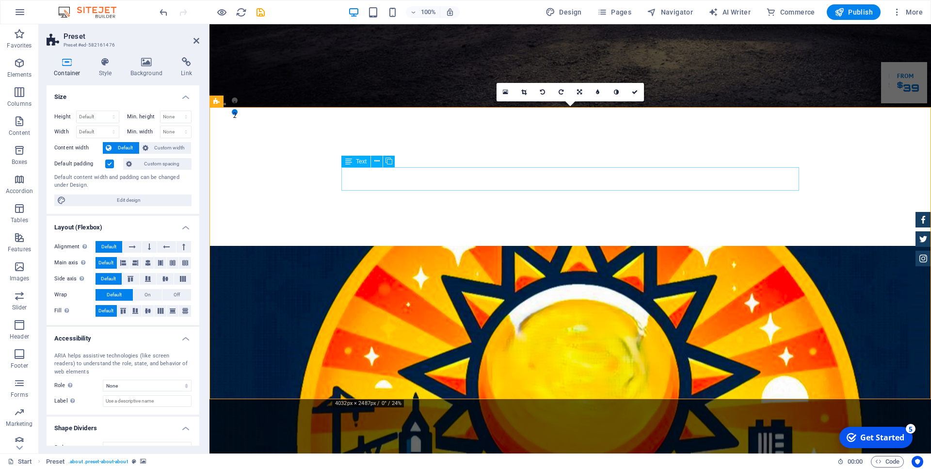
click at [378, 160] on icon at bounding box center [376, 161] width 5 height 10
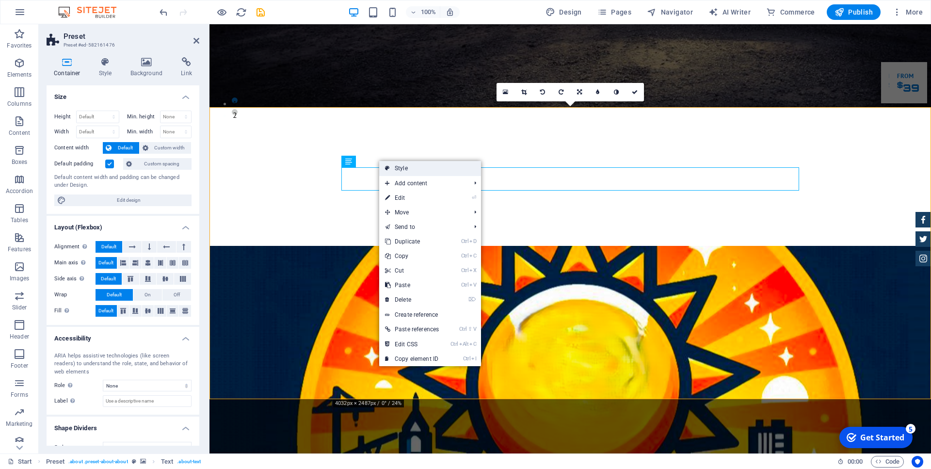
click at [397, 167] on link "Style" at bounding box center [430, 168] width 102 height 15
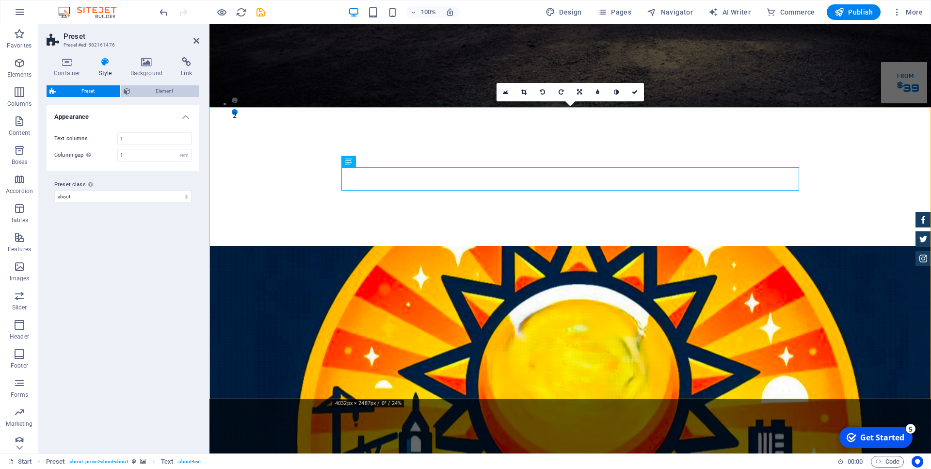
click at [128, 90] on icon at bounding box center [127, 91] width 7 height 12
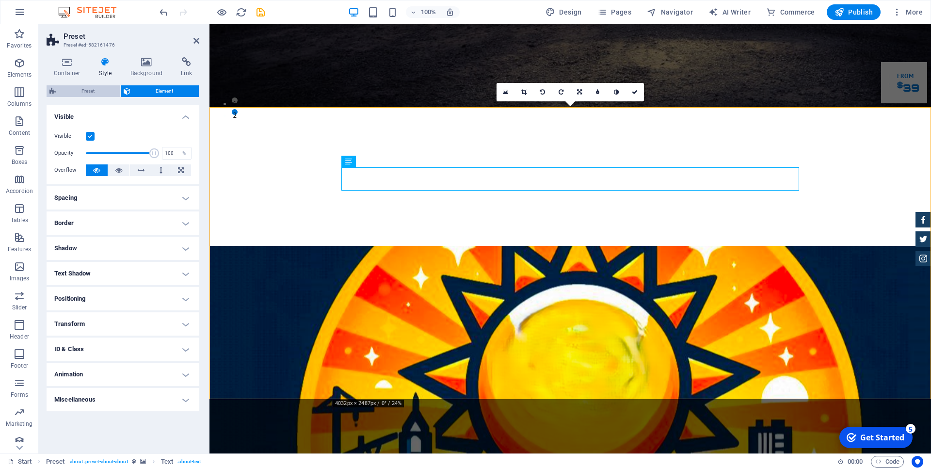
click at [98, 88] on span "Preset" at bounding box center [88, 91] width 59 height 12
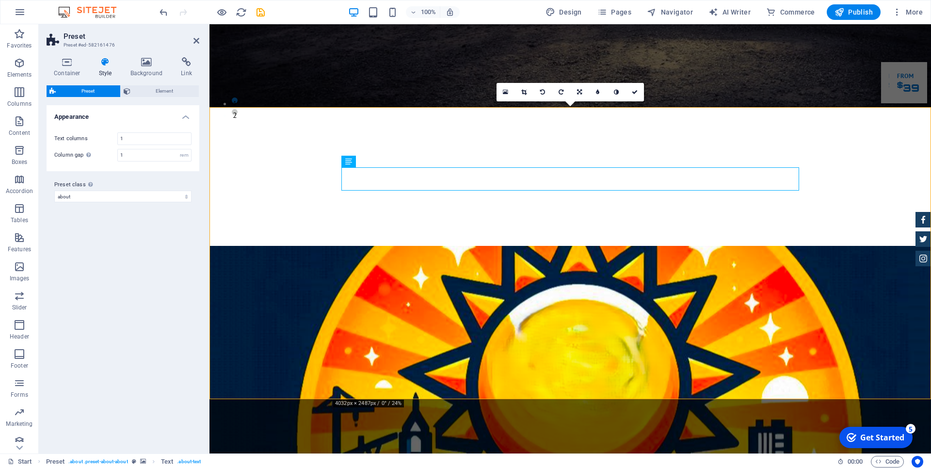
click at [107, 66] on icon at bounding box center [106, 62] width 28 height 10
click at [66, 65] on icon at bounding box center [67, 62] width 41 height 10
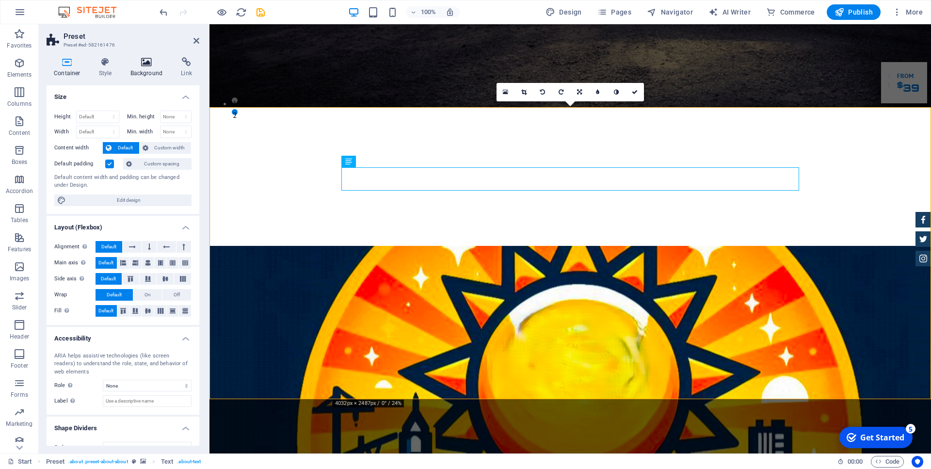
click at [144, 61] on icon at bounding box center [146, 62] width 47 height 10
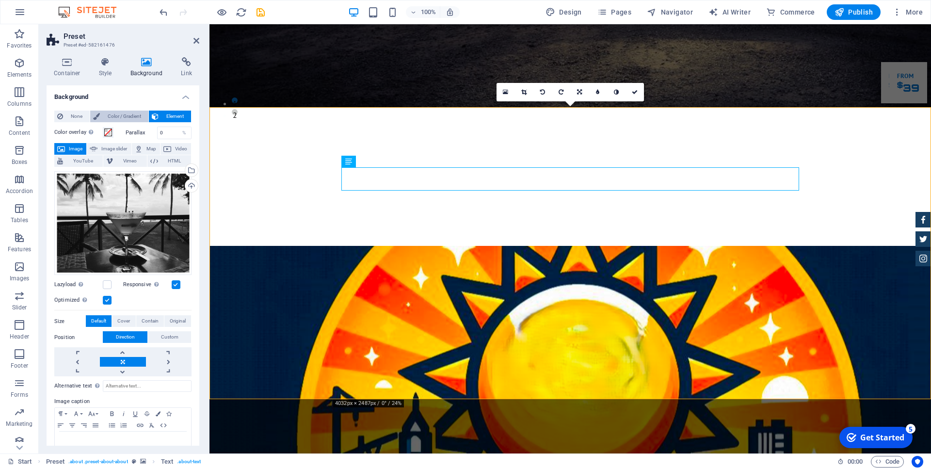
click at [123, 114] on span "Color / Gradient" at bounding box center [124, 117] width 43 height 12
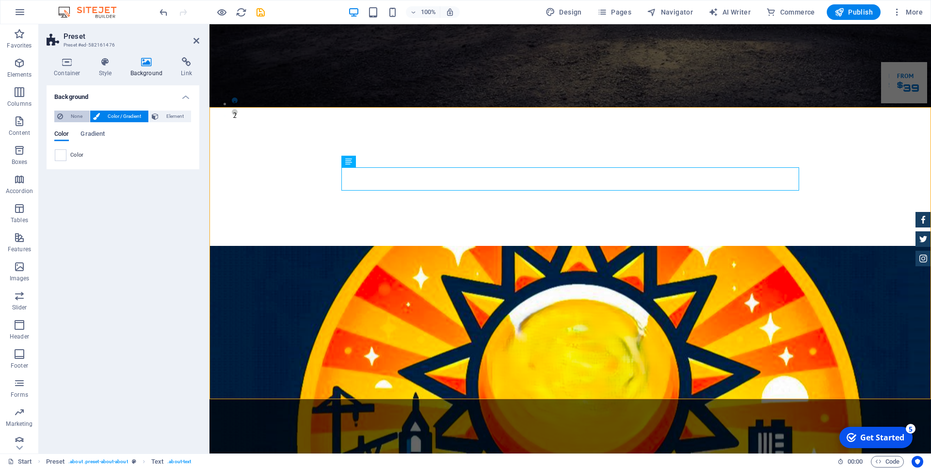
click at [79, 114] on span "None" at bounding box center [76, 117] width 21 height 12
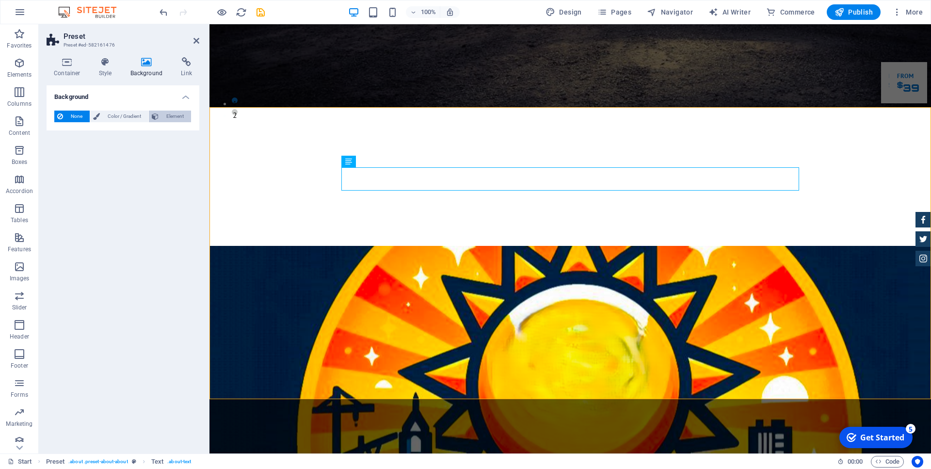
click at [162, 114] on button "Element" at bounding box center [170, 117] width 42 height 12
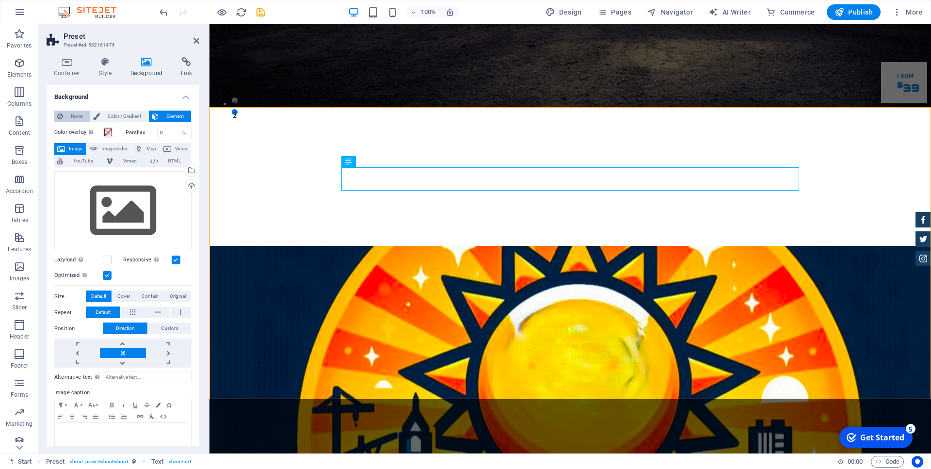
click at [81, 118] on span "None" at bounding box center [76, 117] width 21 height 12
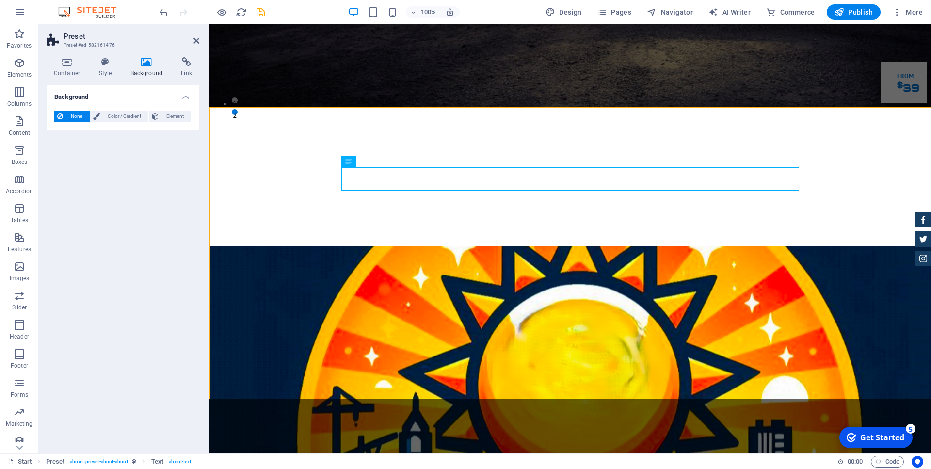
click at [132, 172] on div "Background None Color / Gradient Element Stretch background to full-width Color…" at bounding box center [123, 265] width 153 height 360
click at [103, 60] on icon at bounding box center [106, 62] width 28 height 10
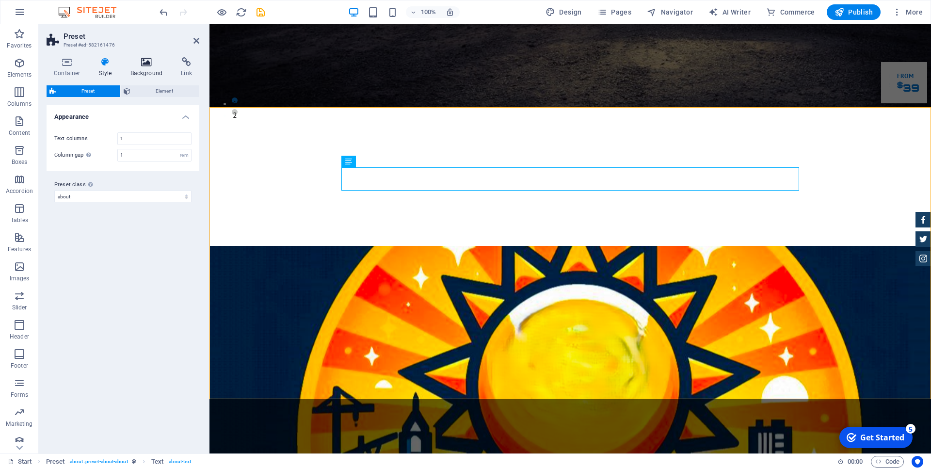
click at [150, 66] on icon at bounding box center [146, 62] width 47 height 10
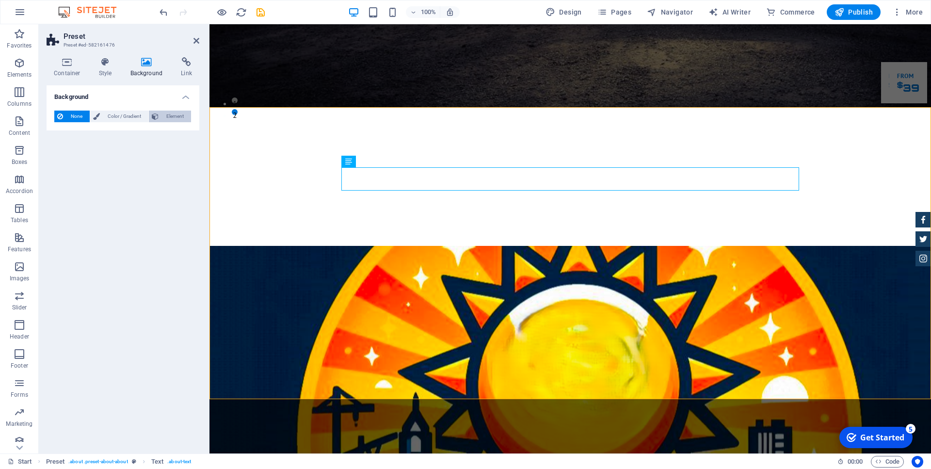
click at [168, 118] on span "Element" at bounding box center [175, 117] width 27 height 12
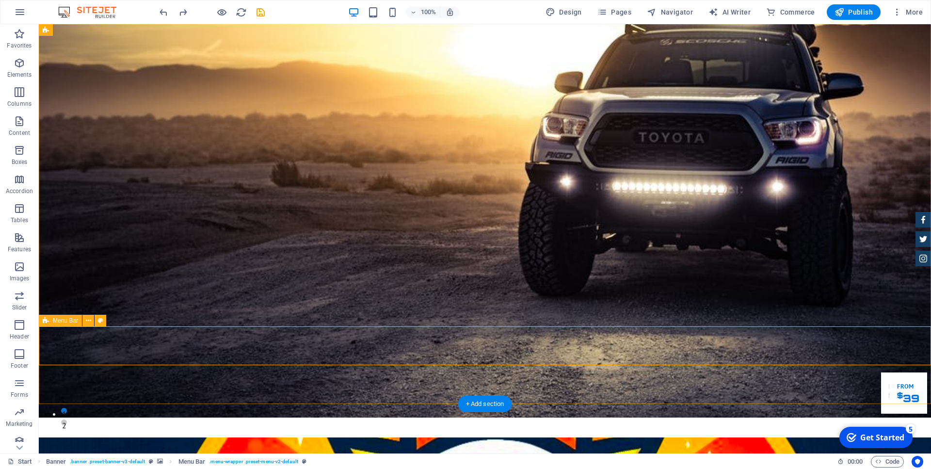
scroll to position [49, 0]
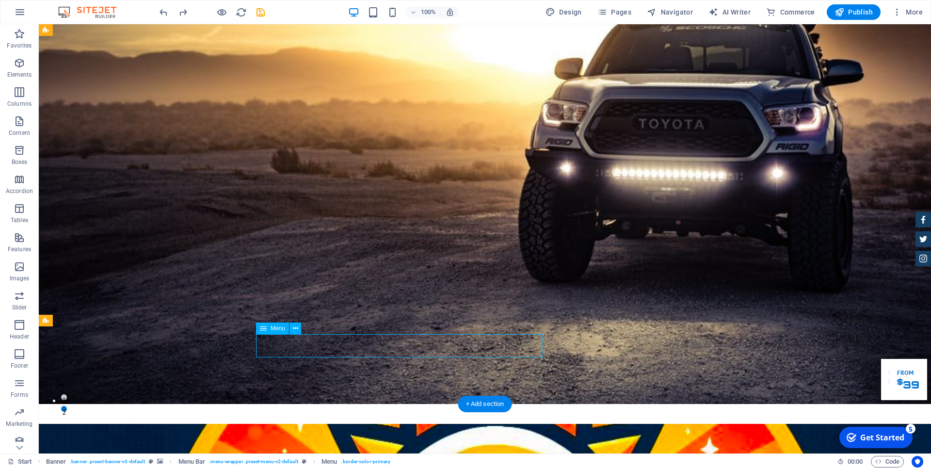
drag, startPoint x: 432, startPoint y: 345, endPoint x: 439, endPoint y: 345, distance: 7.8
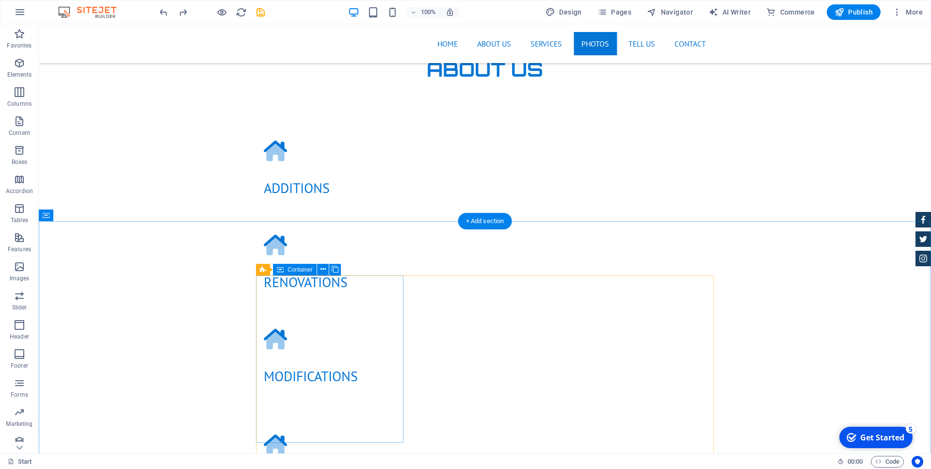
scroll to position [1484, 0]
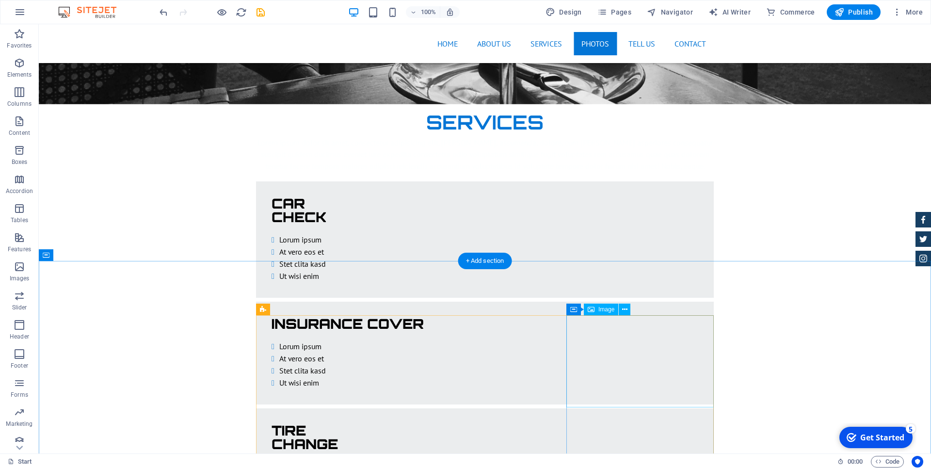
scroll to position [2325, 0]
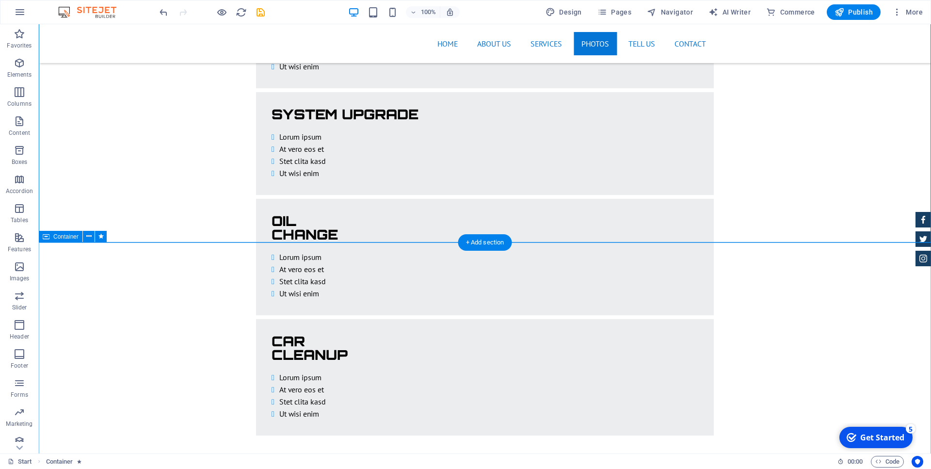
scroll to position [2820, 0]
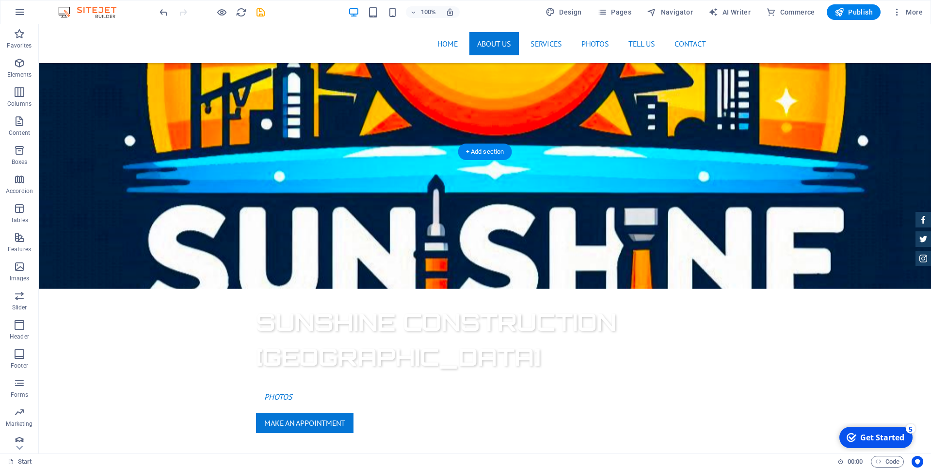
scroll to position [247, 0]
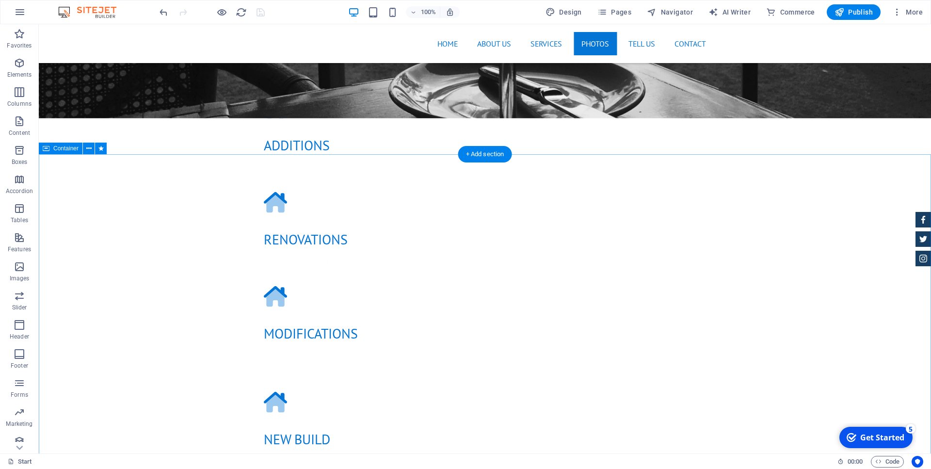
scroll to position [1534, 0]
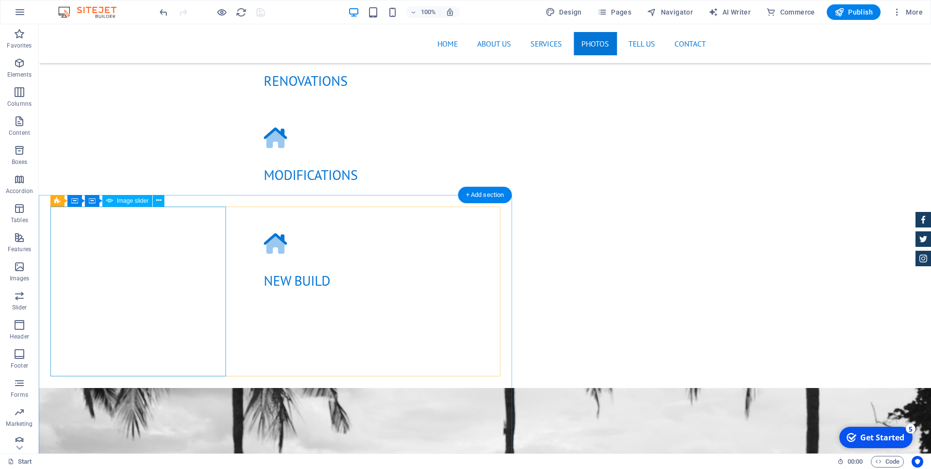
scroll to position [1633, 0]
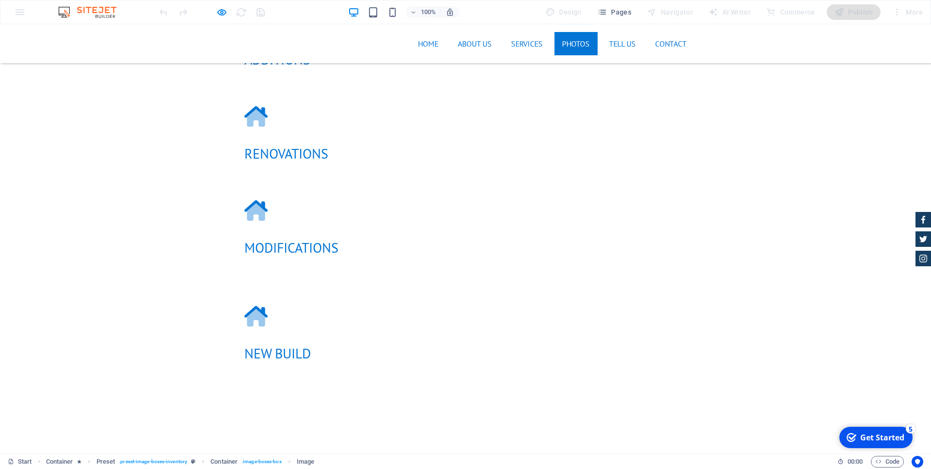
scroll to position [1583, 0]
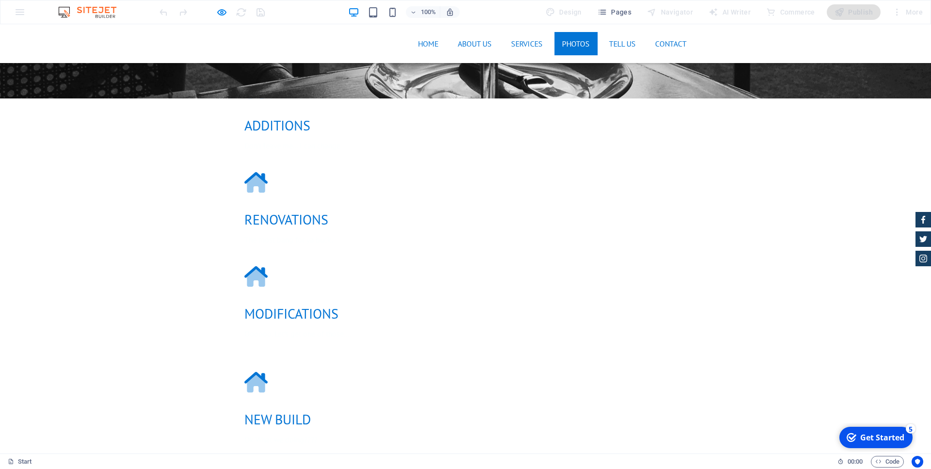
scroll to position [1484, 0]
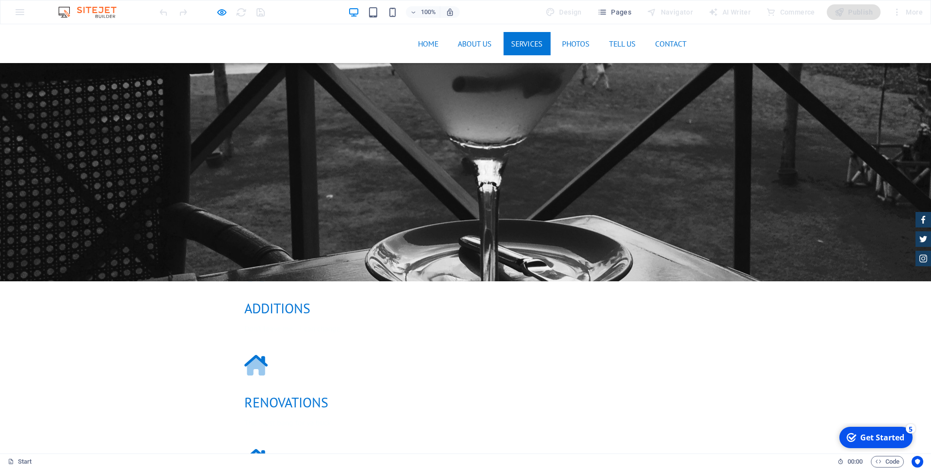
scroll to position [1286, 0]
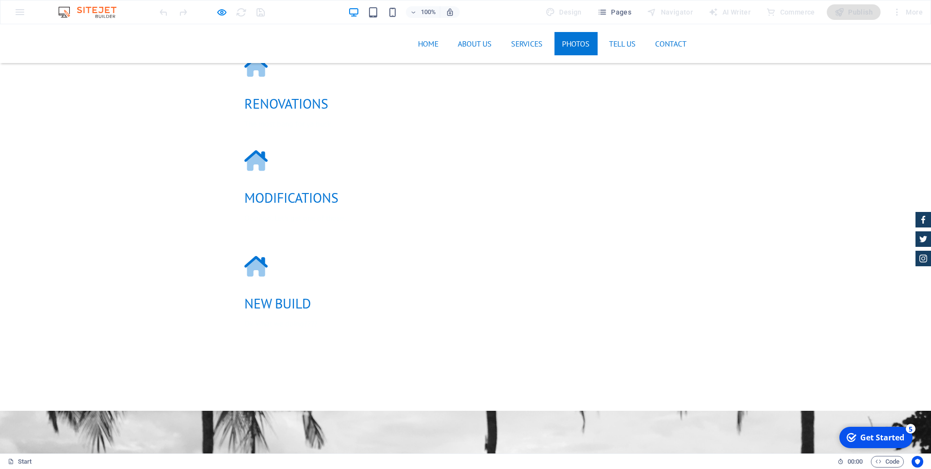
scroll to position [1633, 0]
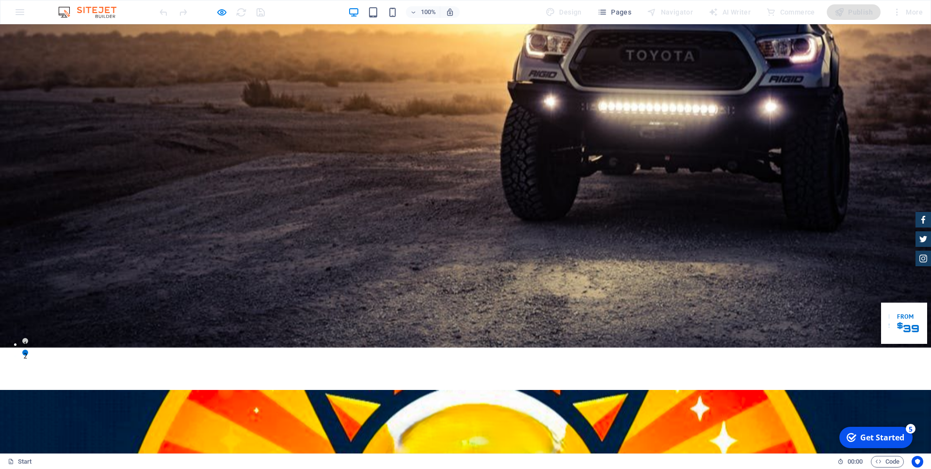
scroll to position [48, 0]
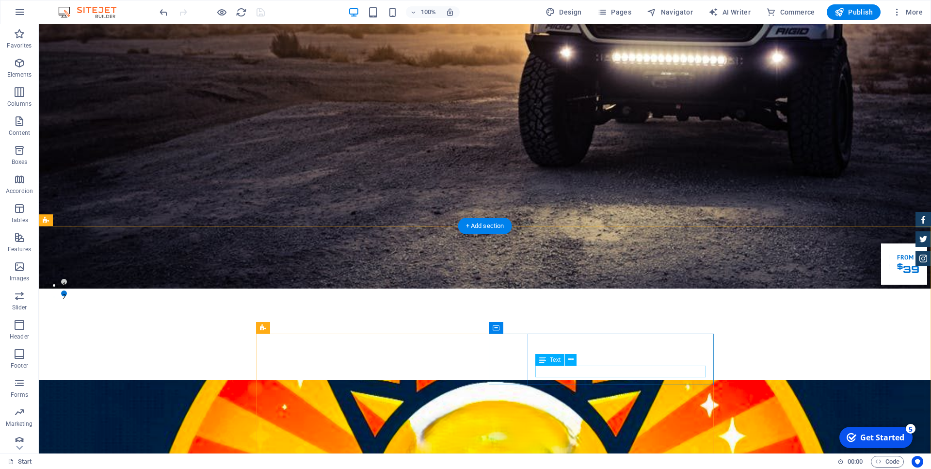
scroll to position [297, 0]
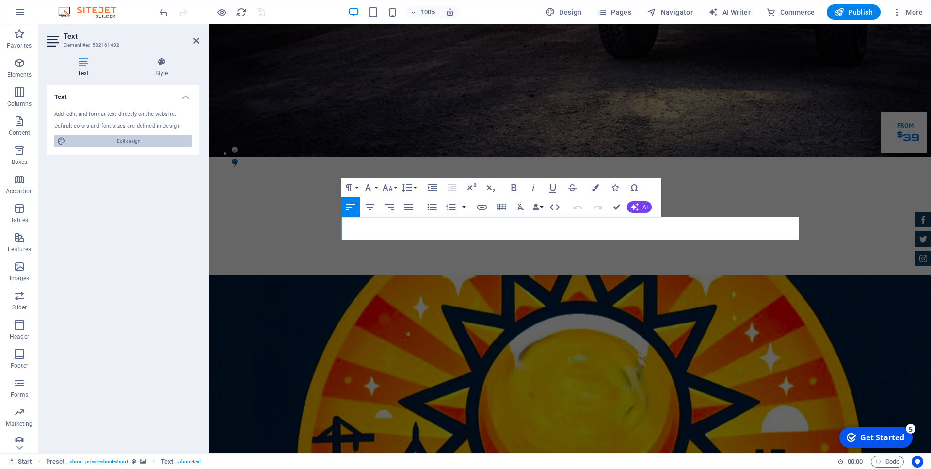
click at [134, 139] on span "Edit design" at bounding box center [129, 141] width 120 height 12
select select "px"
select select "400"
select select "px"
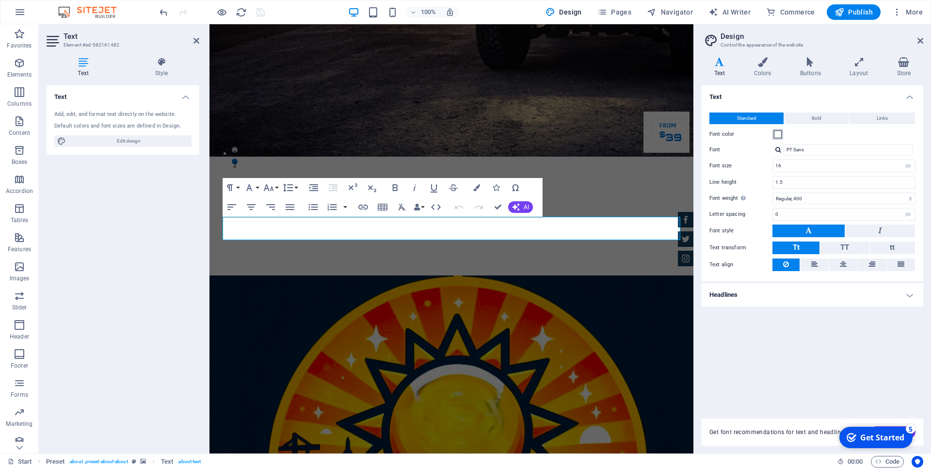
click at [777, 134] on span at bounding box center [778, 134] width 8 height 8
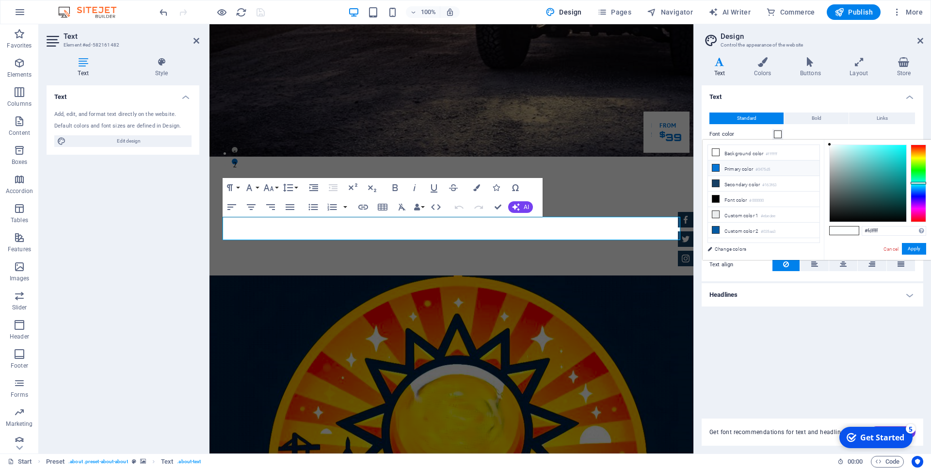
click at [746, 169] on li "Primary color #0475d5" at bounding box center [764, 169] width 112 height 16
type input "#0475d5"
click at [790, 341] on div "Text Standard Bold Links Font color Font PT Sans Font size 16 rem px Line heigh…" at bounding box center [813, 246] width 222 height 322
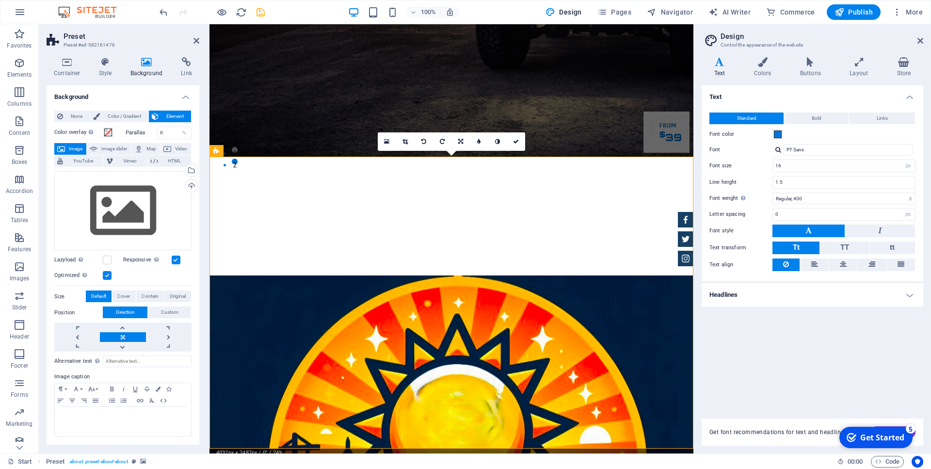
click at [775, 401] on div "Text Standard Bold Links Font color Font PT Sans Font size 16 rem px Line heigh…" at bounding box center [813, 246] width 222 height 322
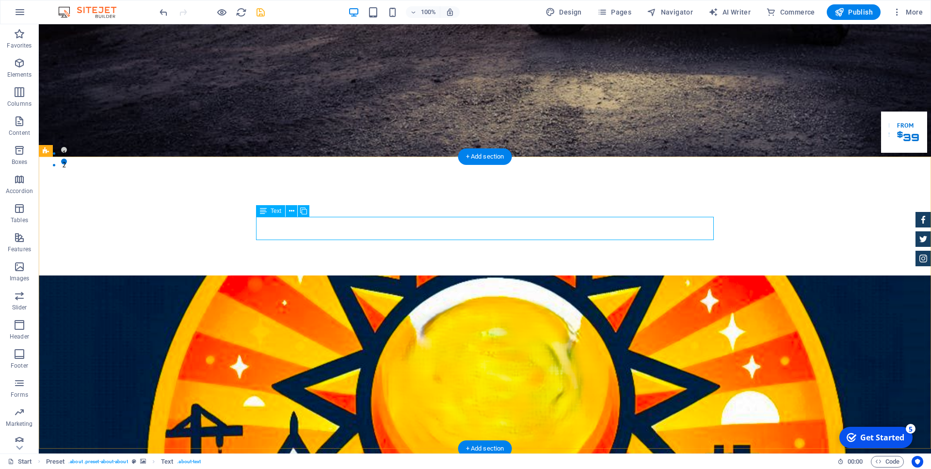
click at [275, 210] on span "Text" at bounding box center [276, 211] width 11 height 6
click at [265, 212] on icon at bounding box center [263, 211] width 7 height 12
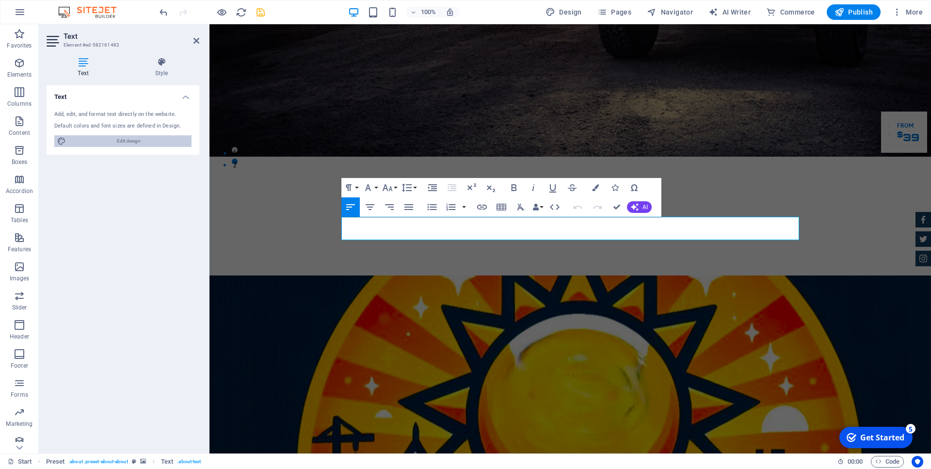
click at [118, 142] on span "Edit design" at bounding box center [129, 141] width 120 height 12
select select "px"
select select "400"
select select "px"
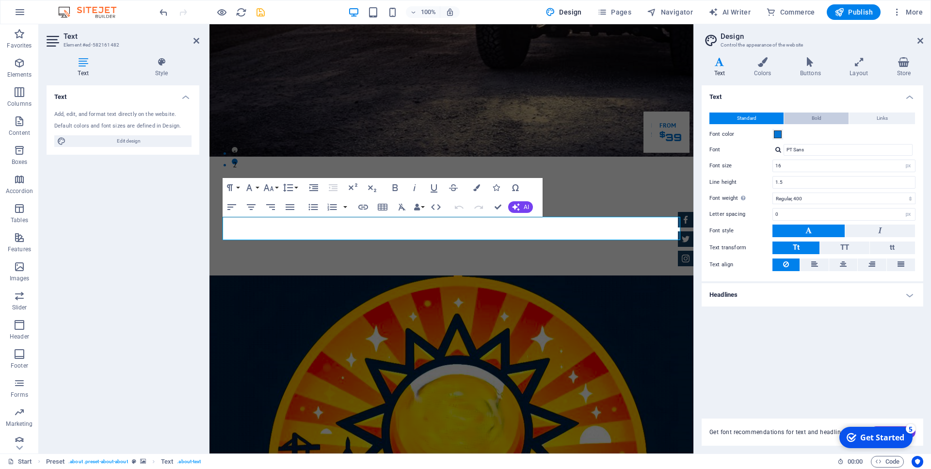
click at [814, 117] on span "Bold" at bounding box center [817, 119] width 10 height 12
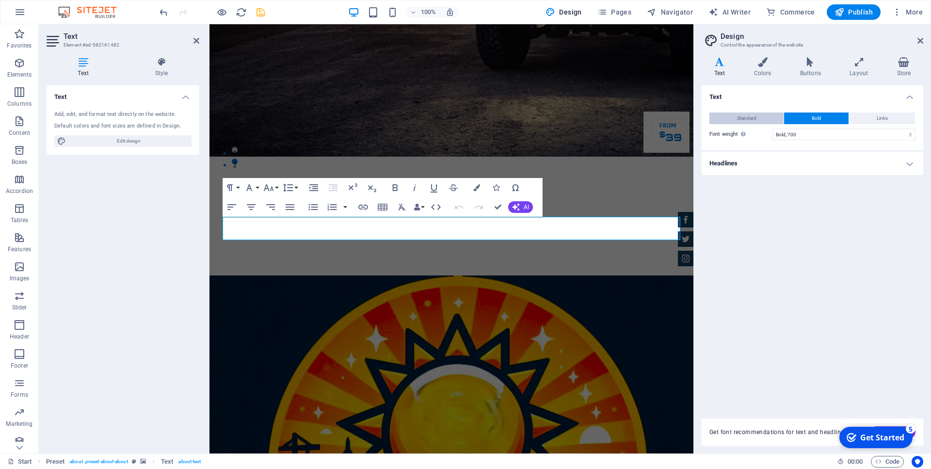
click at [761, 119] on button "Standard" at bounding box center [747, 119] width 74 height 12
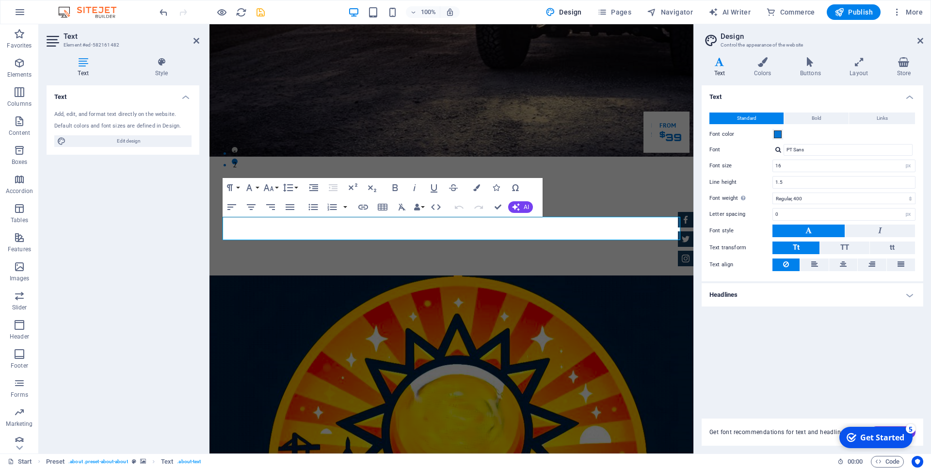
click at [719, 62] on icon at bounding box center [720, 62] width 36 height 10
click at [779, 132] on span at bounding box center [778, 134] width 8 height 8
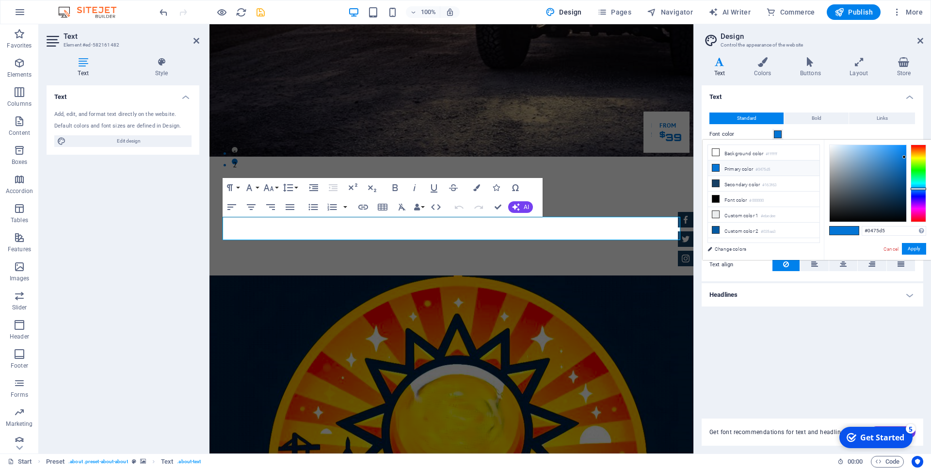
click at [779, 132] on span at bounding box center [778, 134] width 8 height 8
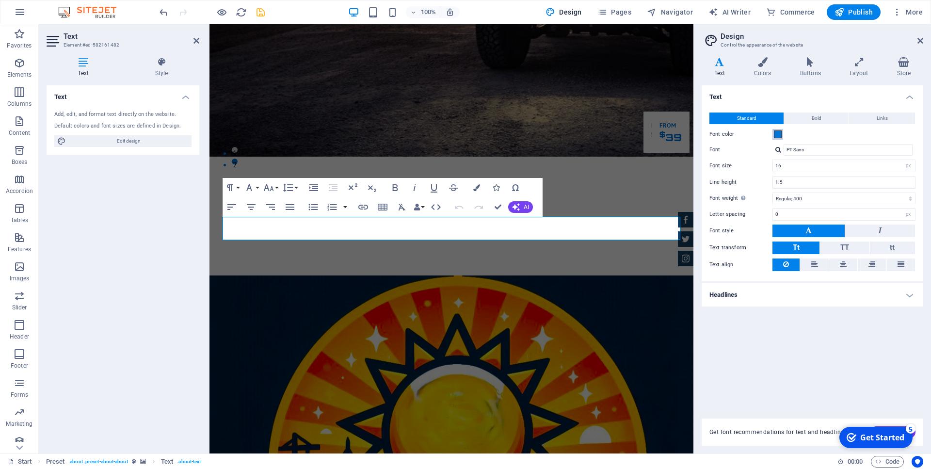
click at [779, 132] on span at bounding box center [778, 134] width 8 height 8
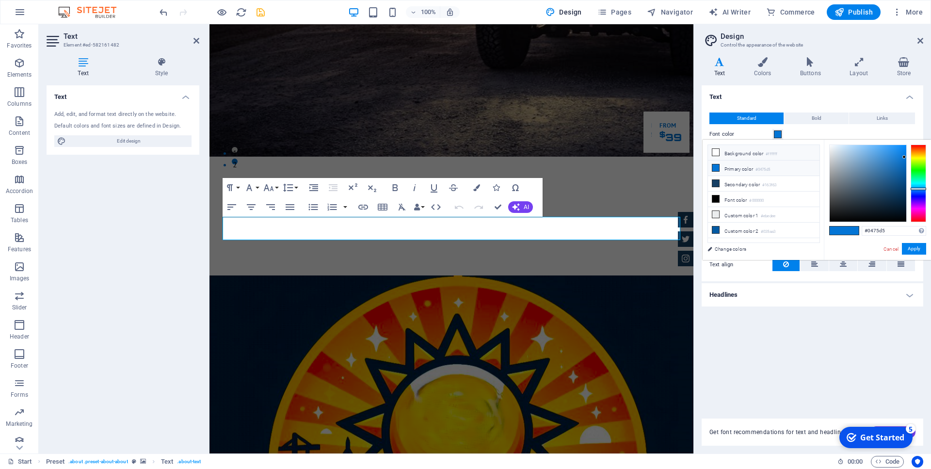
click at [715, 152] on icon at bounding box center [715, 152] width 7 height 7
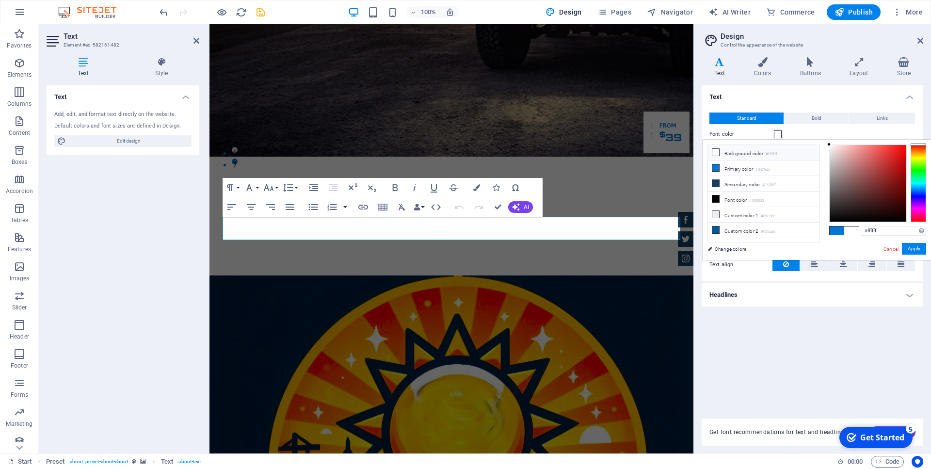
click at [715, 152] on icon at bounding box center [715, 152] width 7 height 7
click at [713, 164] on icon at bounding box center [715, 167] width 7 height 7
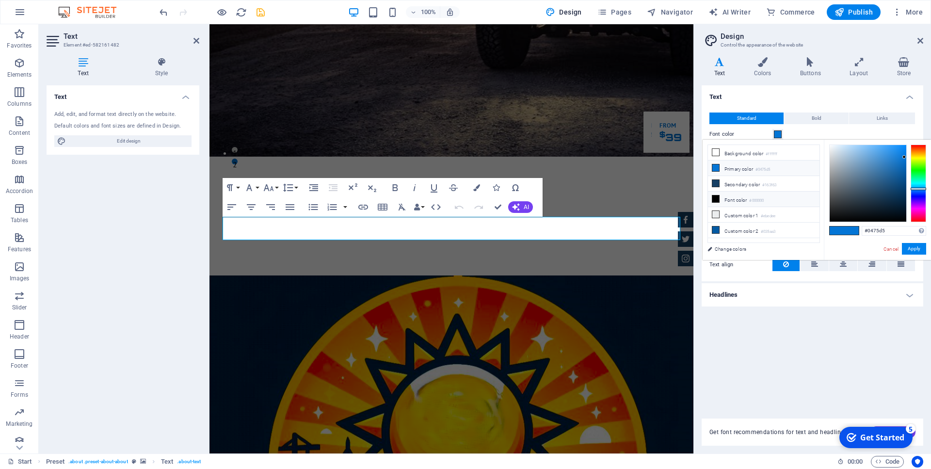
click at [717, 196] on icon at bounding box center [715, 198] width 7 height 7
type input "#000000"
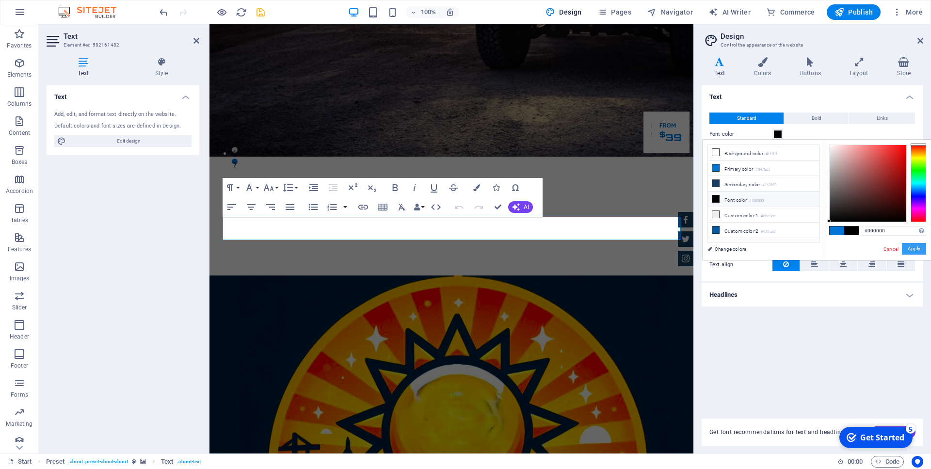
click at [917, 249] on button "Apply" at bounding box center [914, 249] width 24 height 12
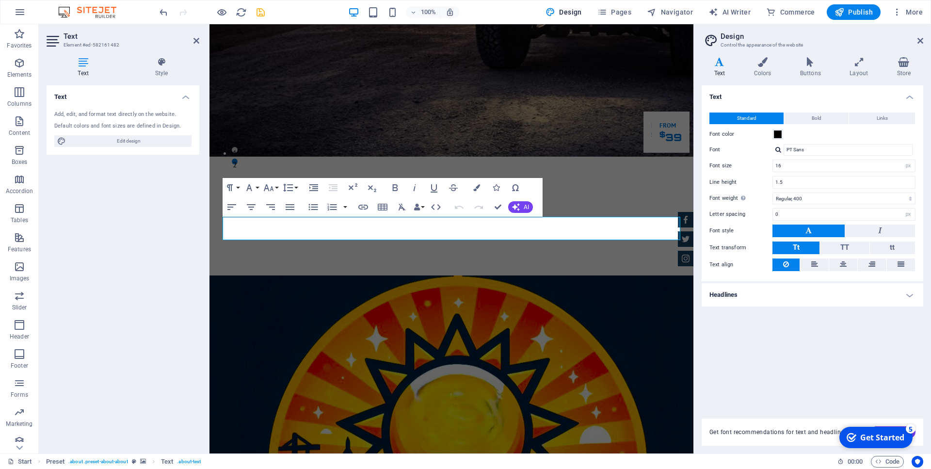
click at [854, 373] on div "Text Standard Bold Links Font color Font PT Sans Font size 16 rem px Line heigh…" at bounding box center [813, 246] width 222 height 322
click at [922, 43] on icon at bounding box center [921, 41] width 6 height 8
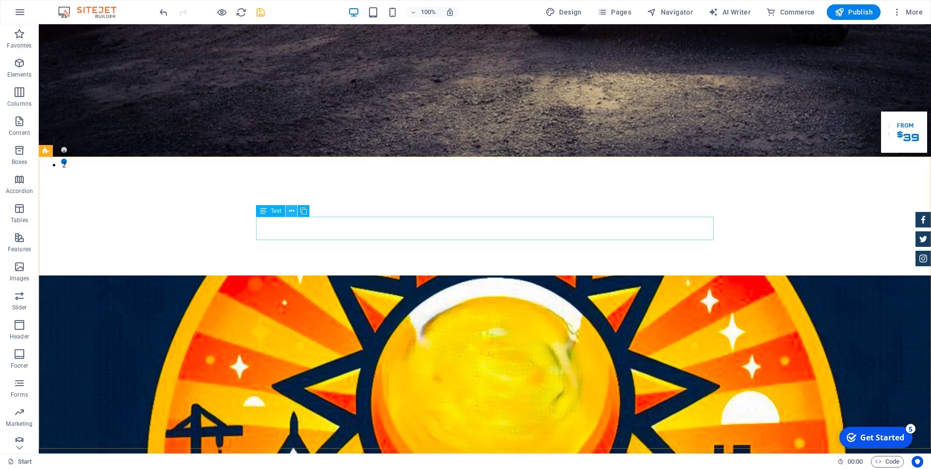
click at [289, 210] on button at bounding box center [292, 211] width 12 height 12
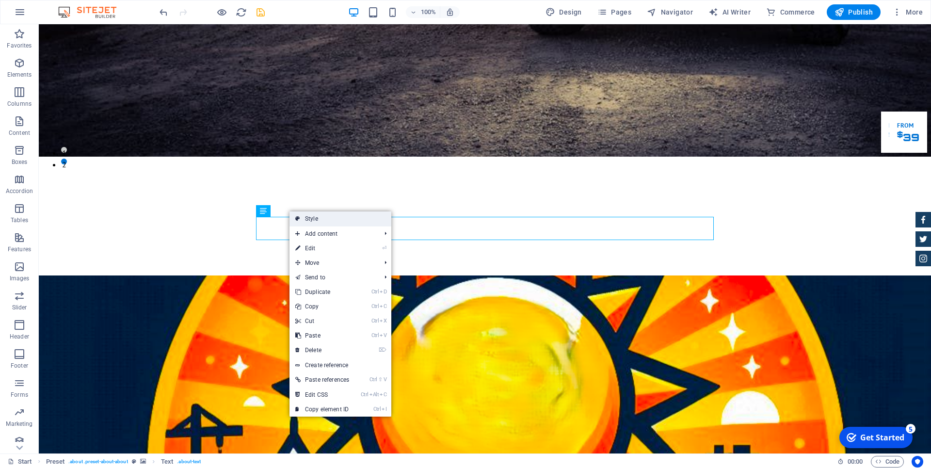
click at [307, 219] on link "Style" at bounding box center [341, 218] width 102 height 15
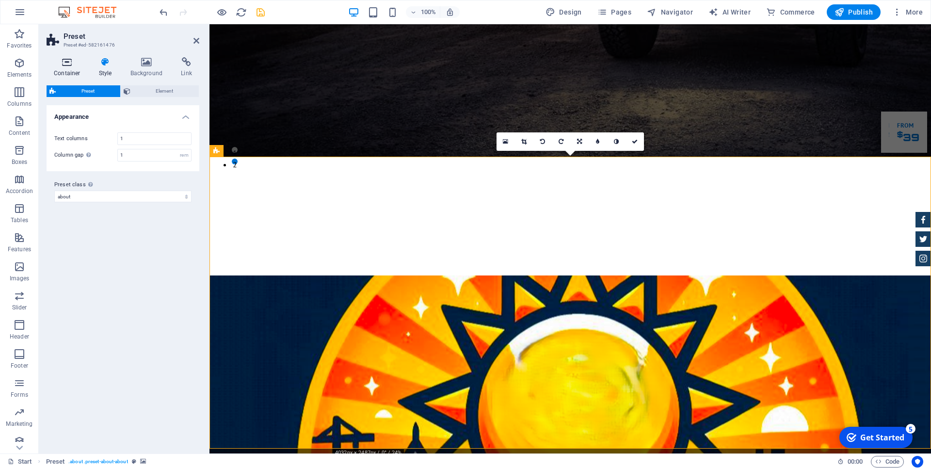
click at [66, 69] on h4 "Container" at bounding box center [69, 67] width 45 height 20
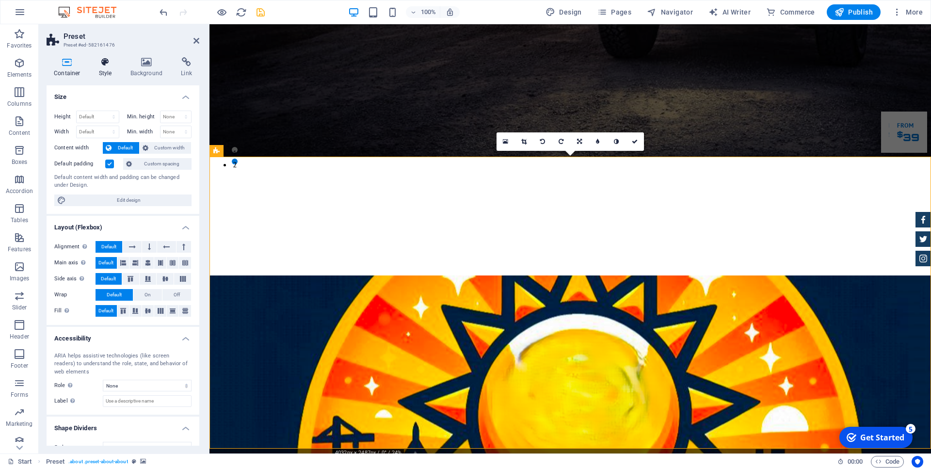
click at [104, 66] on icon at bounding box center [106, 62] width 28 height 10
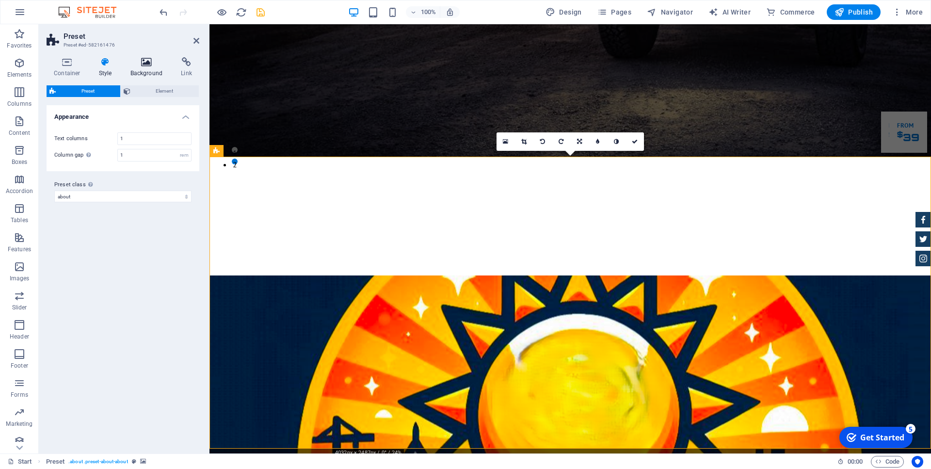
click at [149, 64] on icon at bounding box center [146, 62] width 47 height 10
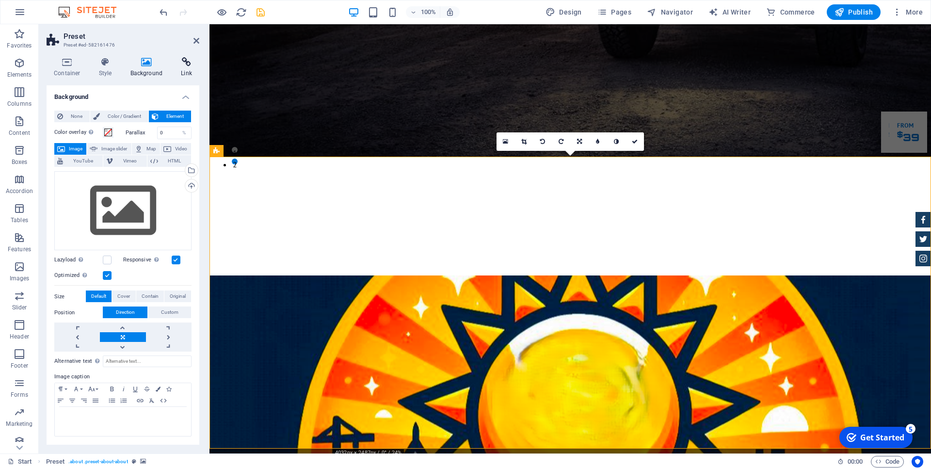
click at [186, 61] on icon at bounding box center [187, 62] width 26 height 10
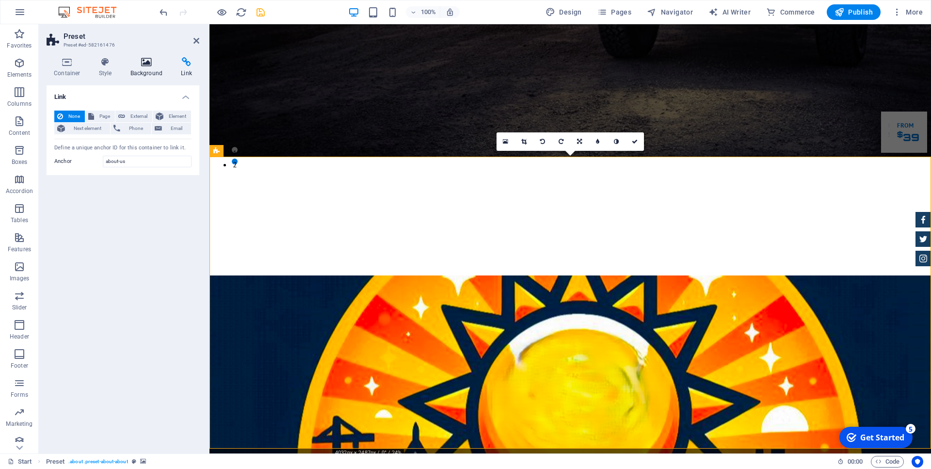
click at [144, 65] on icon at bounding box center [146, 62] width 47 height 10
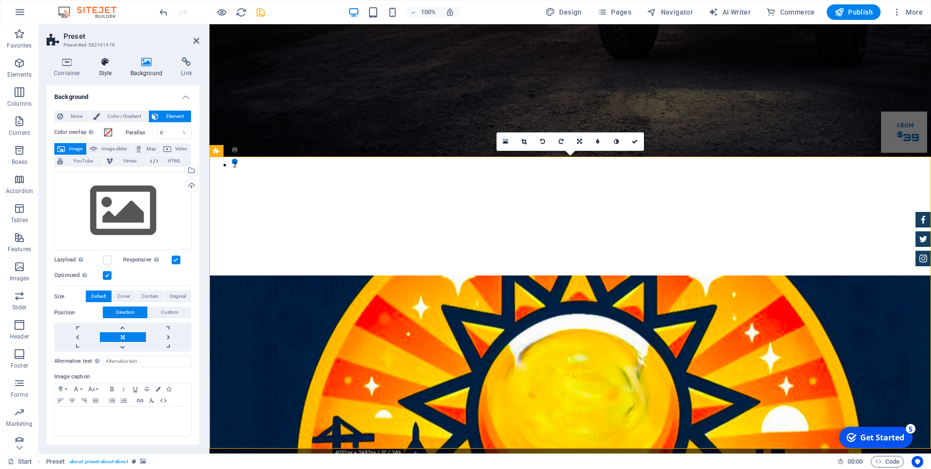
click at [102, 71] on h4 "Style" at bounding box center [108, 67] width 32 height 20
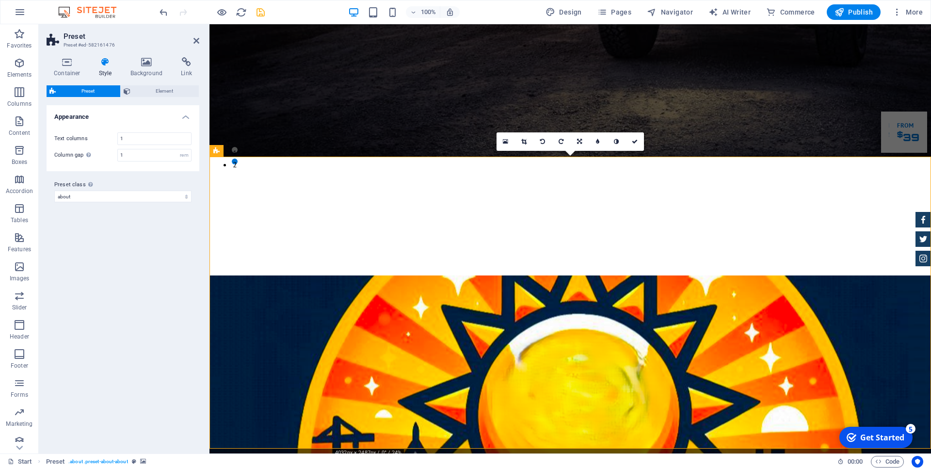
click at [192, 38] on h2 "Preset" at bounding box center [132, 36] width 136 height 9
click at [195, 42] on icon at bounding box center [197, 41] width 6 height 8
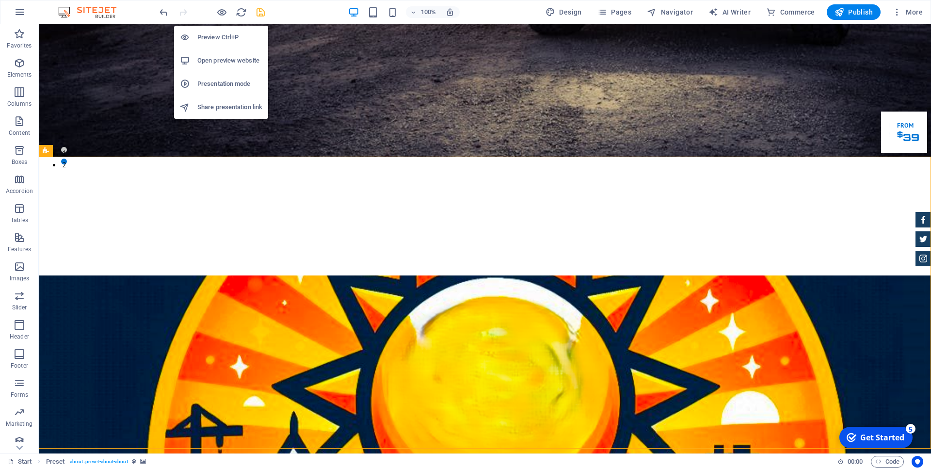
click at [216, 35] on h6 "Preview Ctrl+P" at bounding box center [229, 38] width 65 height 12
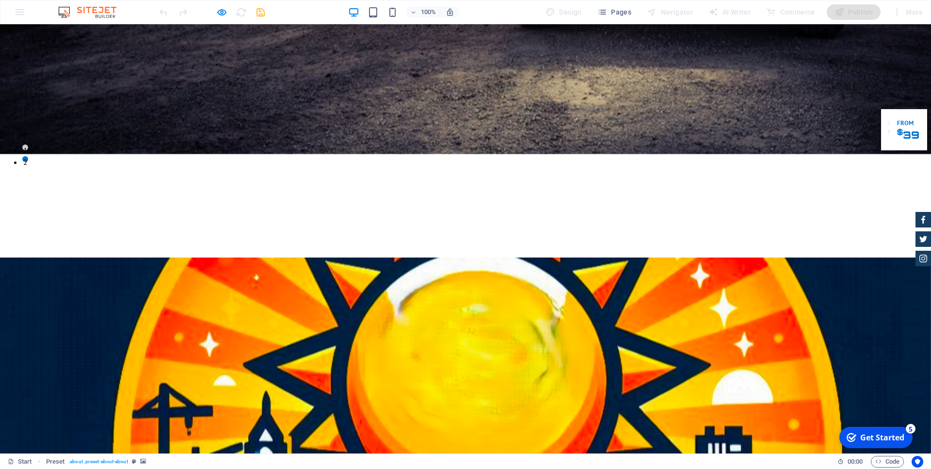
scroll to position [247, 0]
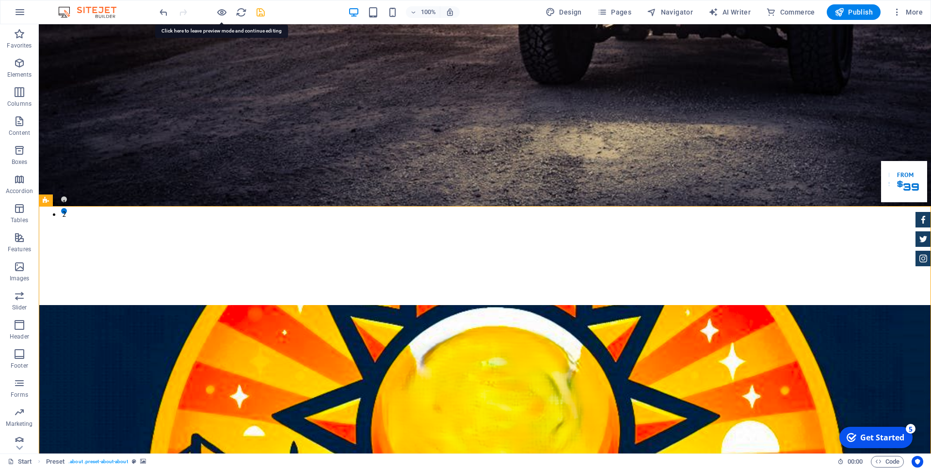
click at [884, 433] on div "Get Started" at bounding box center [882, 437] width 44 height 11
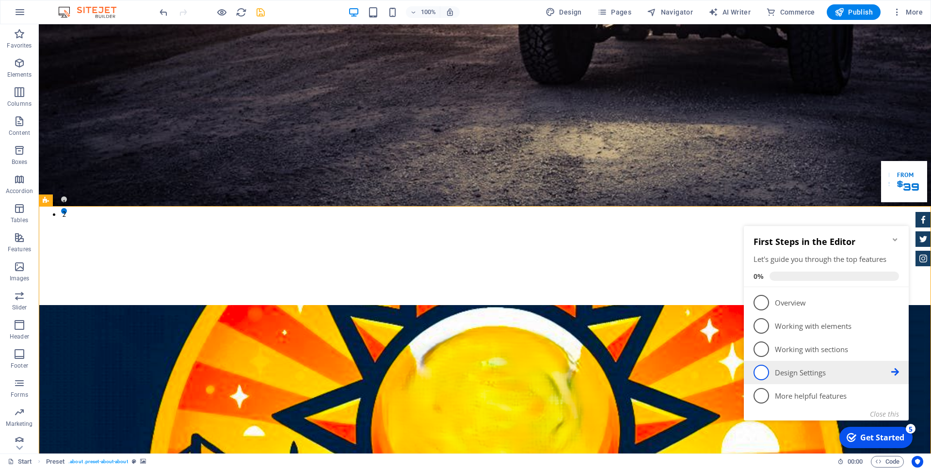
click at [760, 372] on span "4" at bounding box center [762, 373] width 16 height 16
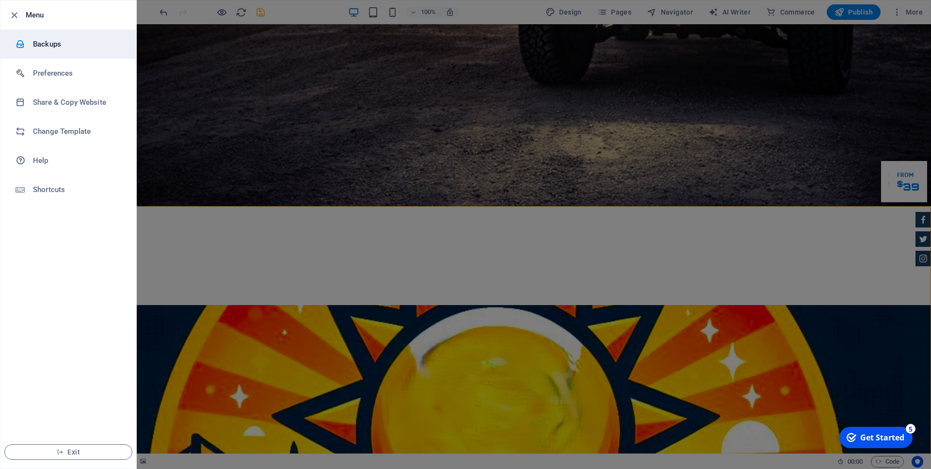
click at [40, 46] on h6 "Backups" at bounding box center [78, 44] width 90 height 12
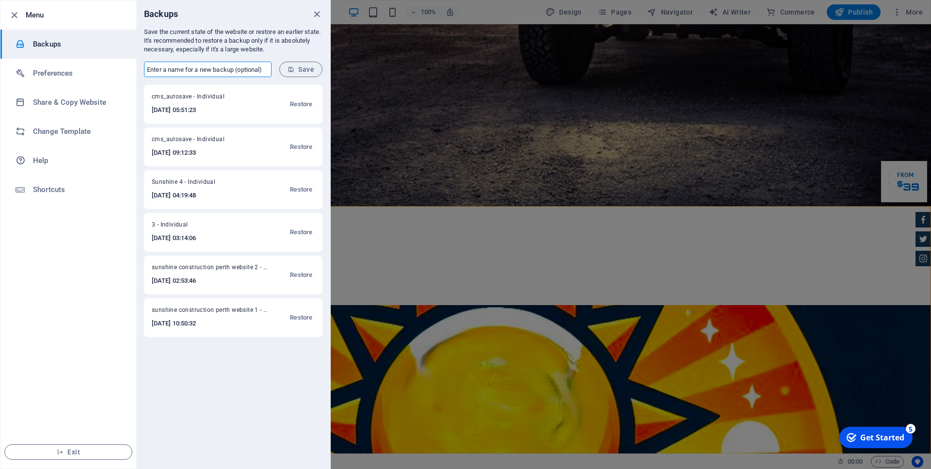
click at [218, 69] on input "text" at bounding box center [208, 70] width 128 height 16
type input "3925"
click at [308, 67] on span "Save" at bounding box center [301, 69] width 27 height 8
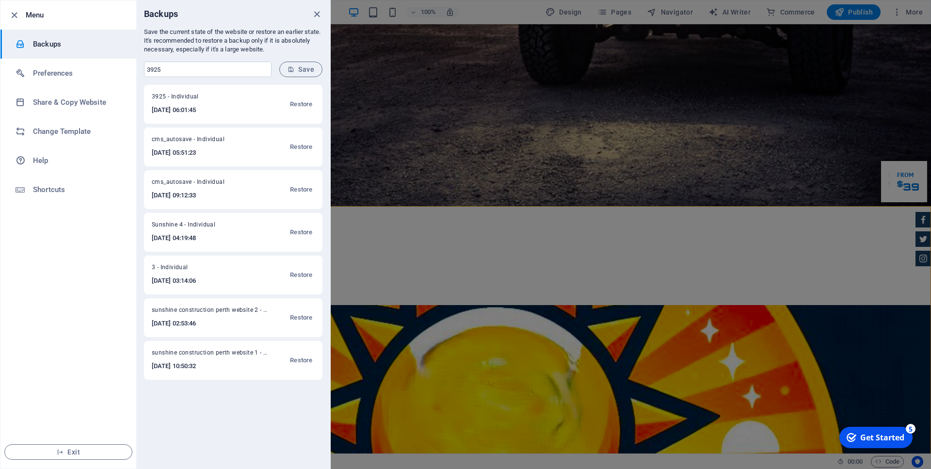
click at [73, 281] on ul "Menu Backups Preferences Share & Copy Website Change Template Help Shortcuts Ex…" at bounding box center [68, 234] width 136 height 468
click at [11, 17] on icon "button" at bounding box center [14, 15] width 11 height 11
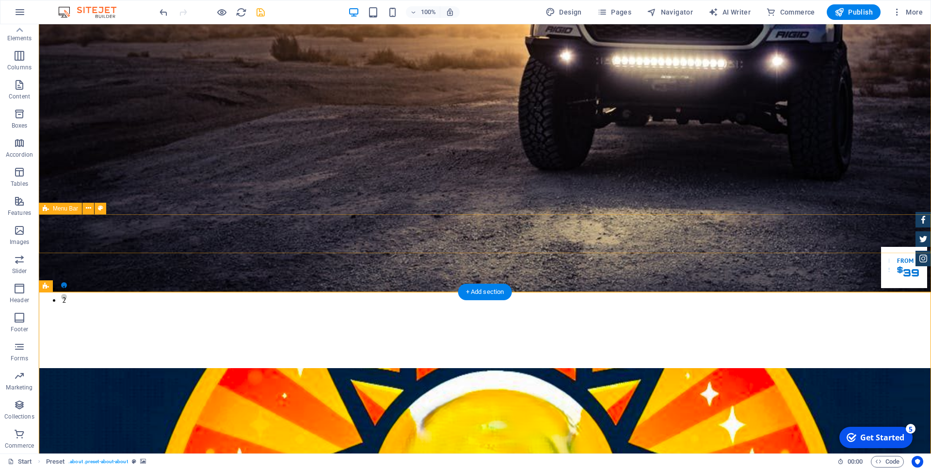
scroll to position [148, 0]
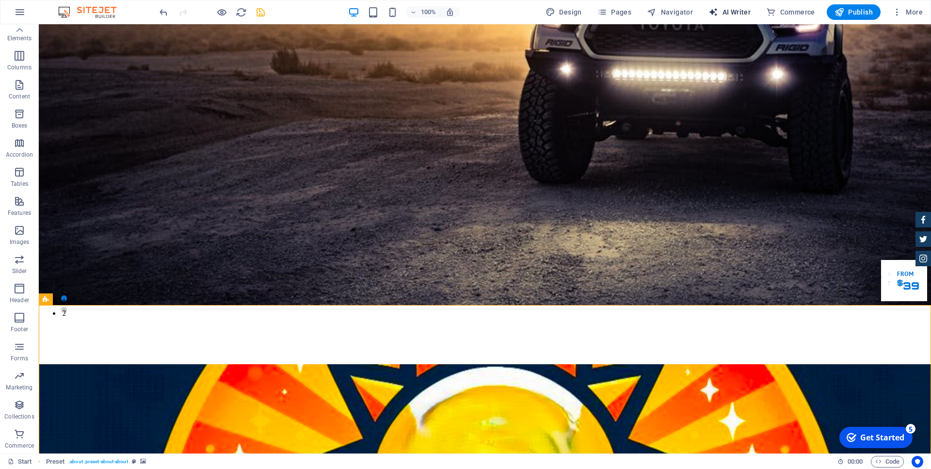
select select "English"
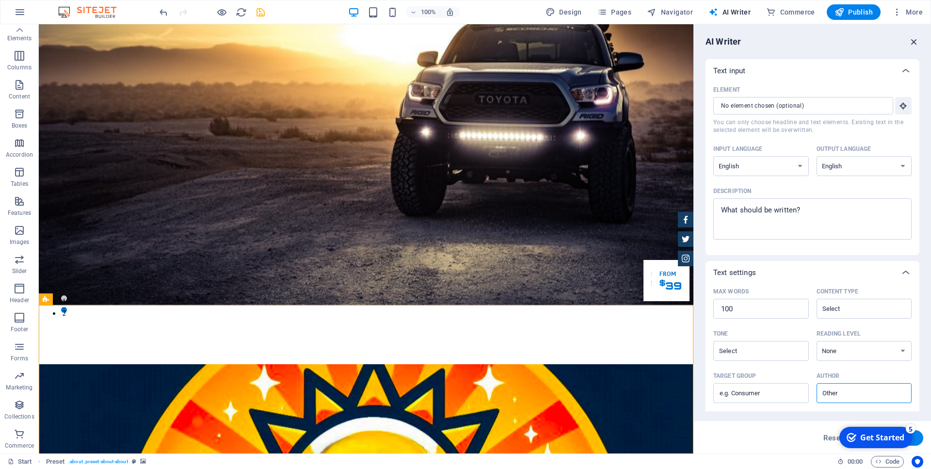
click at [916, 37] on icon "button" at bounding box center [914, 41] width 11 height 11
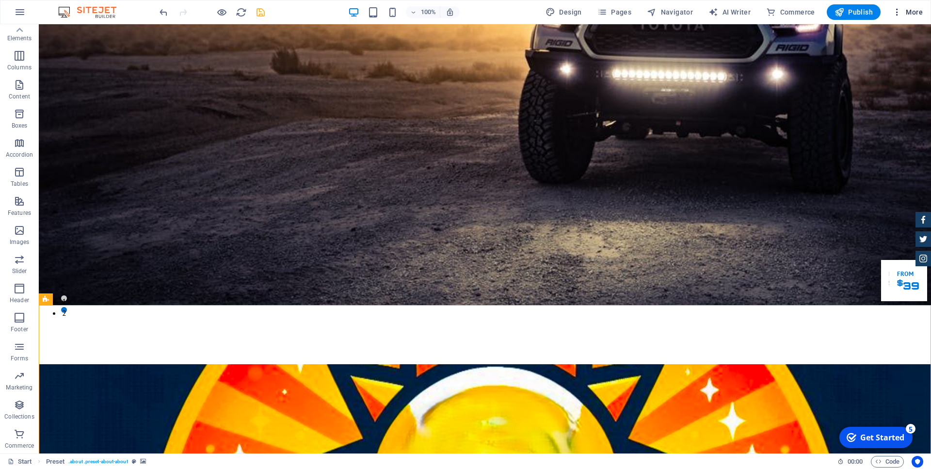
click at [912, 15] on span "More" at bounding box center [907, 12] width 31 height 10
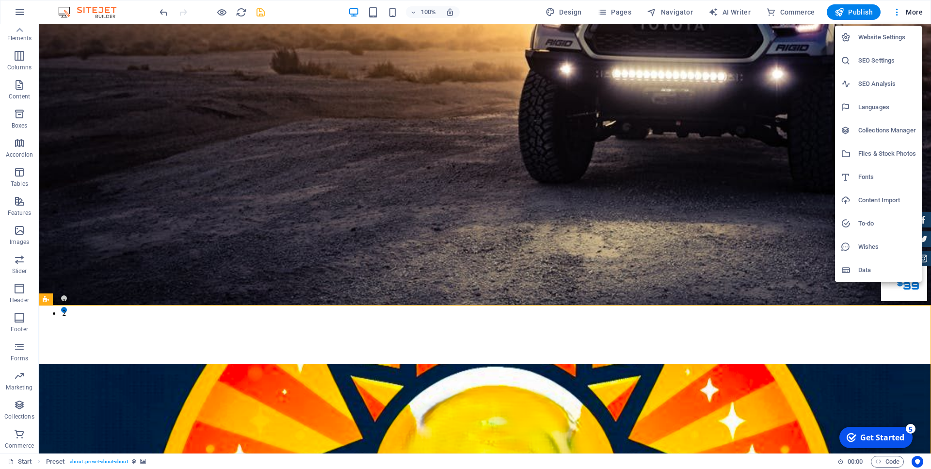
click at [889, 41] on h6 "Website Settings" at bounding box center [887, 38] width 58 height 12
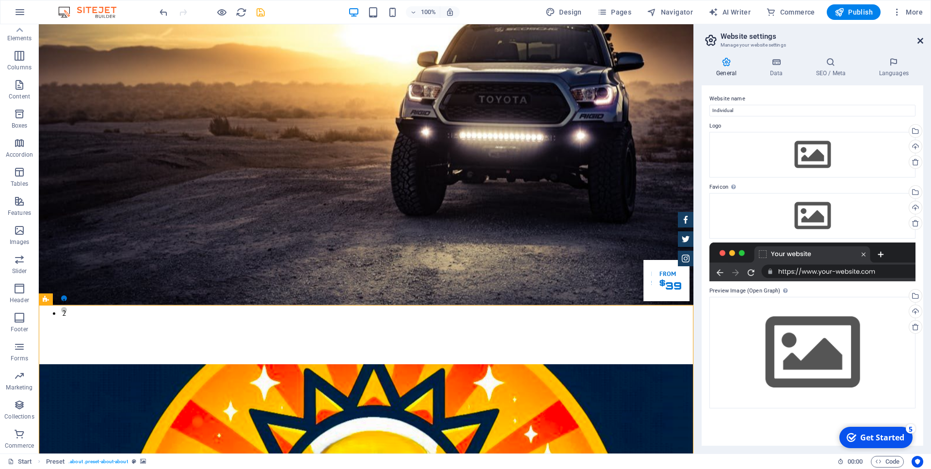
click at [920, 37] on icon at bounding box center [921, 41] width 6 height 8
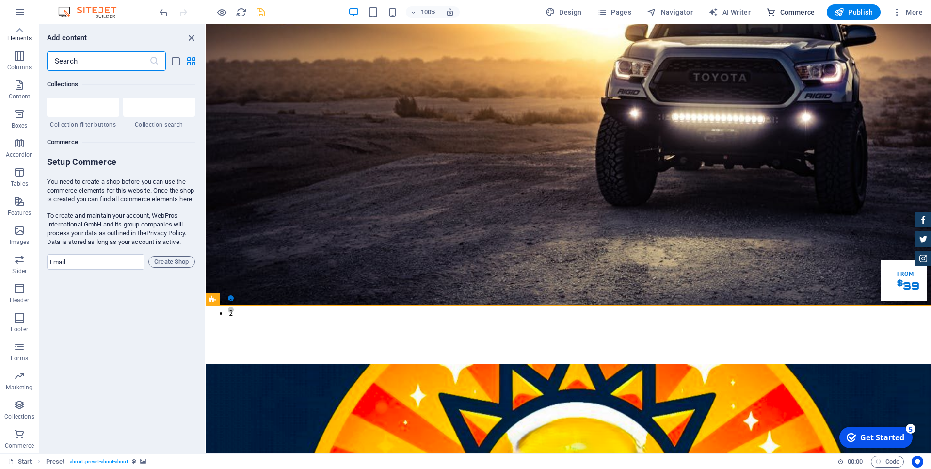
scroll to position [9347, 0]
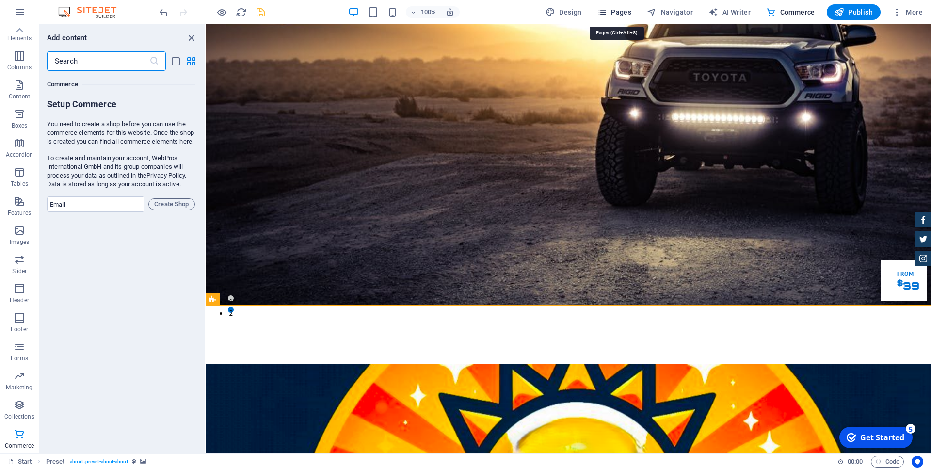
click at [617, 11] on span "Pages" at bounding box center [615, 12] width 34 height 10
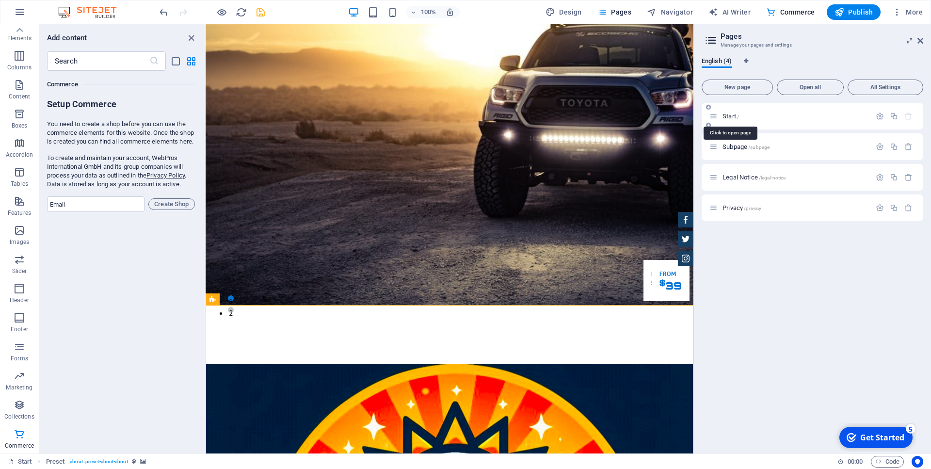
click at [727, 118] on span "Start /" at bounding box center [731, 116] width 16 height 7
click at [723, 116] on span "Start /" at bounding box center [731, 116] width 16 height 7
click at [921, 39] on icon at bounding box center [921, 41] width 6 height 8
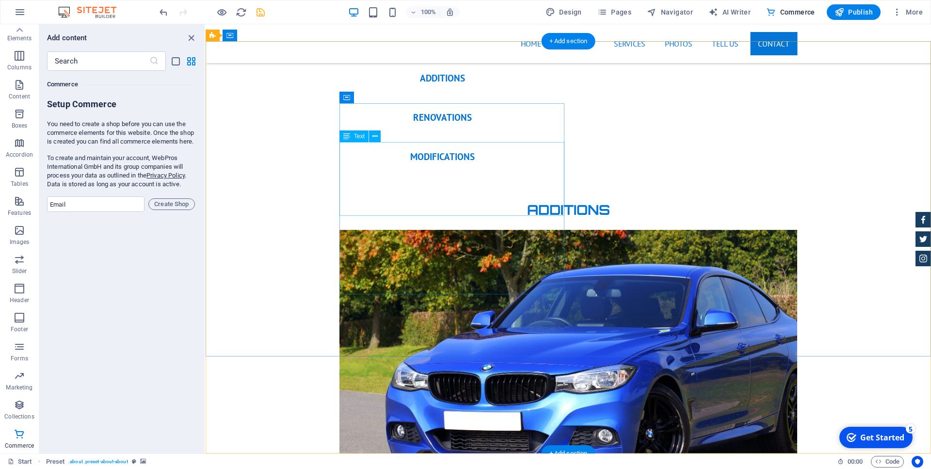
scroll to position [3812, 0]
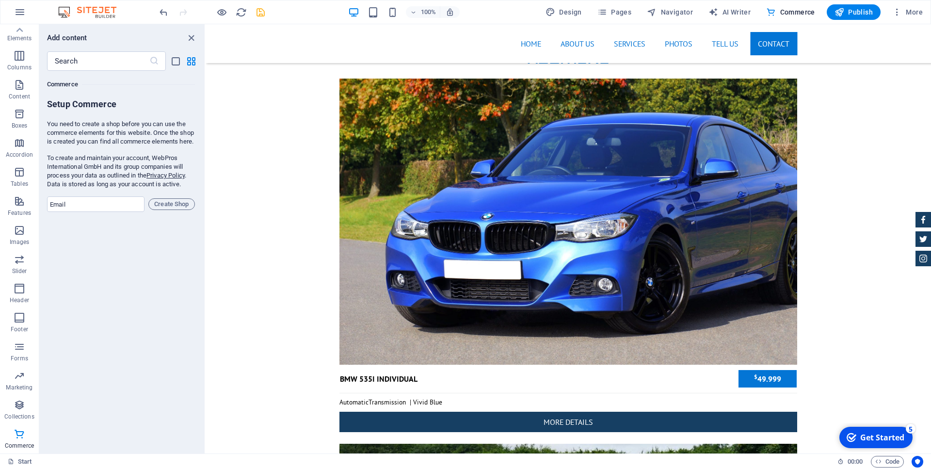
click at [916, 433] on div "checkmark Get Started 5 First Steps in the Editor Let's guide you through the t…" at bounding box center [875, 437] width 82 height 29
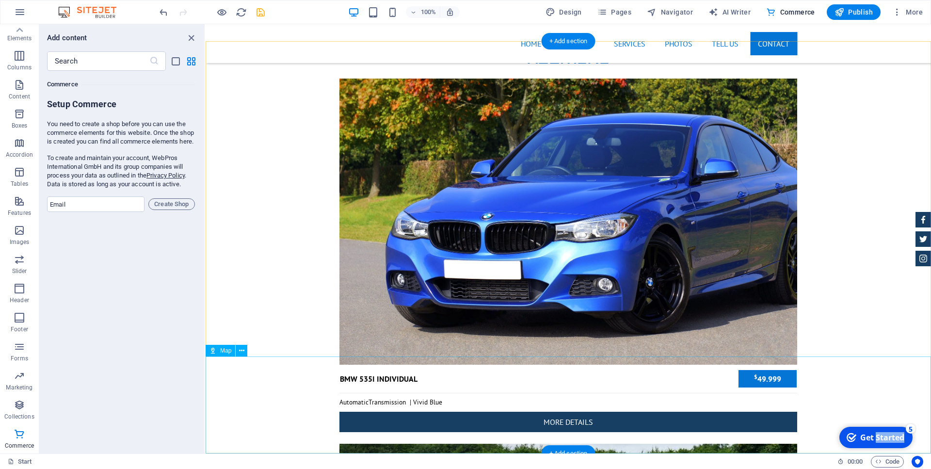
select select "1"
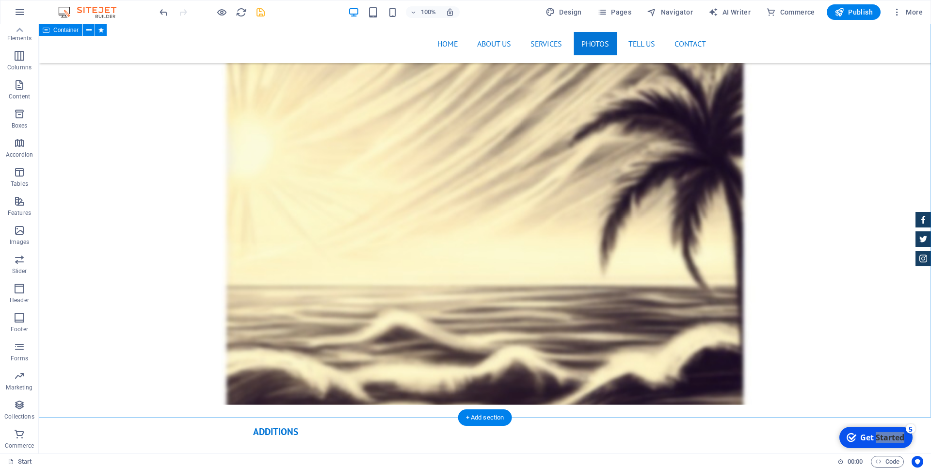
scroll to position [3318, 0]
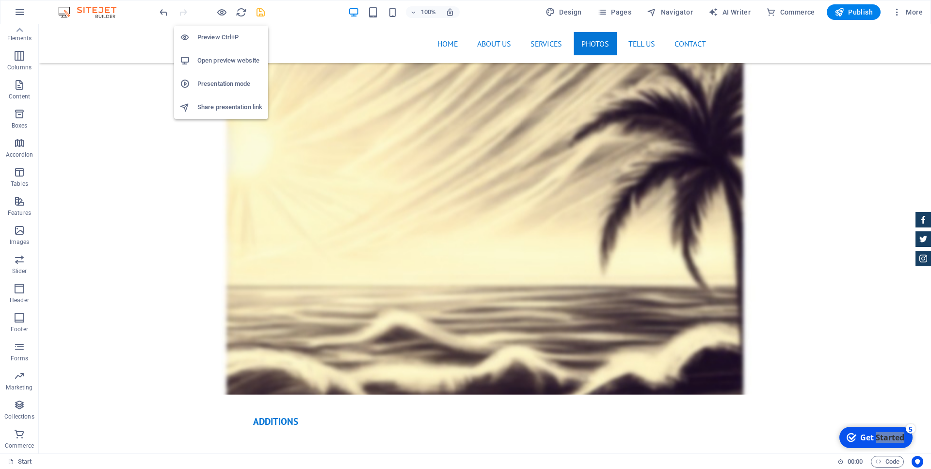
click at [215, 39] on h6 "Preview Ctrl+P" at bounding box center [229, 38] width 65 height 12
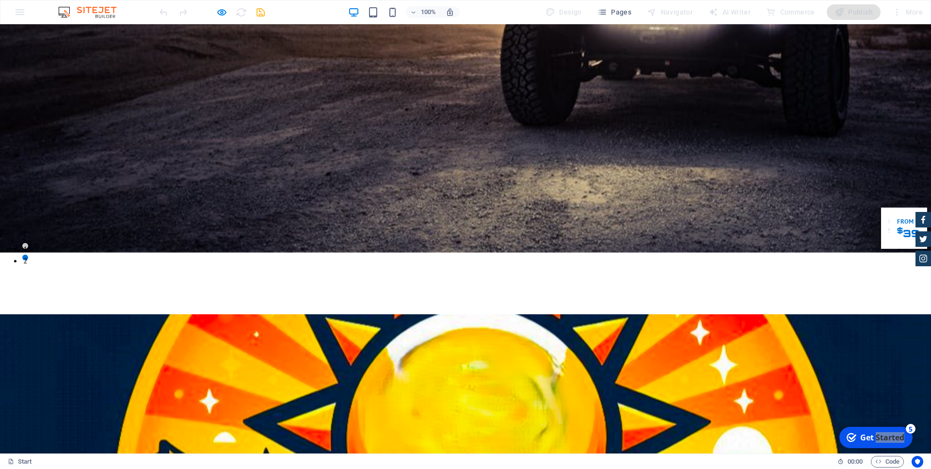
scroll to position [148, 0]
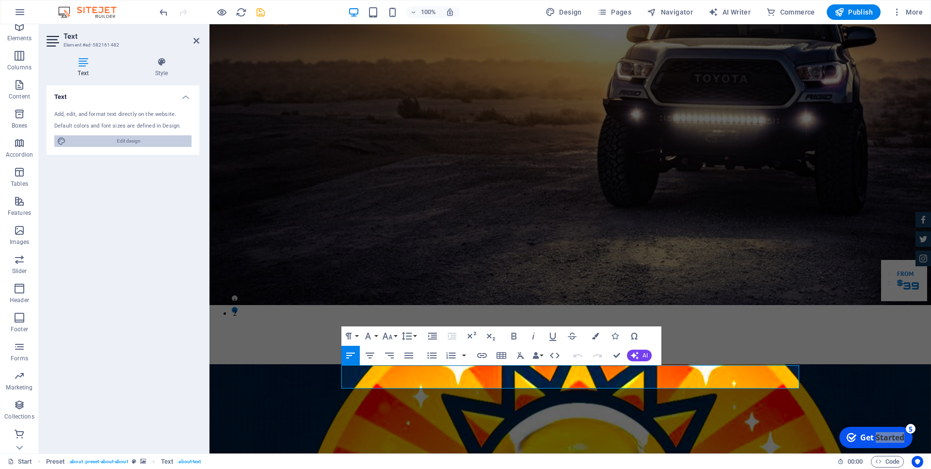
click at [155, 142] on span "Edit design" at bounding box center [129, 141] width 120 height 12
select select "px"
select select "400"
select select "px"
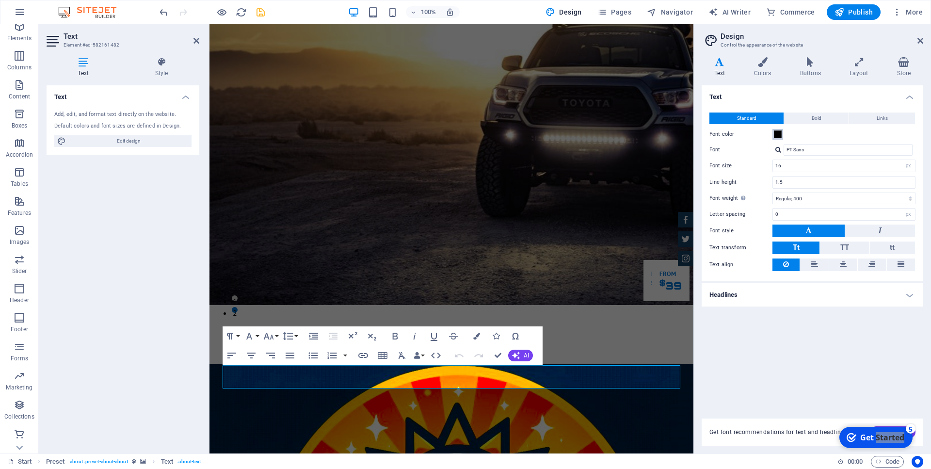
click at [779, 136] on span at bounding box center [778, 134] width 8 height 8
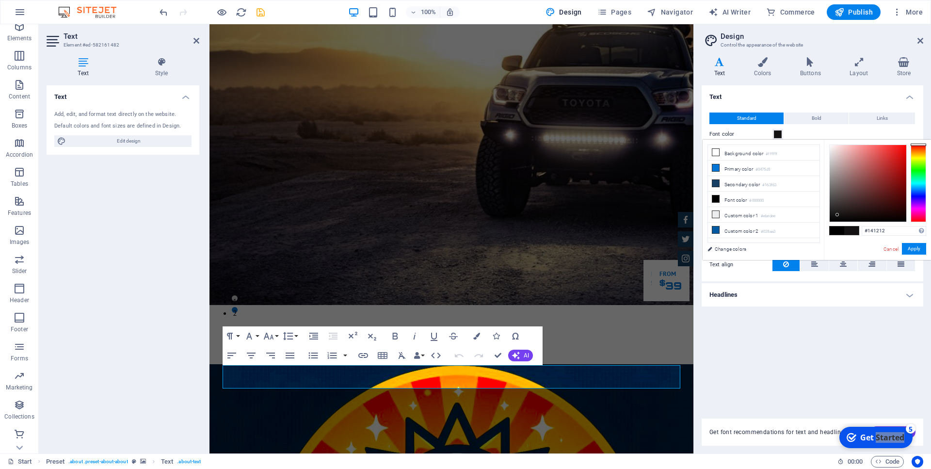
drag, startPoint x: 829, startPoint y: 222, endPoint x: 838, endPoint y: 215, distance: 11.1
click at [838, 215] on div at bounding box center [837, 214] width 3 height 3
drag, startPoint x: 648, startPoint y: 379, endPoint x: 219, endPoint y: 369, distance: 428.9
type input "#060606"
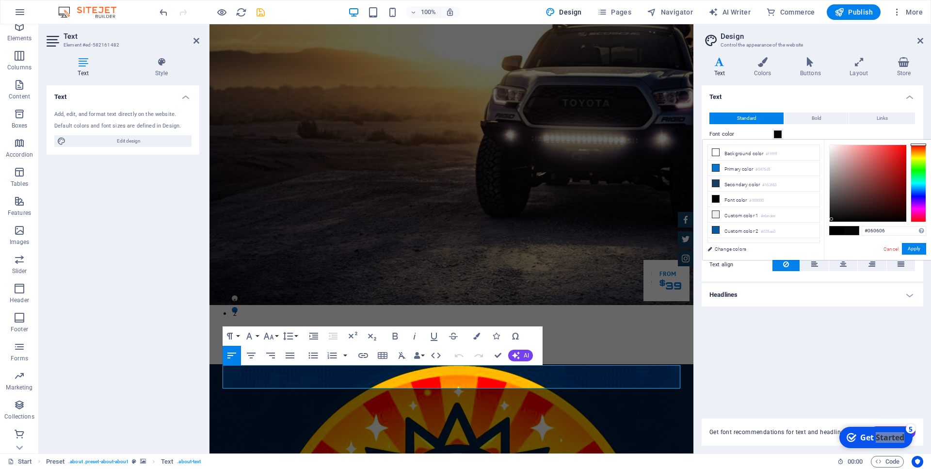
drag, startPoint x: 837, startPoint y: 212, endPoint x: 832, endPoint y: 219, distance: 8.7
click at [832, 219] on div at bounding box center [868, 183] width 77 height 77
click at [916, 251] on button "Apply" at bounding box center [914, 249] width 24 height 12
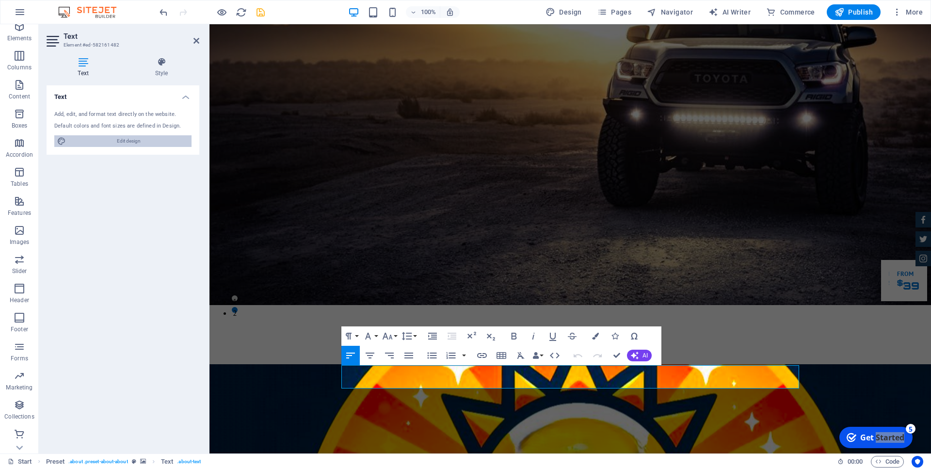
click at [145, 139] on span "Edit design" at bounding box center [129, 141] width 120 height 12
select select "px"
select select "400"
select select "px"
select select "700"
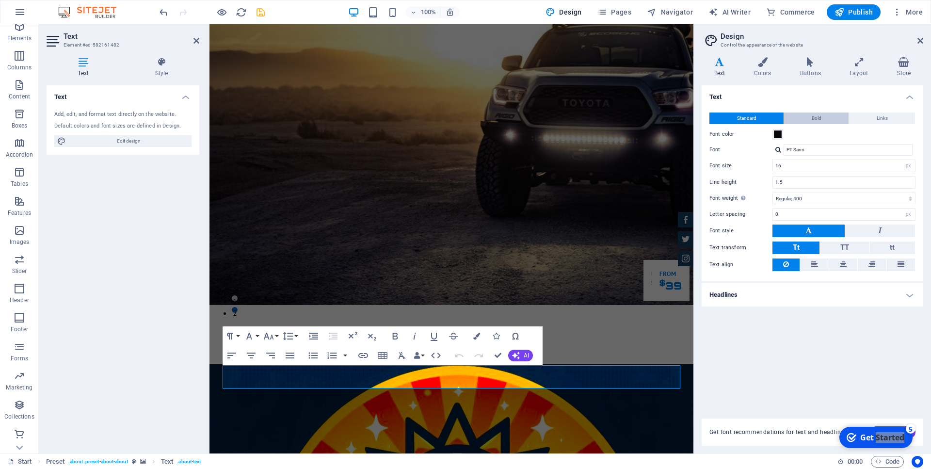
click at [805, 115] on button "Bold" at bounding box center [816, 119] width 65 height 12
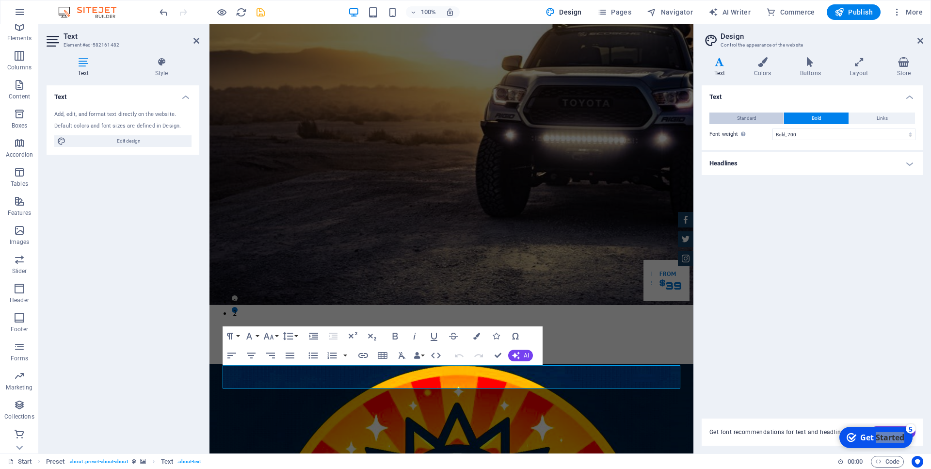
click at [748, 113] on span "Standard" at bounding box center [746, 119] width 19 height 12
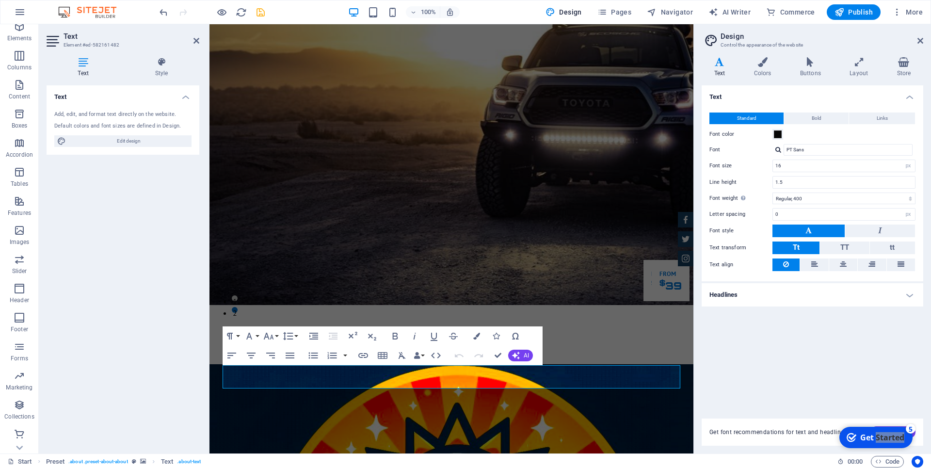
click at [719, 65] on icon at bounding box center [720, 62] width 36 height 10
click at [719, 64] on icon at bounding box center [720, 62] width 36 height 10
click at [759, 66] on icon at bounding box center [763, 62] width 42 height 10
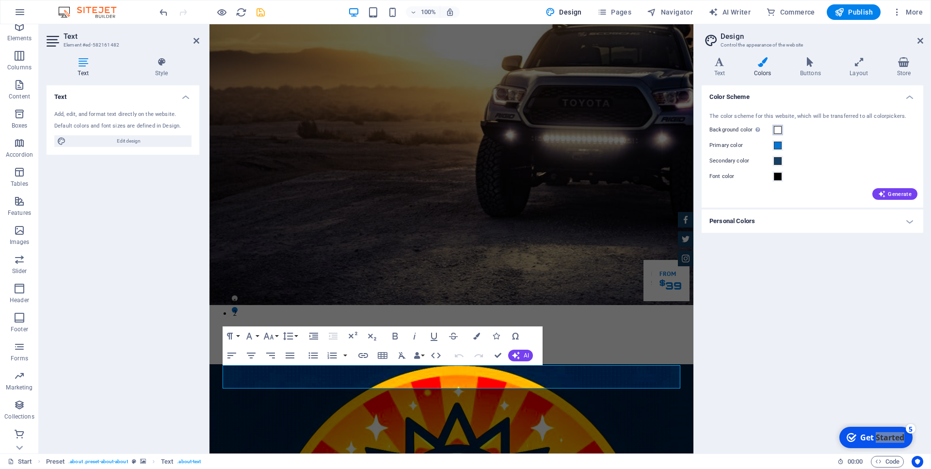
click at [779, 130] on span at bounding box center [778, 130] width 8 height 8
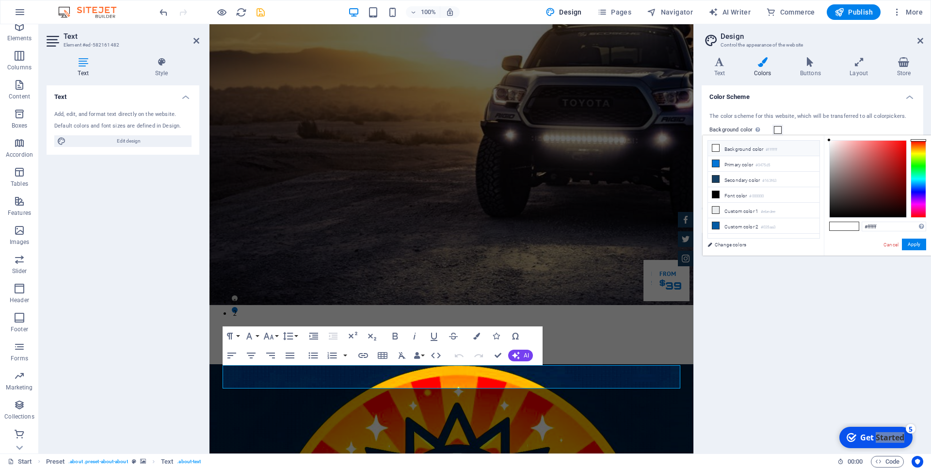
click at [717, 150] on icon at bounding box center [715, 148] width 7 height 7
click at [907, 248] on button "Apply" at bounding box center [914, 245] width 24 height 12
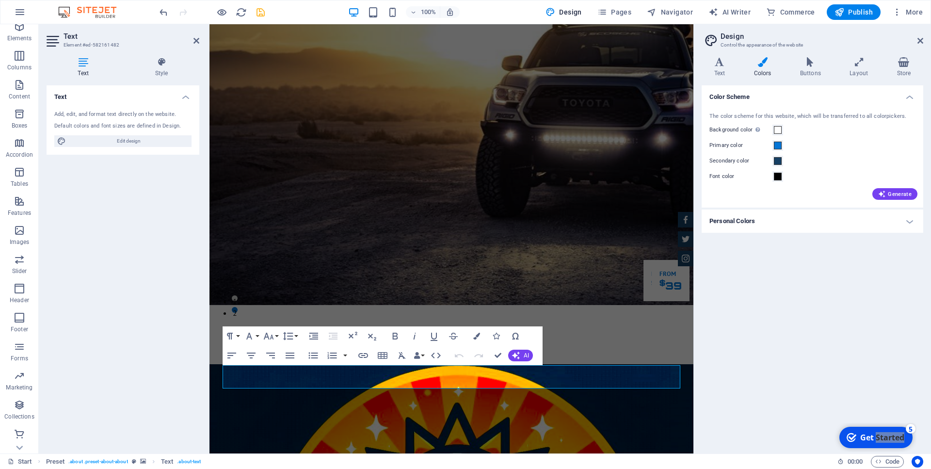
click at [837, 322] on div "Color Scheme The color scheme for this website, which will be transferred to al…" at bounding box center [813, 265] width 222 height 360
click at [919, 41] on icon at bounding box center [921, 41] width 6 height 8
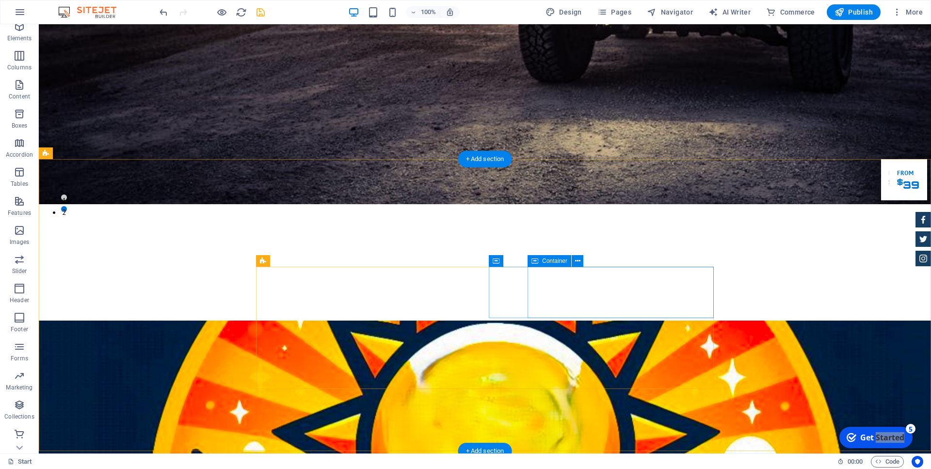
scroll to position [297, 0]
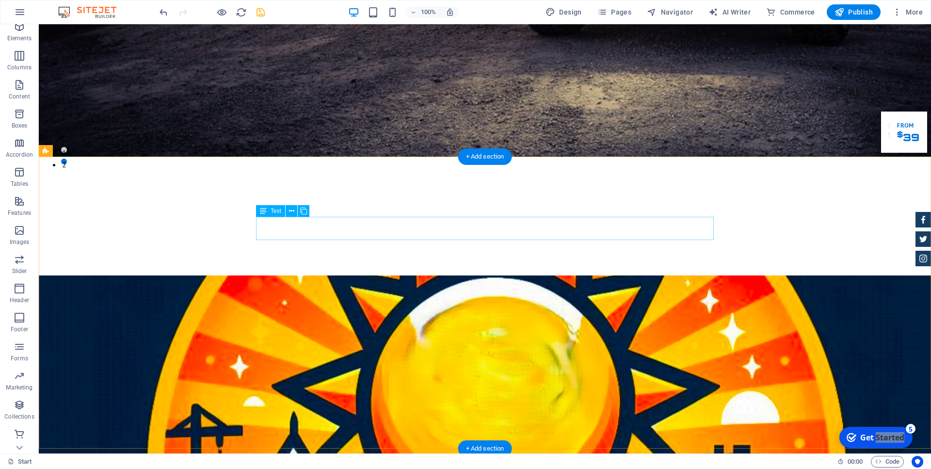
click at [275, 211] on span "Text" at bounding box center [276, 211] width 11 height 6
click at [269, 212] on div "Text" at bounding box center [270, 211] width 29 height 12
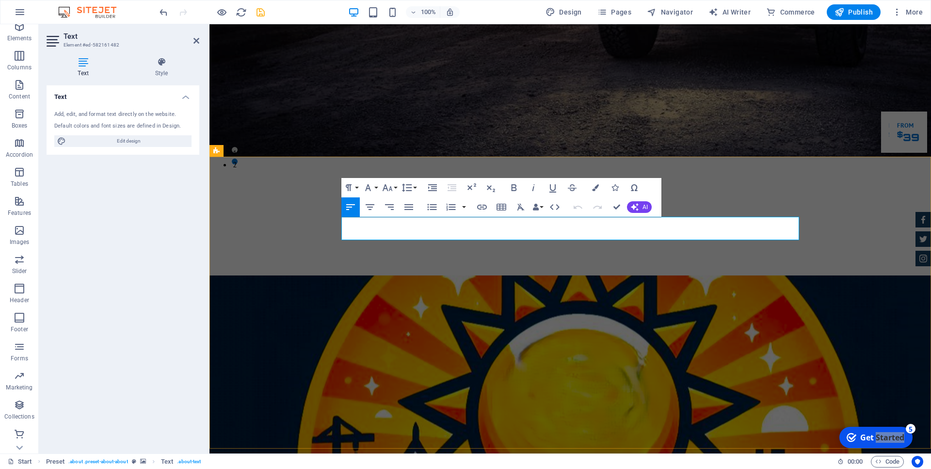
drag, startPoint x: 342, startPoint y: 220, endPoint x: 675, endPoint y: 233, distance: 332.5
click at [162, 66] on icon at bounding box center [162, 62] width 76 height 10
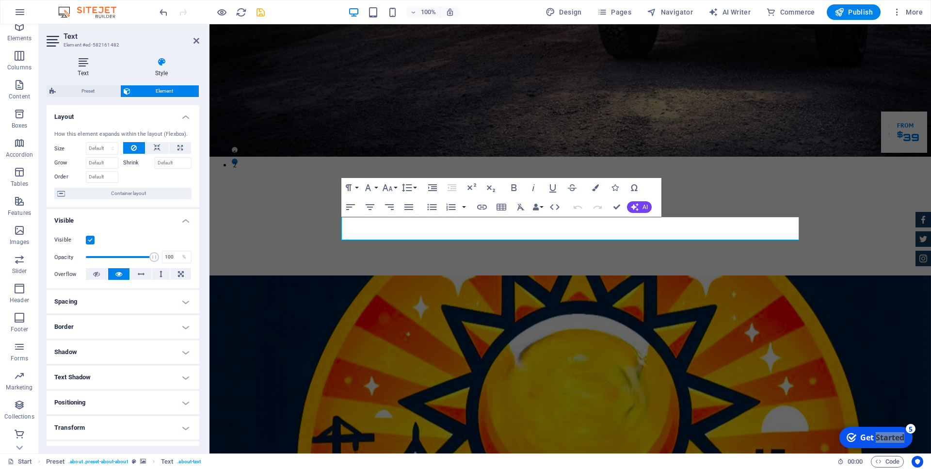
click at [86, 69] on h4 "Text" at bounding box center [85, 67] width 77 height 20
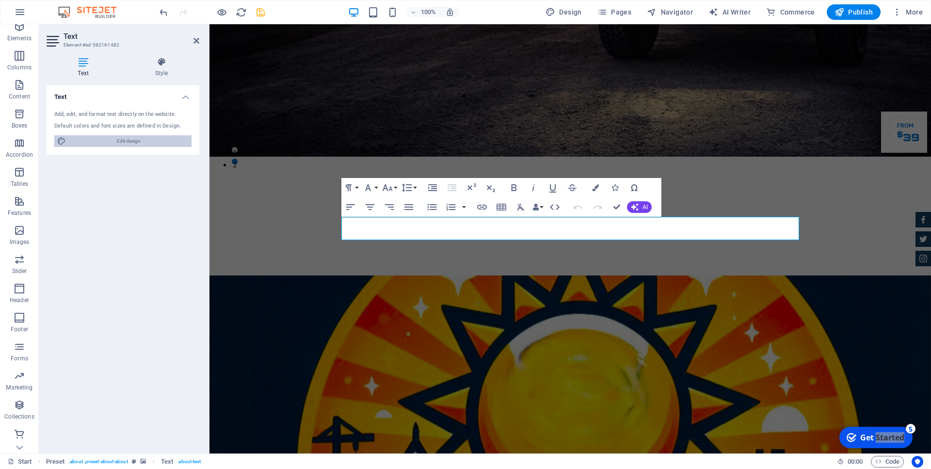
click at [110, 136] on span "Edit design" at bounding box center [129, 141] width 120 height 12
select select "px"
select select "400"
select select "px"
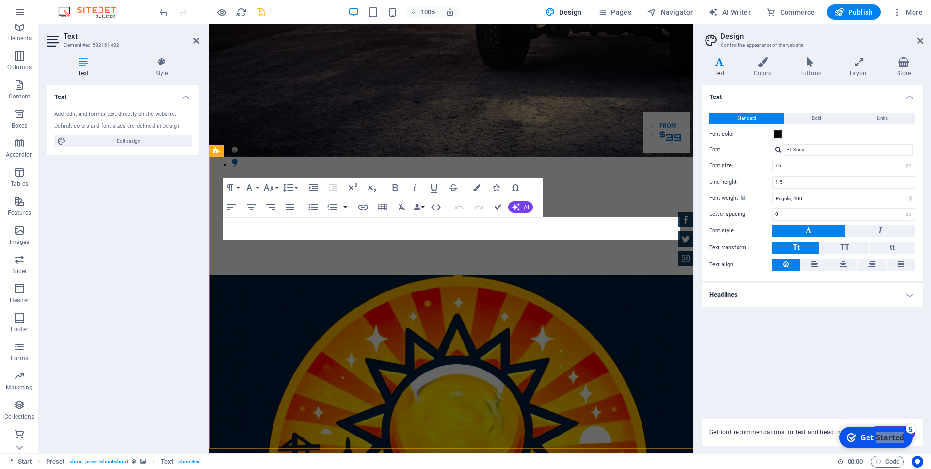
drag, startPoint x: 504, startPoint y: 233, endPoint x: 218, endPoint y: 227, distance: 286.2
click at [780, 134] on span at bounding box center [778, 134] width 8 height 8
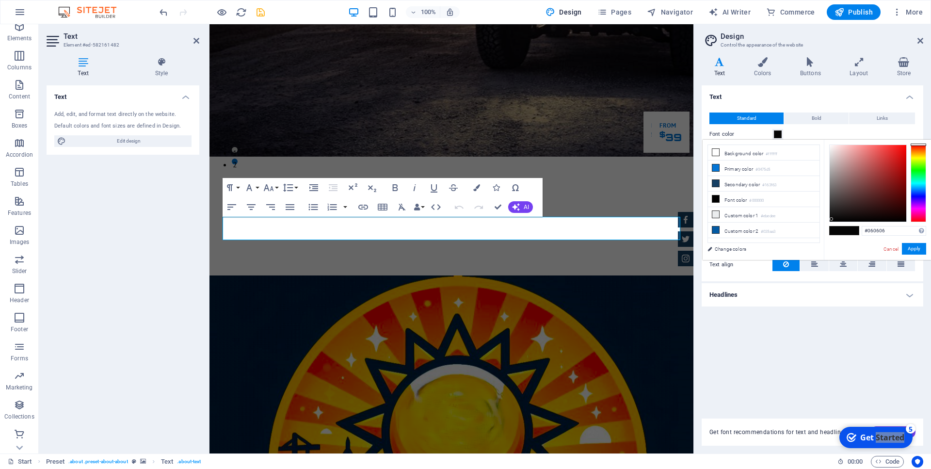
click at [917, 37] on h2 "Design" at bounding box center [822, 36] width 203 height 9
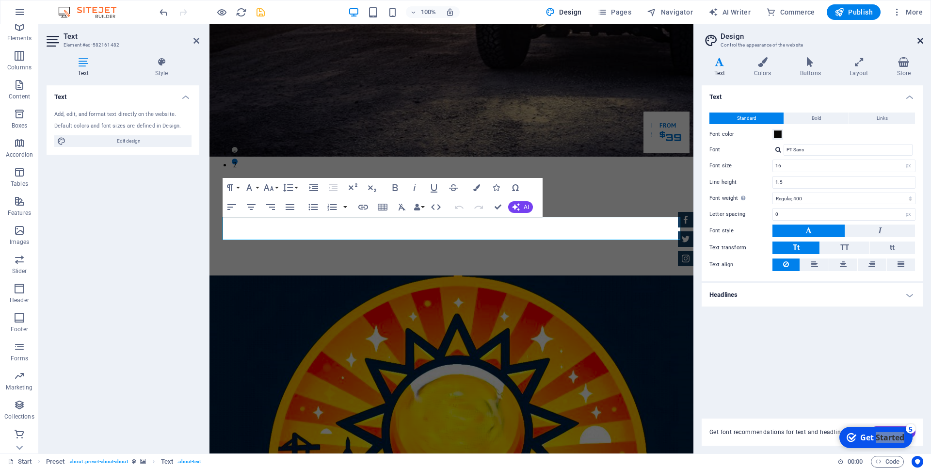
click at [919, 40] on icon at bounding box center [921, 41] width 6 height 8
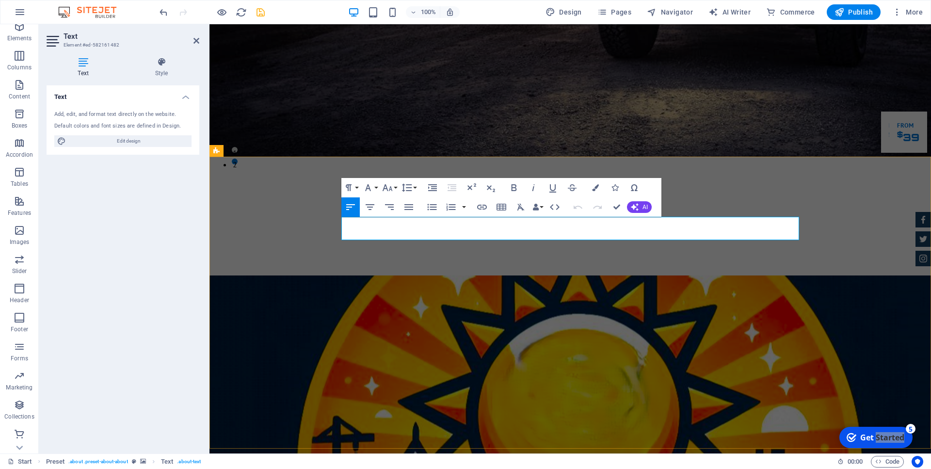
drag, startPoint x: 623, startPoint y: 235, endPoint x: 342, endPoint y: 222, distance: 281.1
click at [653, 191] on div "Paragraph Format Normal Heading 1 Heading 2 Heading 3 Heading 4 Heading 5 Headi…" at bounding box center [501, 197] width 320 height 39
click at [595, 188] on icon "button" at bounding box center [595, 187] width 7 height 7
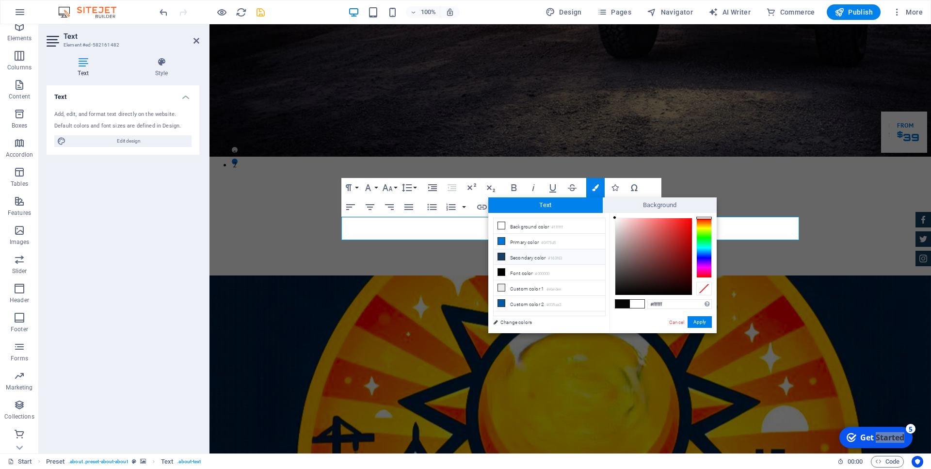
click at [500, 257] on icon at bounding box center [501, 256] width 7 height 7
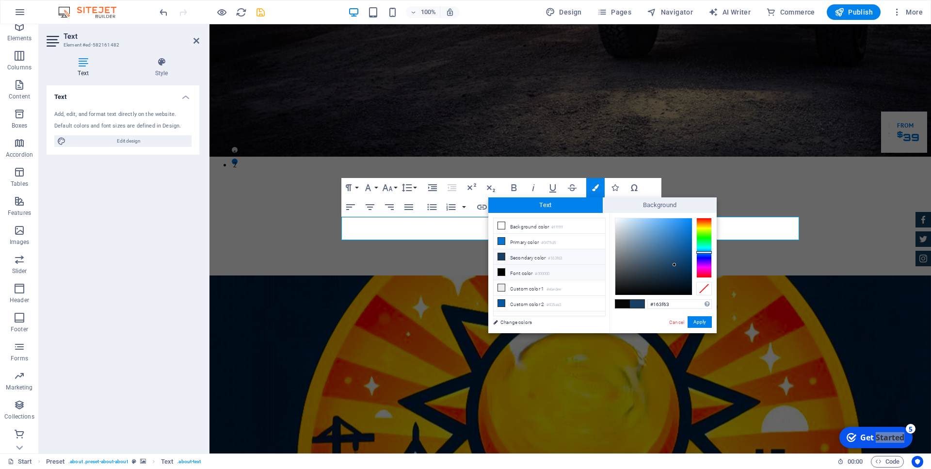
click at [503, 272] on icon at bounding box center [501, 272] width 7 height 7
type input "#000000"
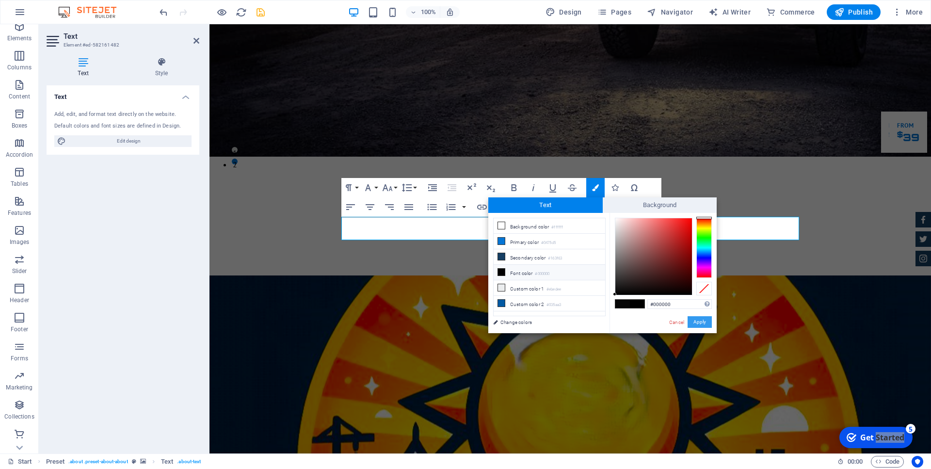
click at [701, 324] on button "Apply" at bounding box center [700, 322] width 24 height 12
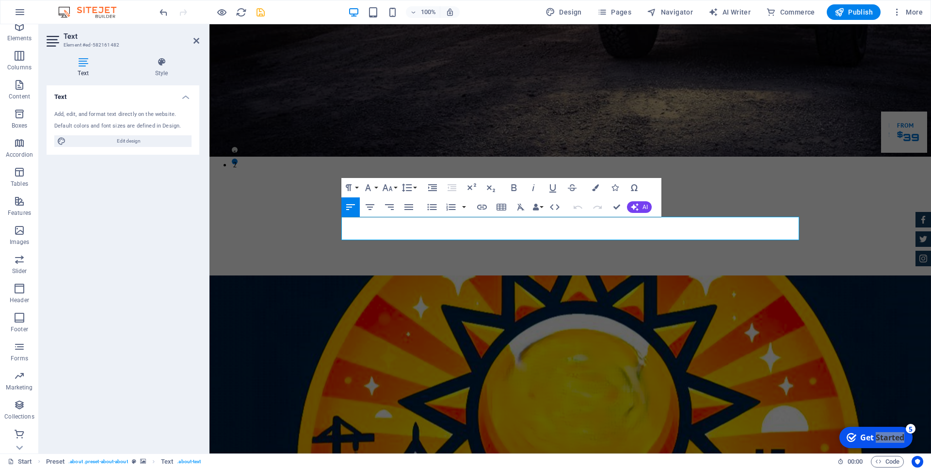
drag, startPoint x: 637, startPoint y: 236, endPoint x: 340, endPoint y: 226, distance: 297.0
click at [377, 187] on button "Font Family" at bounding box center [370, 187] width 18 height 19
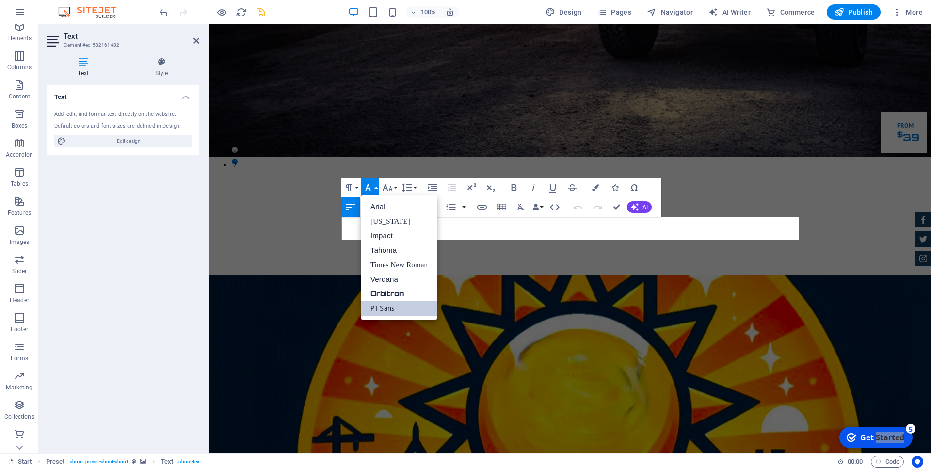
scroll to position [0, 0]
click at [397, 186] on button "Font Size" at bounding box center [389, 187] width 18 height 19
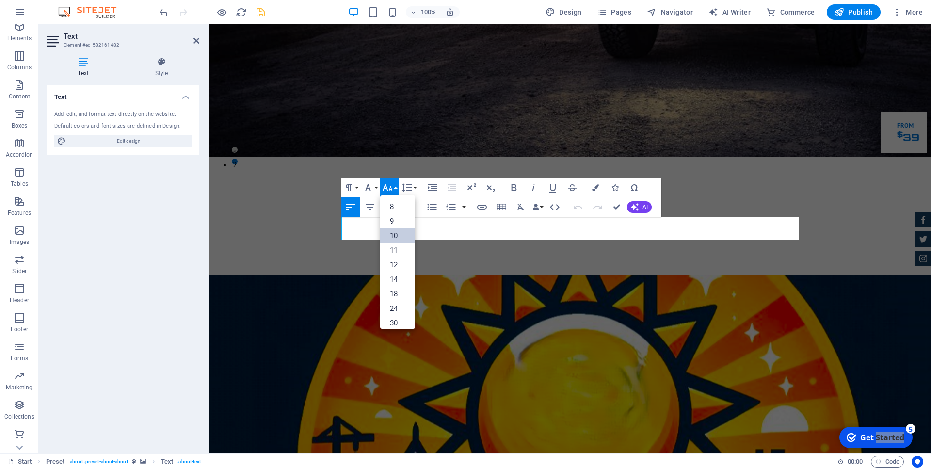
click at [396, 231] on link "10" at bounding box center [397, 235] width 35 height 15
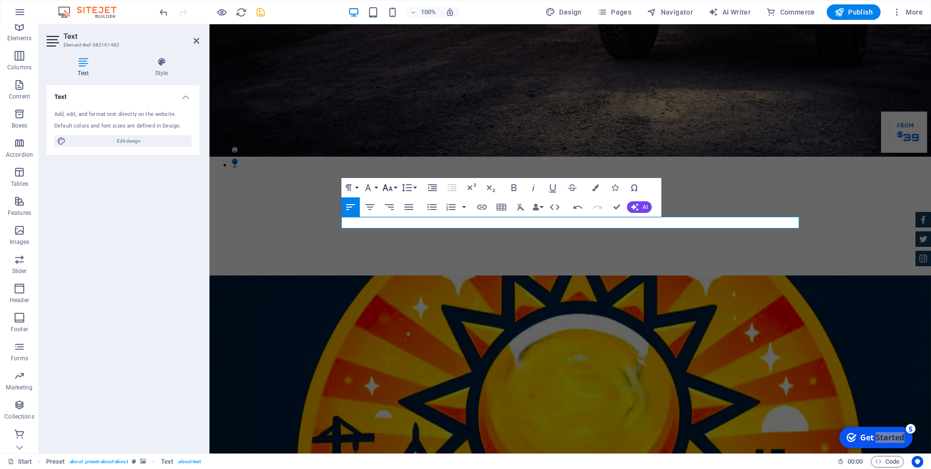
click at [391, 185] on icon "button" at bounding box center [388, 188] width 12 height 12
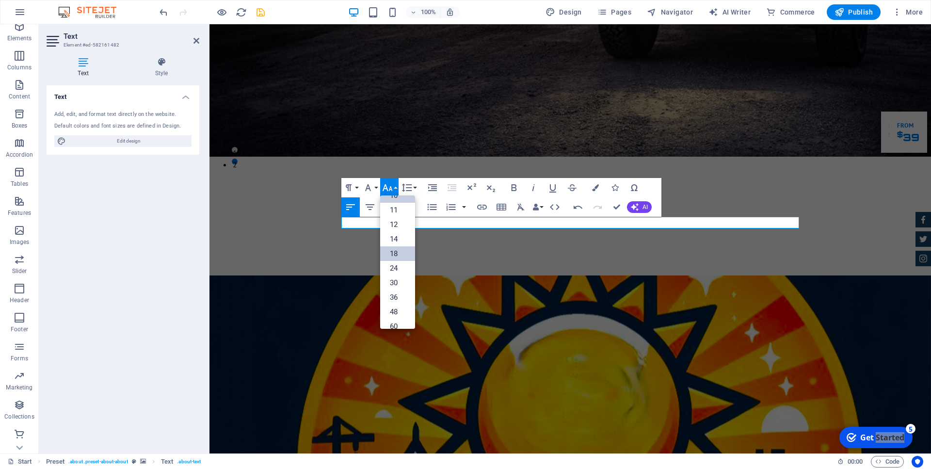
click at [398, 252] on link "18" at bounding box center [397, 253] width 35 height 15
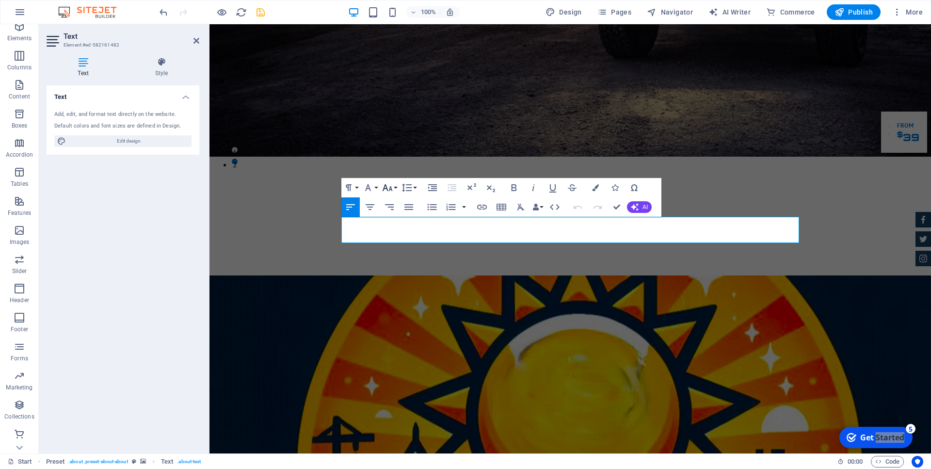
click at [396, 190] on button "Font Size" at bounding box center [389, 187] width 18 height 19
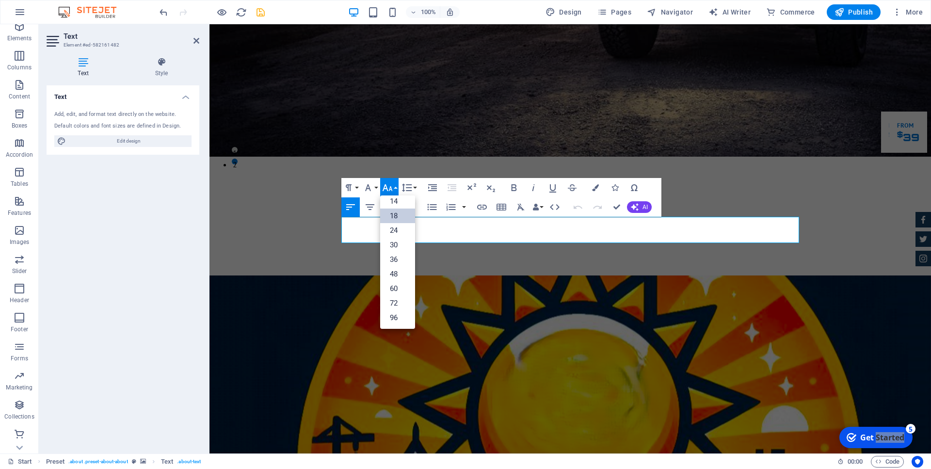
scroll to position [78, 0]
click at [396, 242] on link "30" at bounding box center [397, 245] width 35 height 15
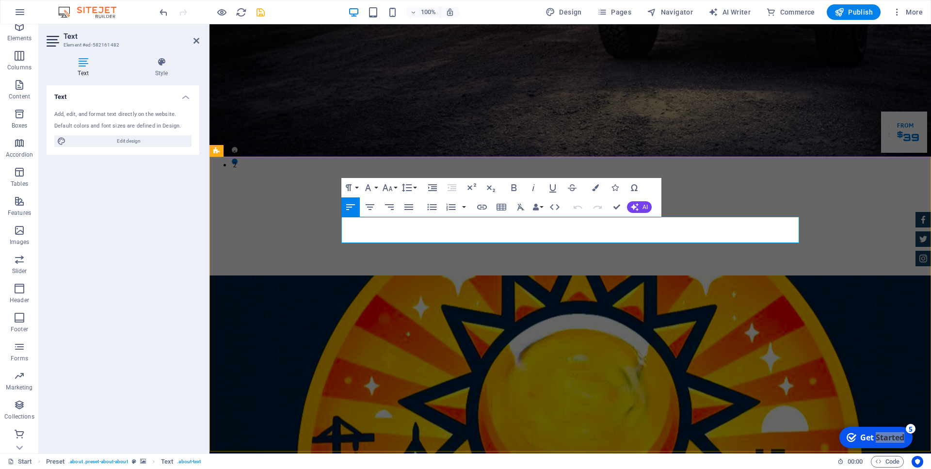
drag, startPoint x: 799, startPoint y: 228, endPoint x: 795, endPoint y: 231, distance: 5.0
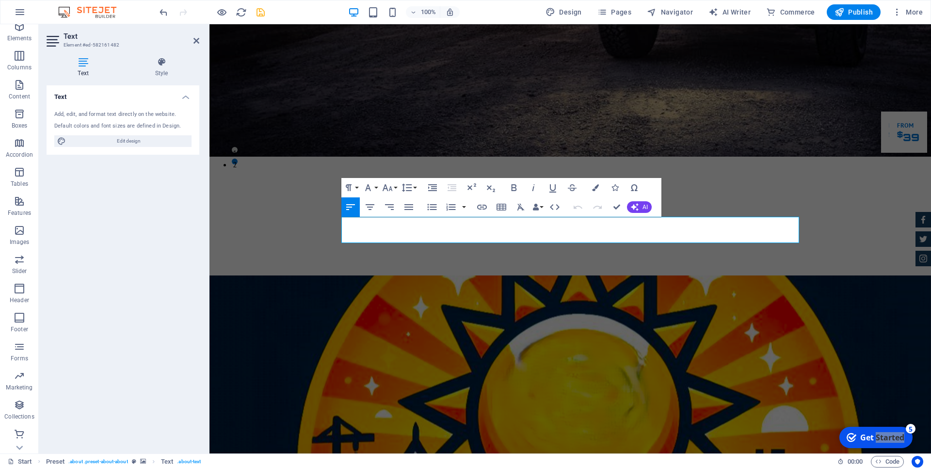
click at [356, 206] on icon "button" at bounding box center [351, 207] width 12 height 12
click at [369, 207] on icon "button" at bounding box center [370, 207] width 9 height 6
click at [351, 207] on icon "button" at bounding box center [350, 207] width 9 height 6
click at [356, 187] on button "Paragraph Format" at bounding box center [350, 187] width 18 height 19
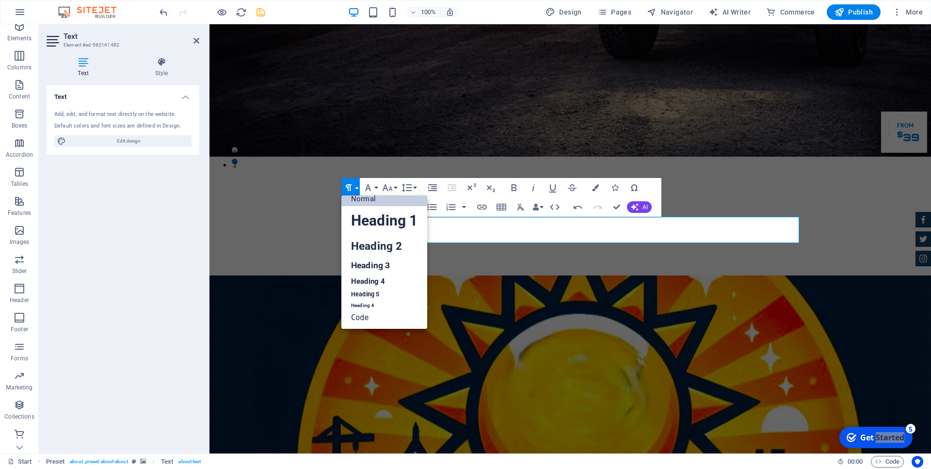
scroll to position [8, 0]
click at [347, 185] on icon "button" at bounding box center [349, 187] width 6 height 7
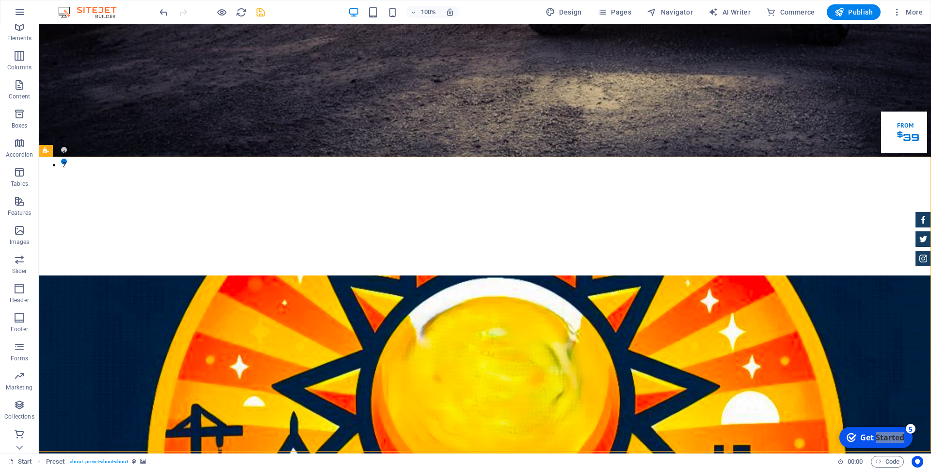
drag, startPoint x: 670, startPoint y: 262, endPoint x: 841, endPoint y: 261, distance: 170.7
click at [265, 210] on icon at bounding box center [263, 211] width 7 height 12
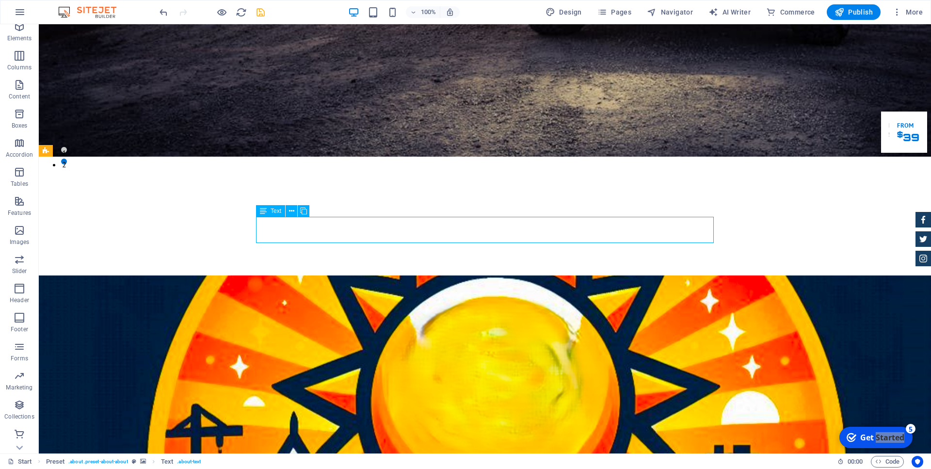
click at [261, 210] on icon at bounding box center [263, 211] width 7 height 12
drag, startPoint x: 304, startPoint y: 236, endPoint x: 262, endPoint y: 220, distance: 44.5
click at [263, 243] on div "Spacer" at bounding box center [283, 237] width 55 height 12
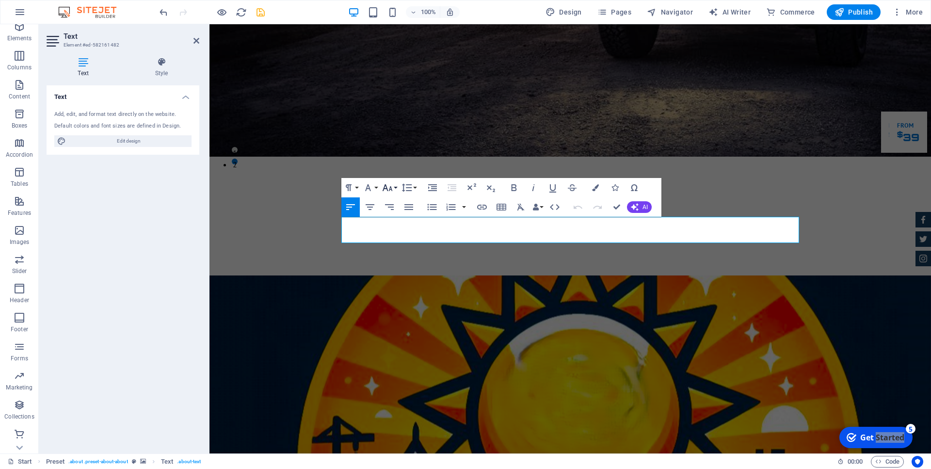
click at [392, 185] on icon "button" at bounding box center [388, 188] width 12 height 12
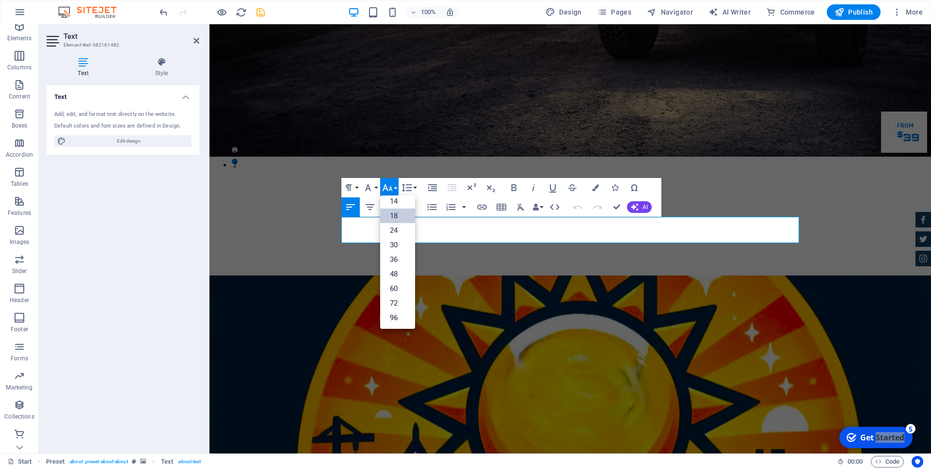
scroll to position [78, 0]
click at [391, 257] on link "36" at bounding box center [397, 259] width 35 height 15
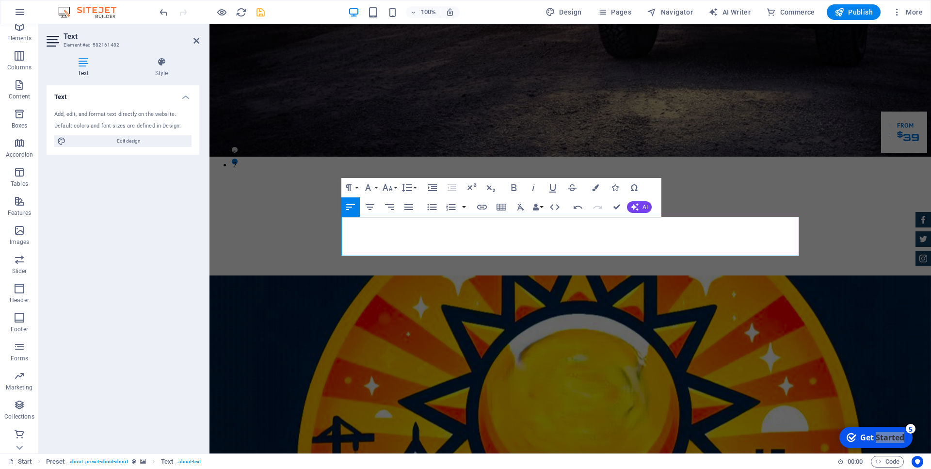
drag, startPoint x: 698, startPoint y: 247, endPoint x: 340, endPoint y: 235, distance: 358.2
click at [393, 190] on button "Font Size" at bounding box center [389, 187] width 18 height 19
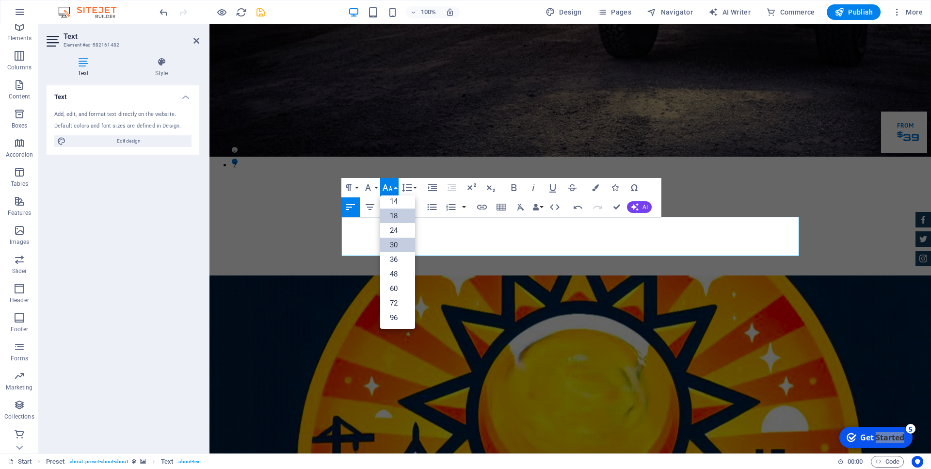
click at [392, 241] on link "30" at bounding box center [397, 245] width 35 height 15
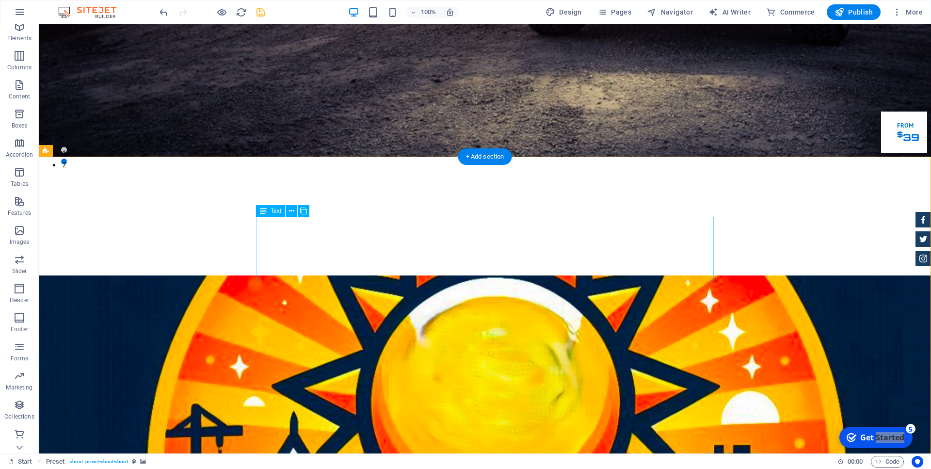
drag, startPoint x: 688, startPoint y: 271, endPoint x: 670, endPoint y: 267, distance: 18.9
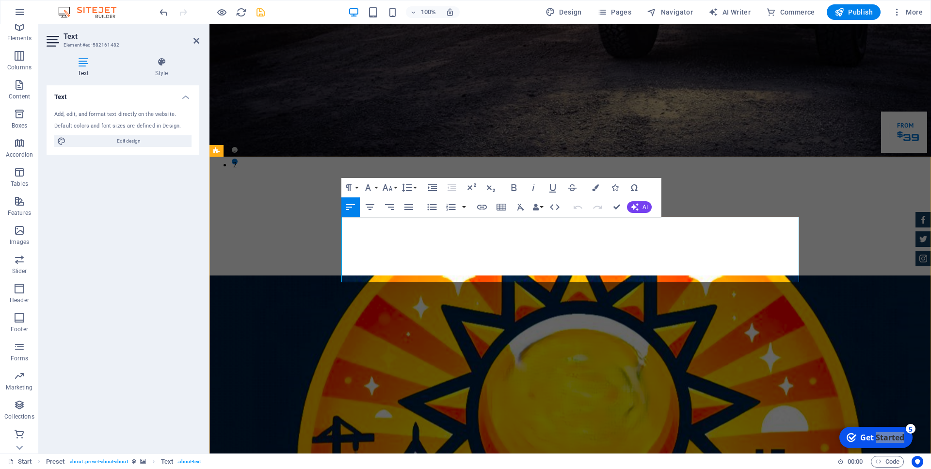
drag, startPoint x: 759, startPoint y: 273, endPoint x: 342, endPoint y: 224, distance: 419.1
click at [598, 185] on icon "button" at bounding box center [595, 187] width 7 height 7
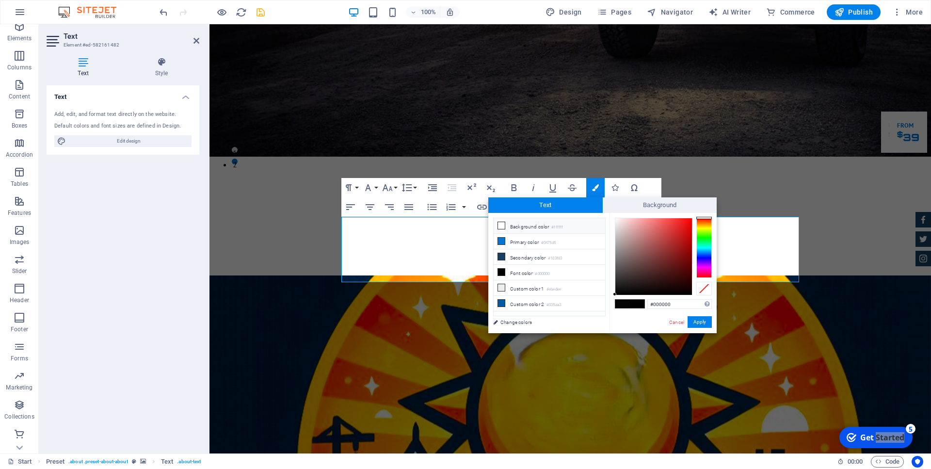
click at [501, 227] on icon at bounding box center [501, 225] width 7 height 7
type input "#ffffff"
click at [502, 227] on icon at bounding box center [501, 225] width 7 height 7
click at [702, 323] on button "Apply" at bounding box center [700, 322] width 24 height 12
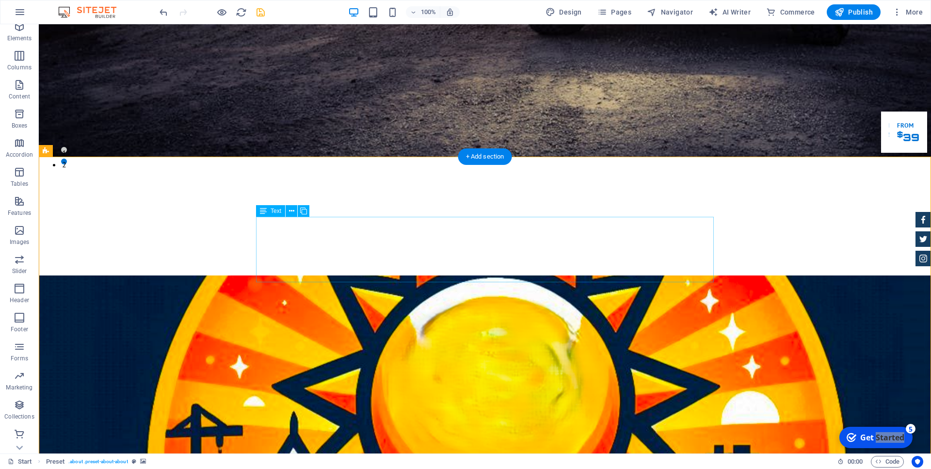
click at [290, 211] on icon at bounding box center [291, 211] width 5 height 10
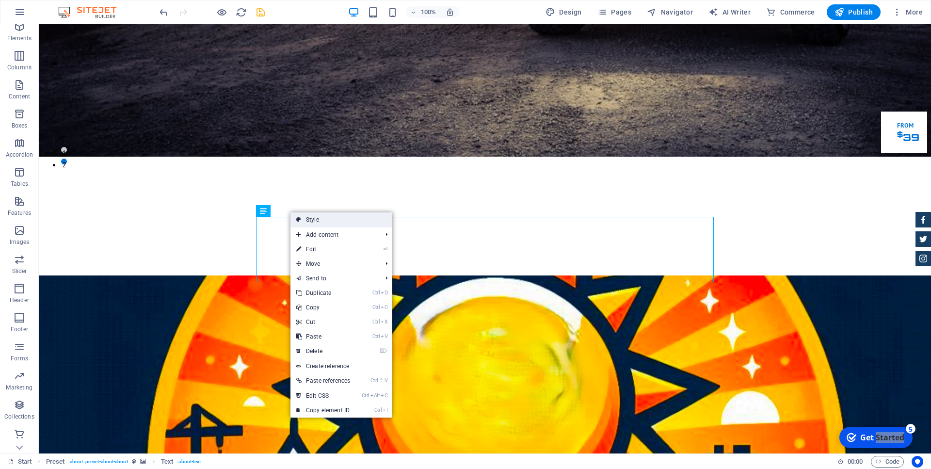
click at [306, 221] on link "Style" at bounding box center [342, 219] width 102 height 15
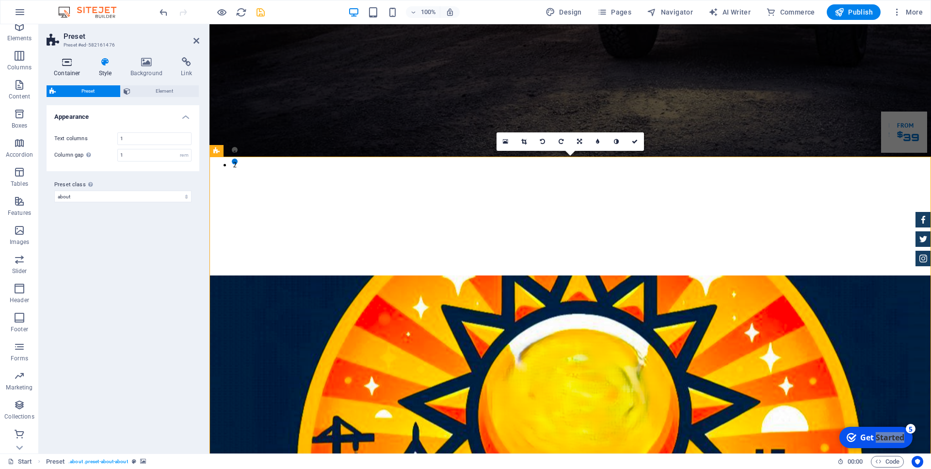
click at [68, 69] on h4 "Container" at bounding box center [69, 67] width 45 height 20
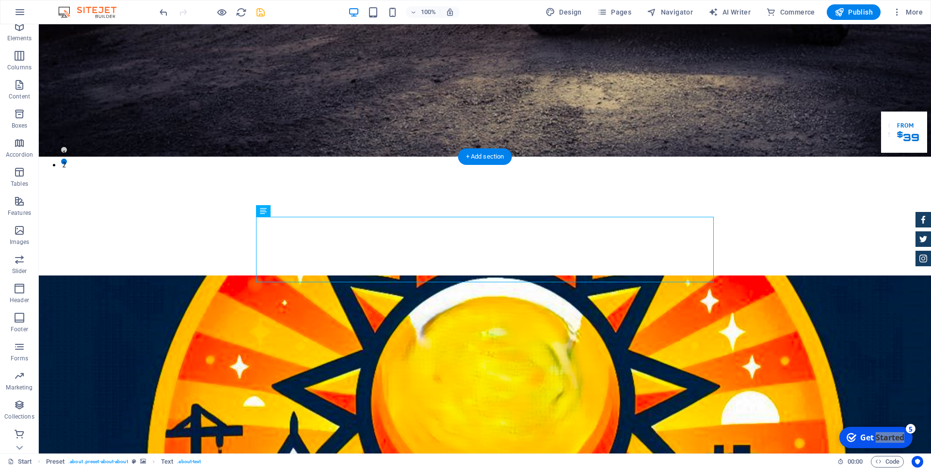
drag, startPoint x: 622, startPoint y: 278, endPoint x: 705, endPoint y: 279, distance: 83.4
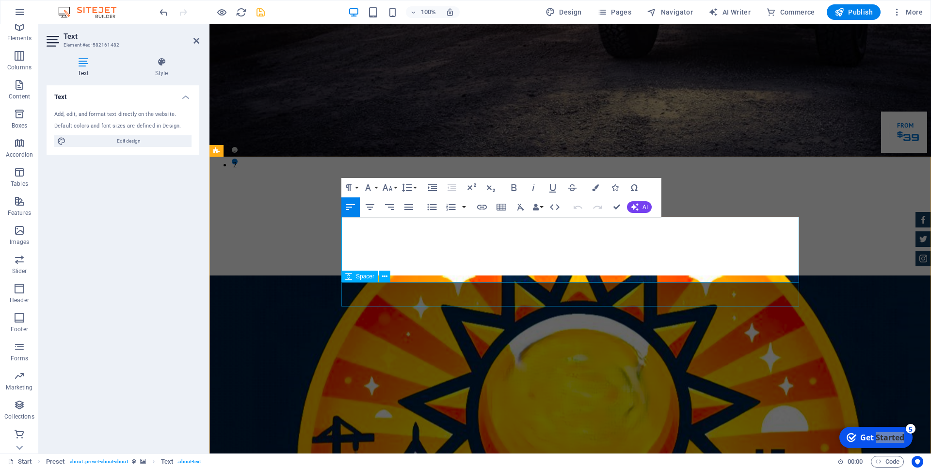
drag, startPoint x: 798, startPoint y: 278, endPoint x: 792, endPoint y: 284, distance: 8.6
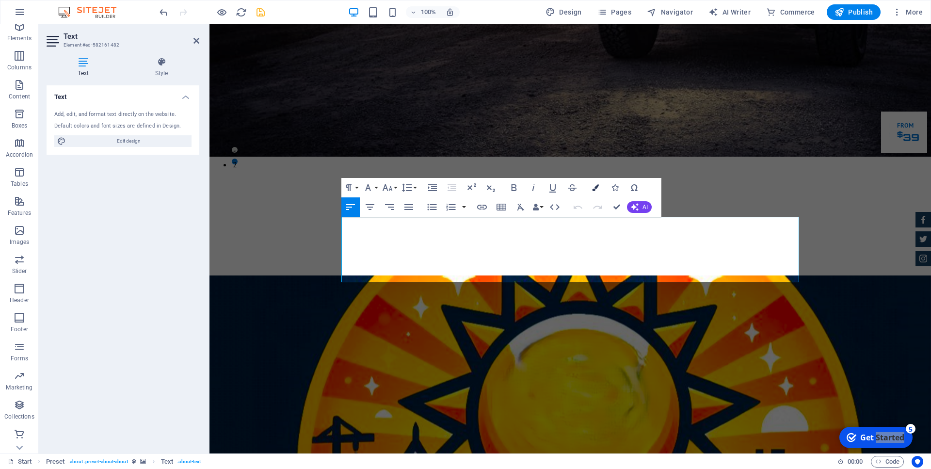
click at [595, 189] on icon "button" at bounding box center [595, 187] width 7 height 7
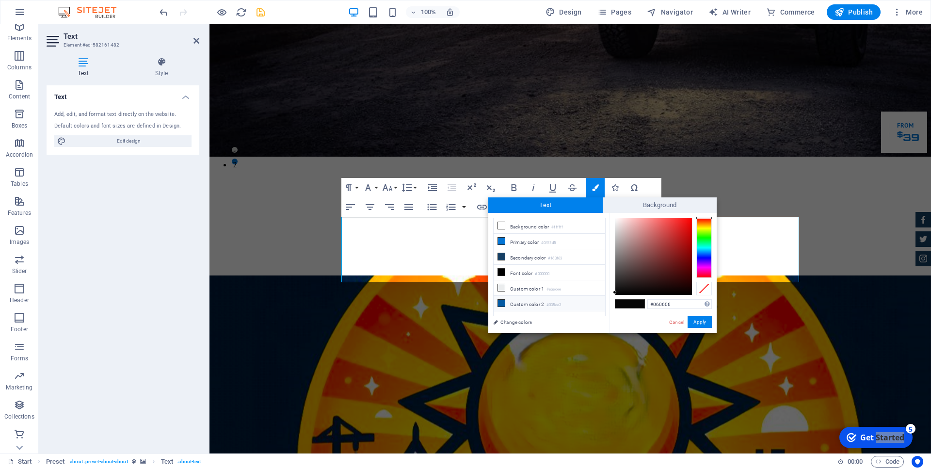
click at [503, 301] on icon at bounding box center [501, 303] width 7 height 7
type input "#035aa3"
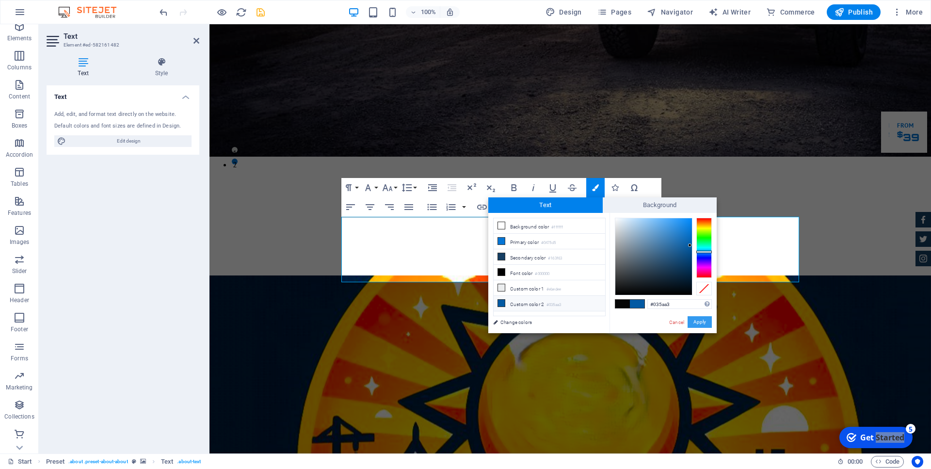
click at [703, 323] on button "Apply" at bounding box center [700, 322] width 24 height 12
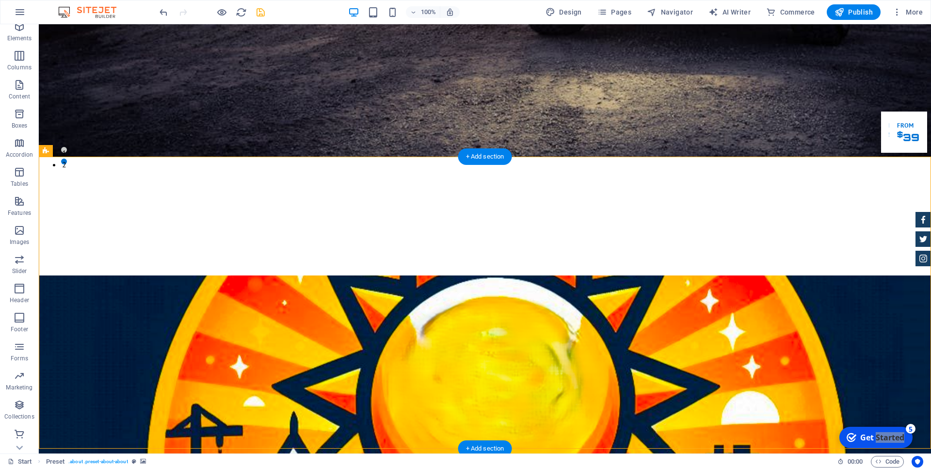
drag, startPoint x: 291, startPoint y: 230, endPoint x: 280, endPoint y: 202, distance: 30.4
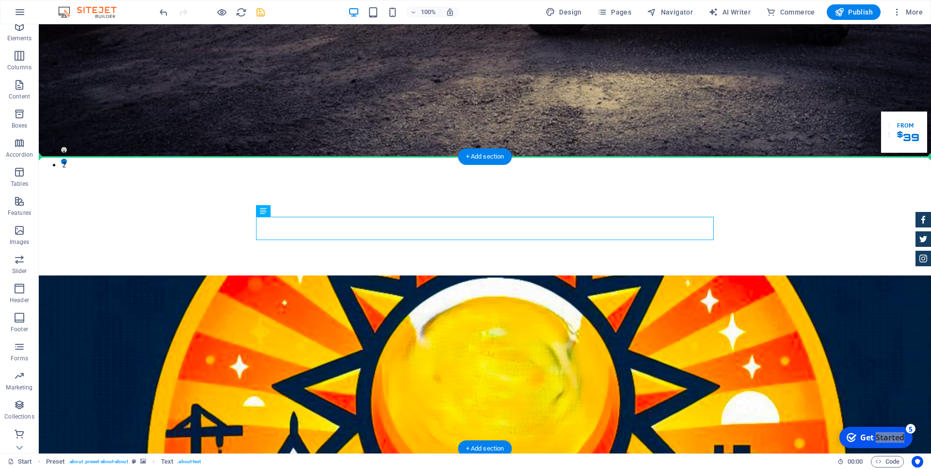
drag, startPoint x: 295, startPoint y: 241, endPoint x: 254, endPoint y: 257, distance: 44.2
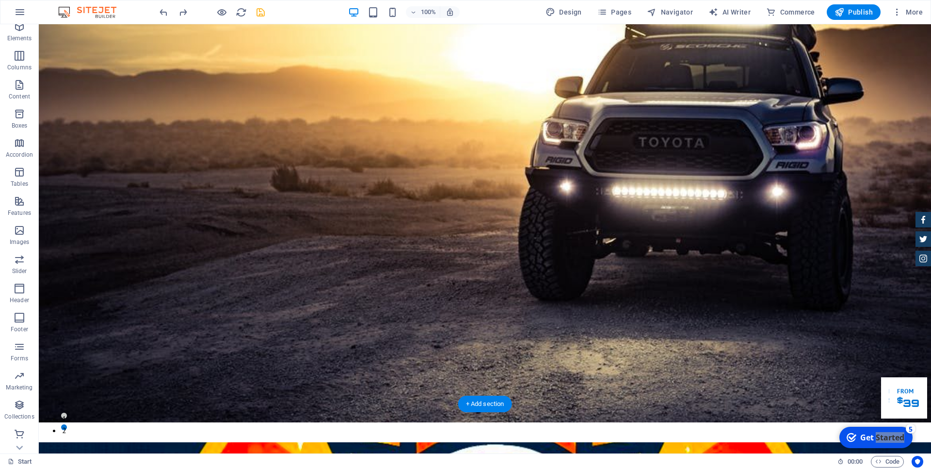
scroll to position [0, 0]
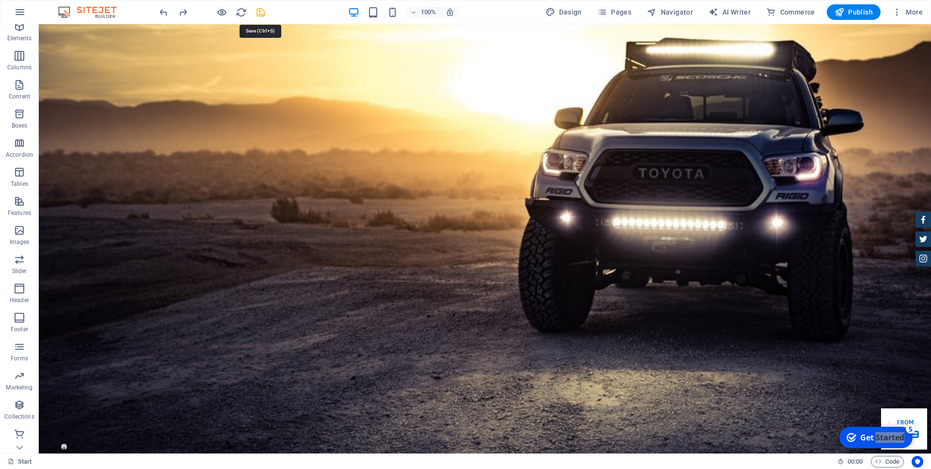
click at [262, 12] on icon "save" at bounding box center [260, 12] width 11 height 11
